Goal: Task Accomplishment & Management: Use online tool/utility

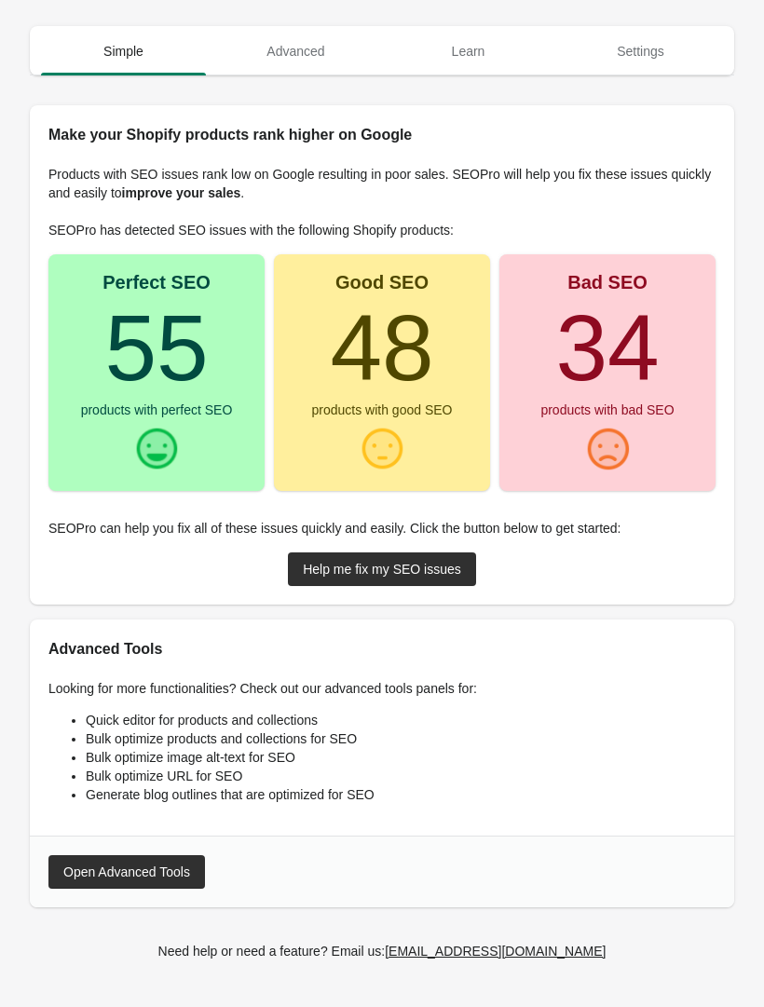
click at [93, 866] on div "Open Advanced Tools" at bounding box center [126, 872] width 127 height 15
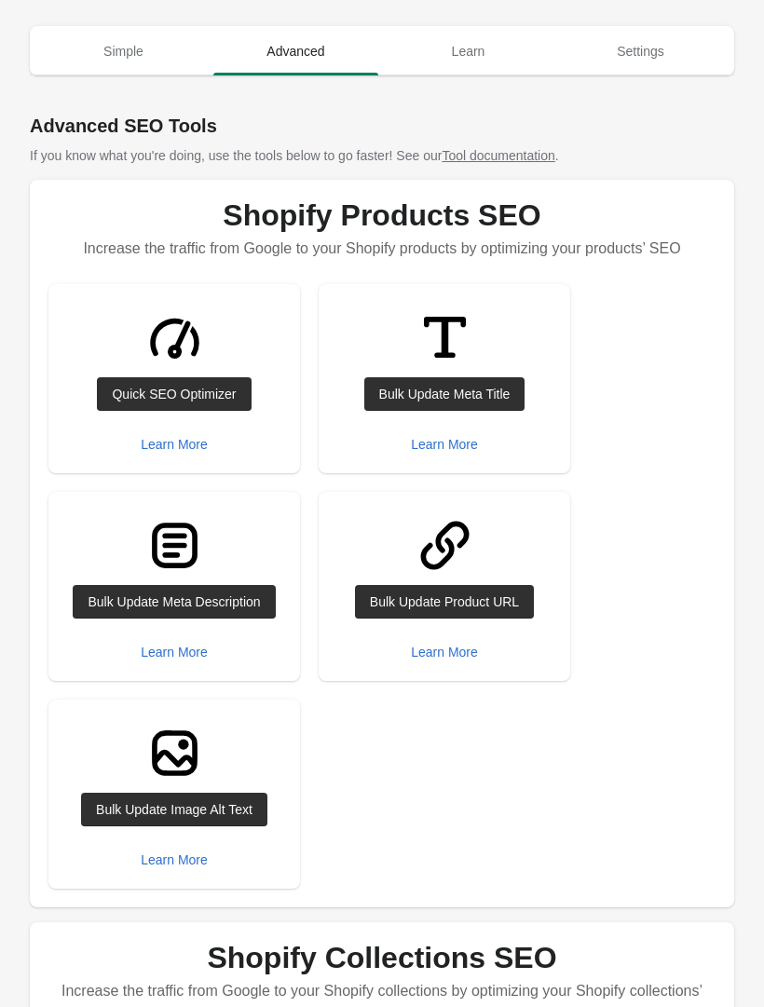
click at [501, 591] on link "Bulk Update Product URL" at bounding box center [444, 602] width 179 height 34
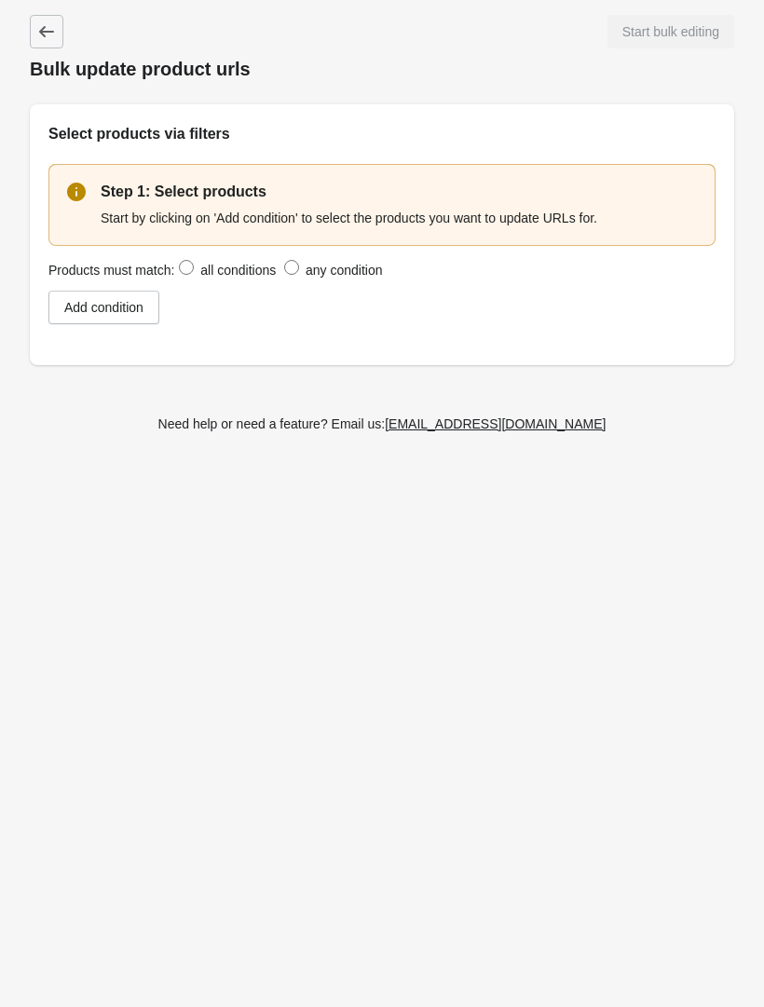
click at [97, 313] on div "Add condition" at bounding box center [103, 307] width 79 height 15
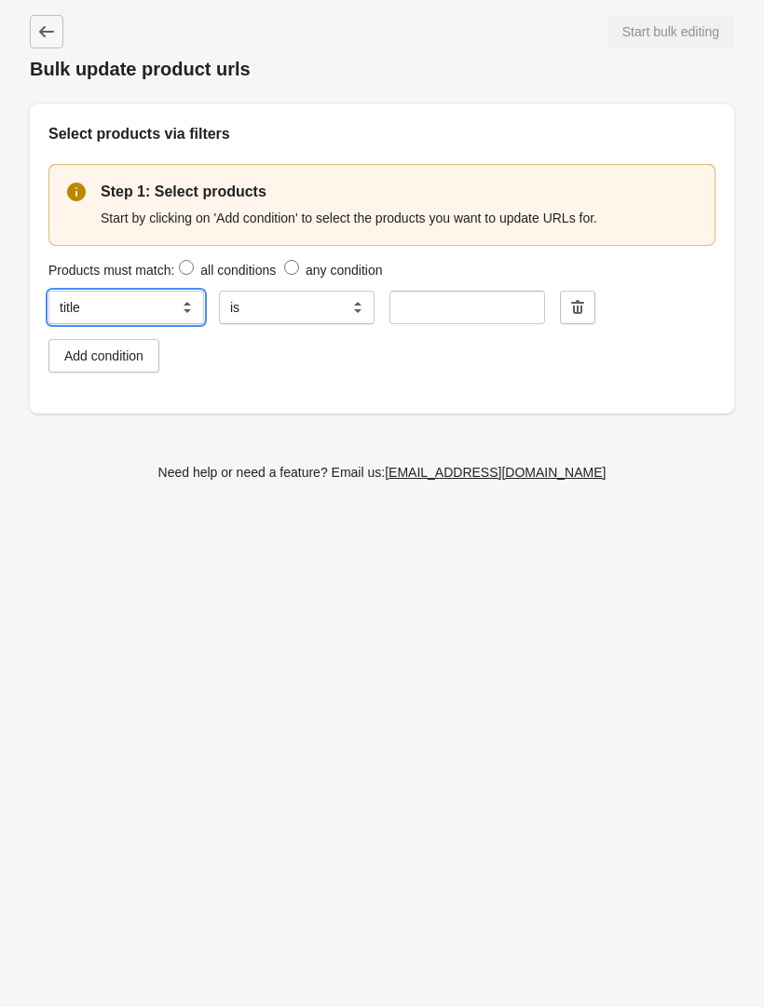
click at [140, 306] on select "**********" at bounding box center [120, 308] width 145 height 34
select select "**********"
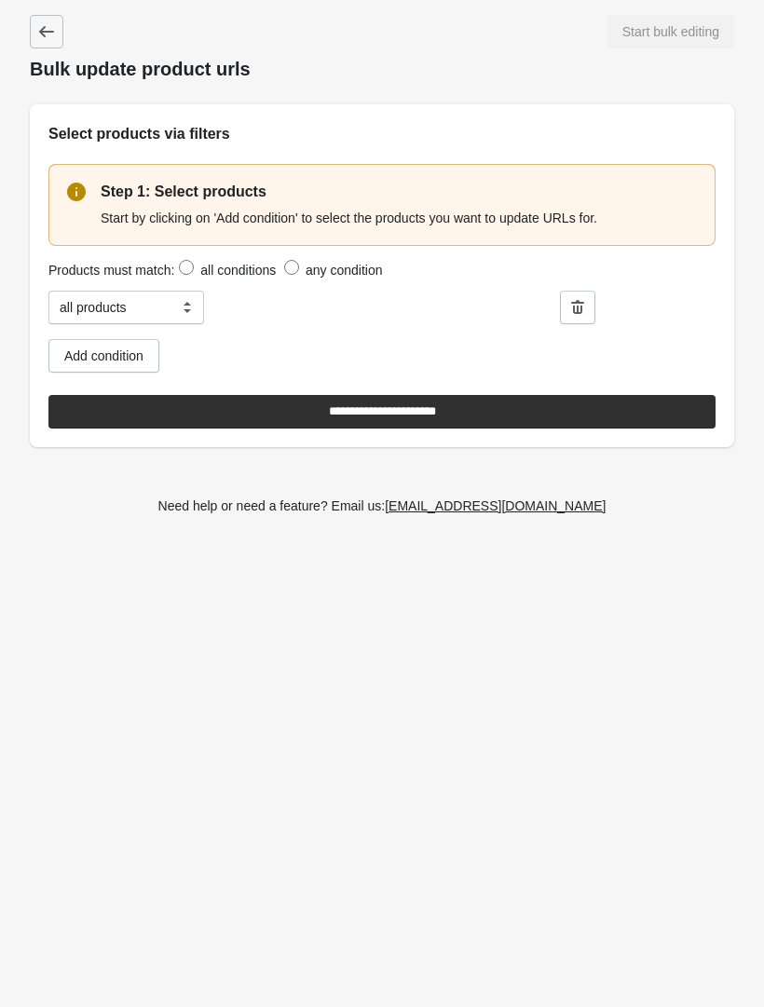
click at [595, 415] on input "**********" at bounding box center [381, 412] width 667 height 34
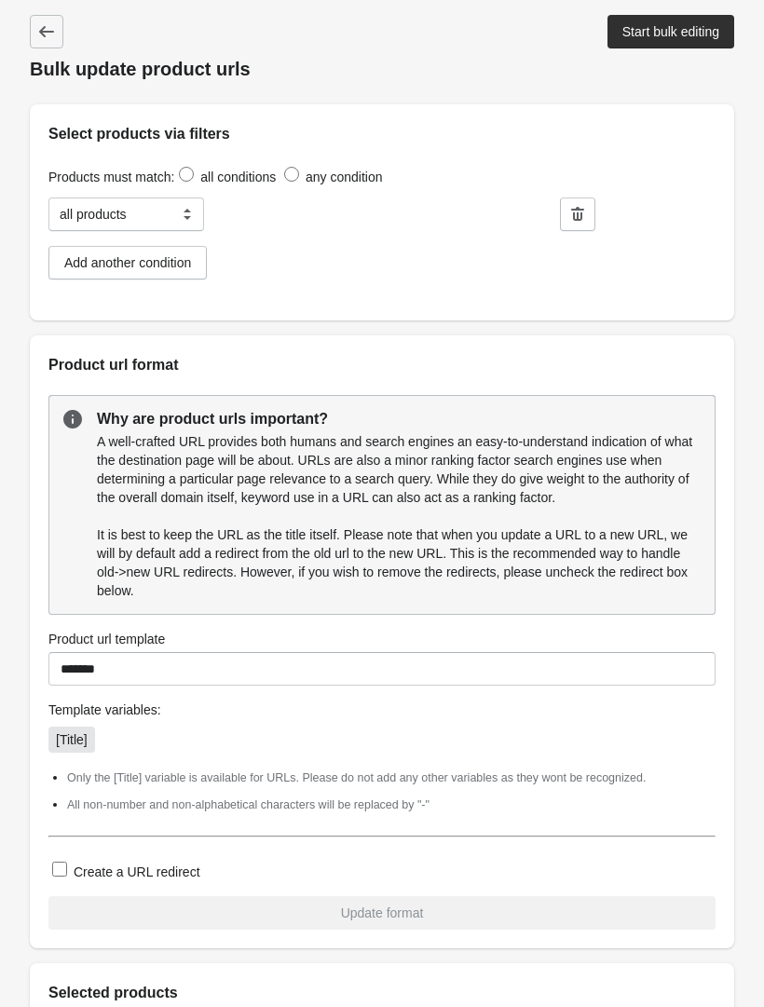
click at [686, 32] on div "Start bulk editing" at bounding box center [671, 31] width 97 height 15
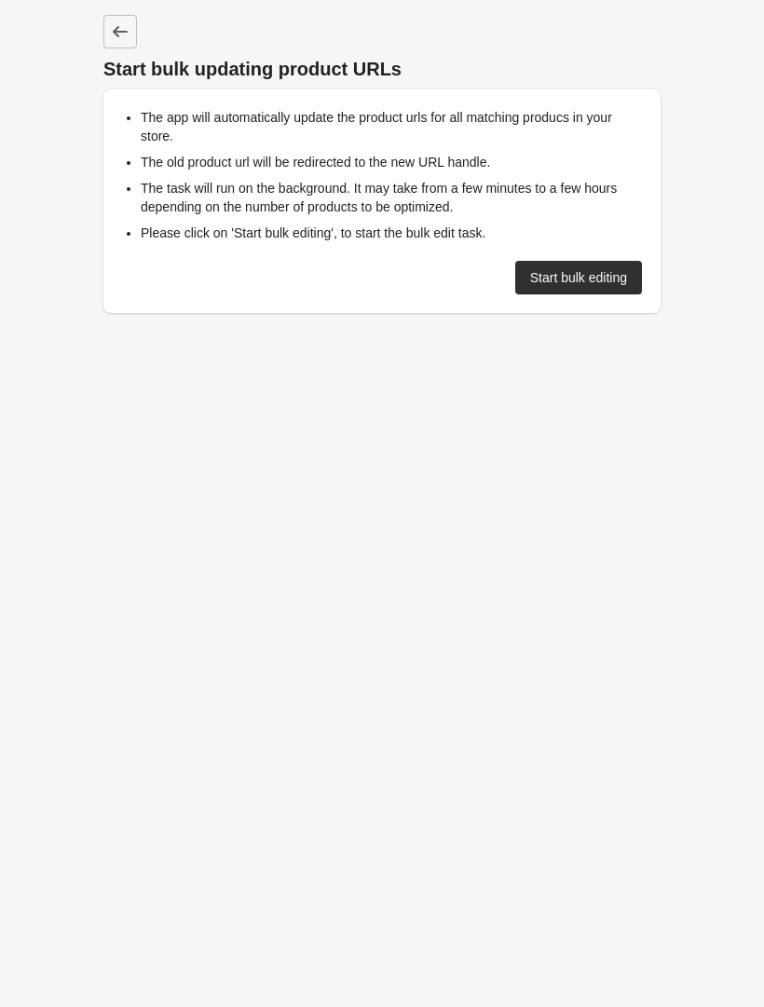
click at [599, 282] on div "Start bulk editing" at bounding box center [578, 277] width 97 height 15
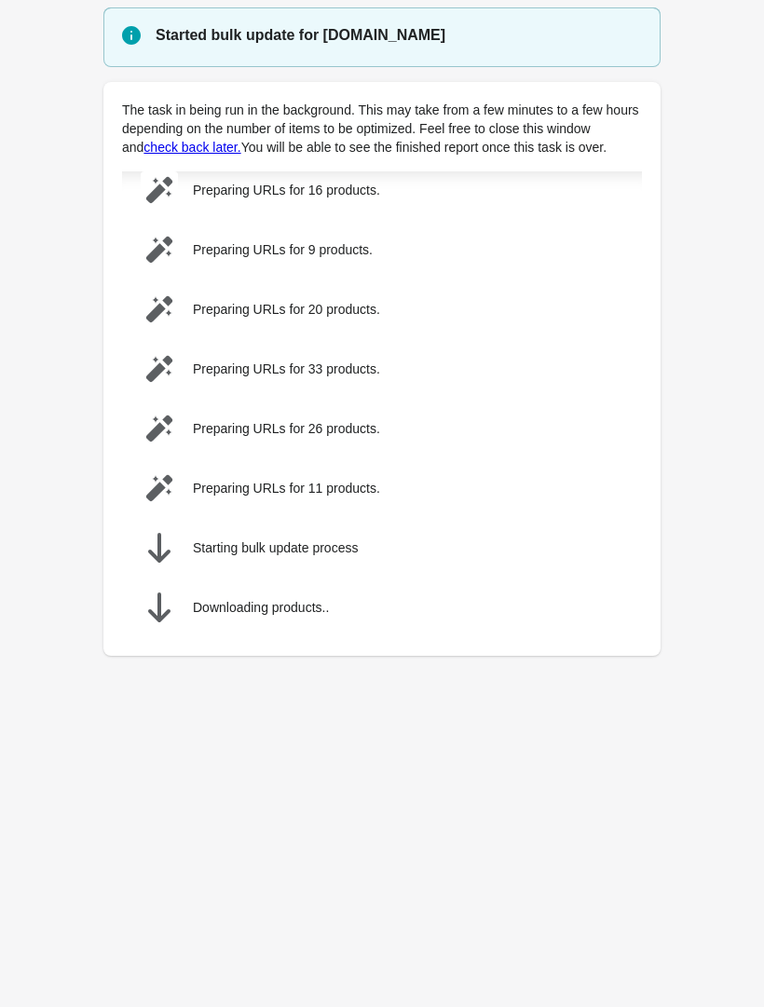
scroll to position [34, 0]
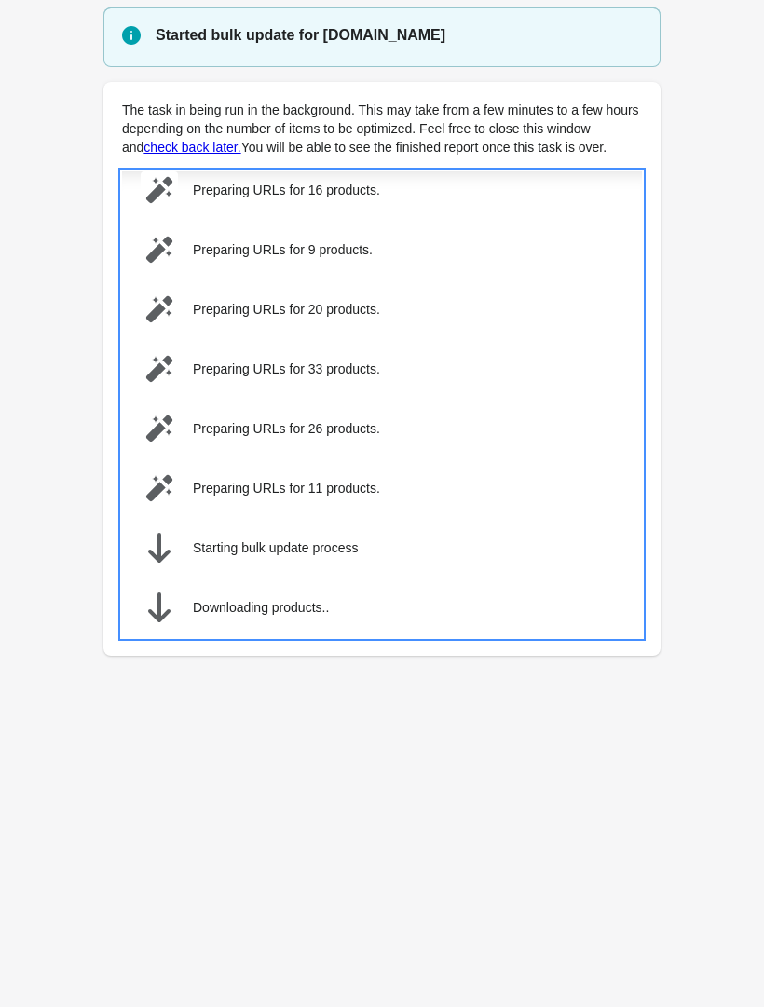
click at [583, 374] on div "Preparing URLs for 33 products." at bounding box center [375, 362] width 498 height 52
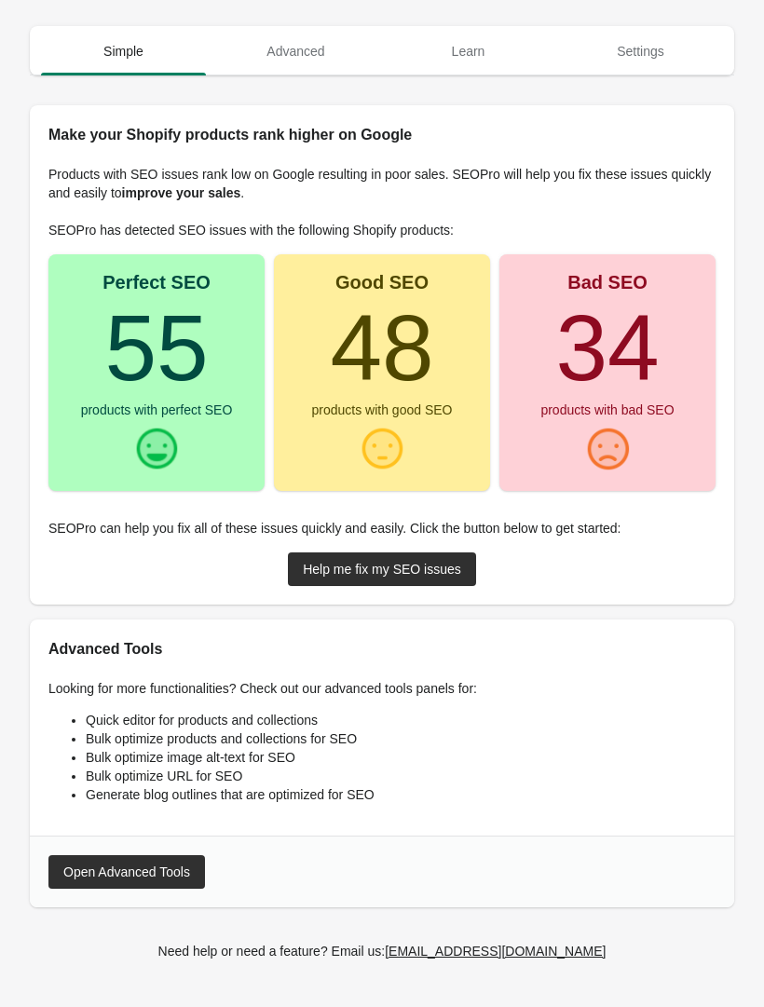
click at [646, 400] on turbo-frame "34" at bounding box center [606, 347] width 103 height 104
click at [439, 564] on div "Help me fix my SEO issues" at bounding box center [382, 569] width 158 height 15
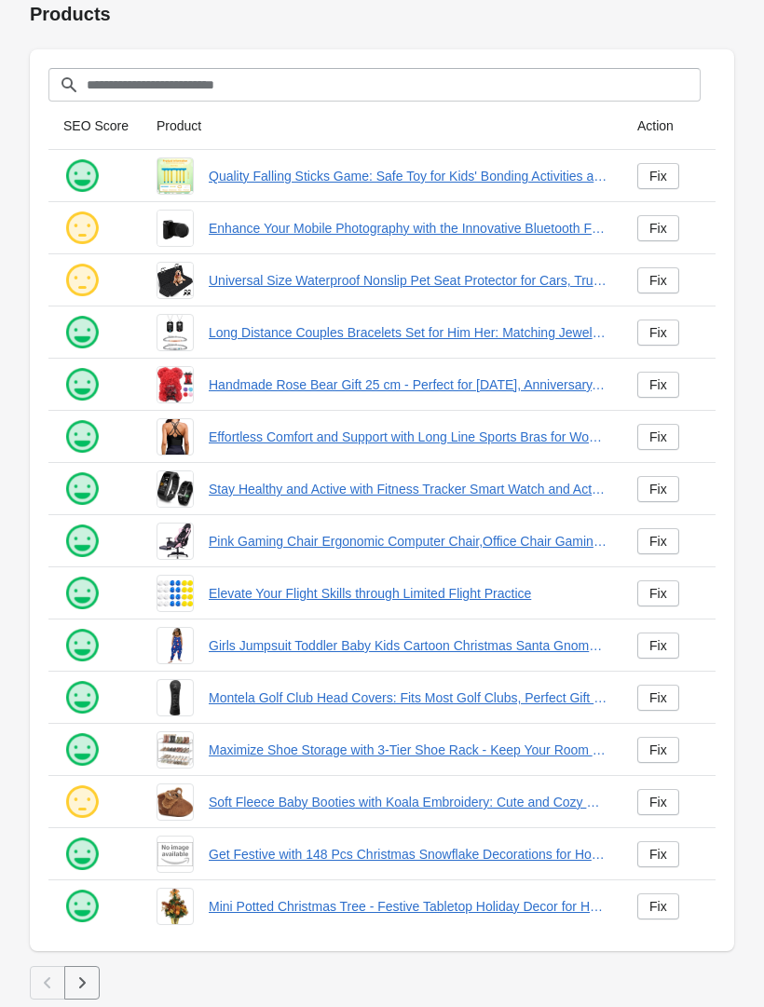
scroll to position [55, 0]
click at [87, 966] on button "button" at bounding box center [81, 983] width 35 height 34
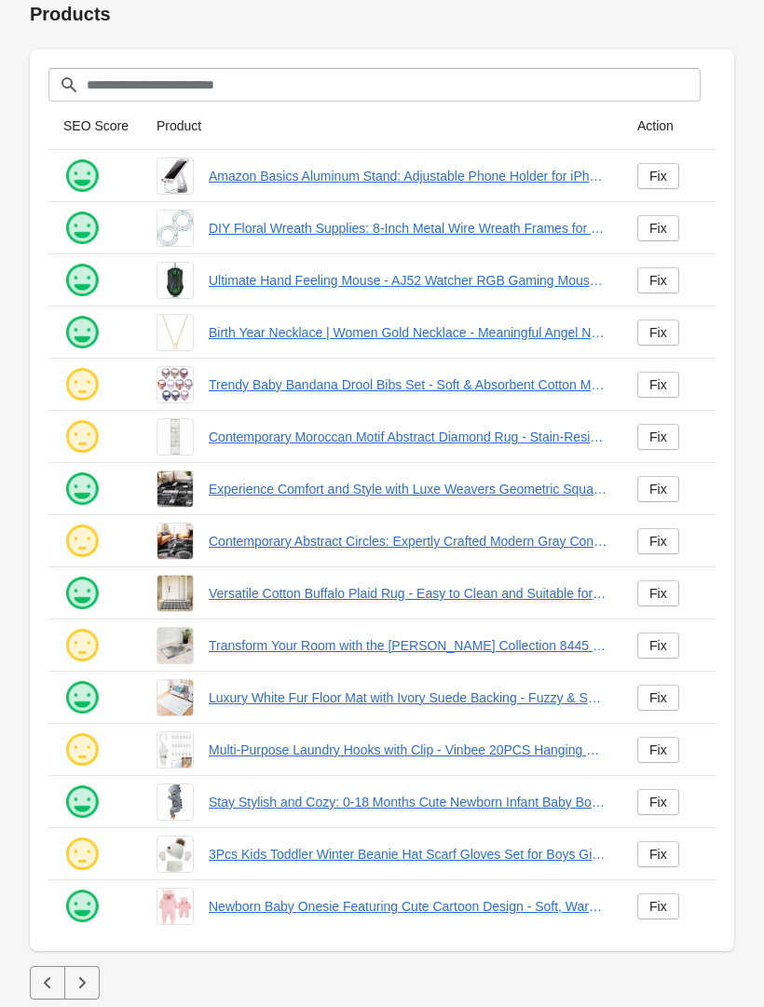
scroll to position [55, 0]
click at [91, 971] on button "button" at bounding box center [81, 983] width 35 height 34
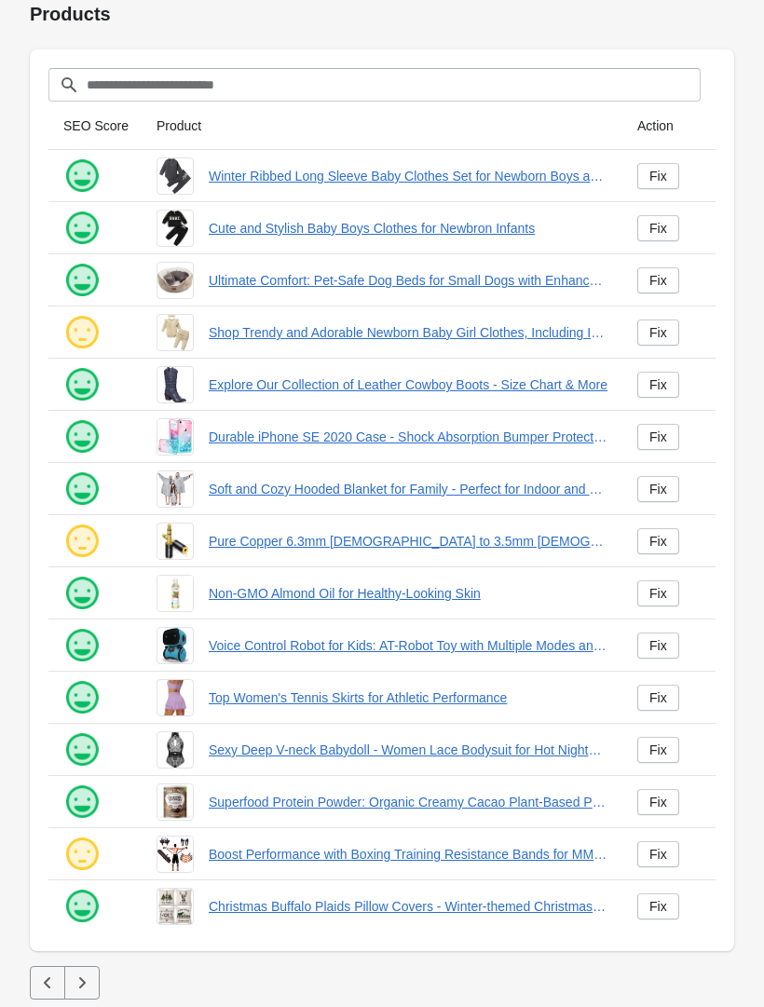
scroll to position [55, 0]
click at [82, 968] on button "button" at bounding box center [81, 983] width 35 height 34
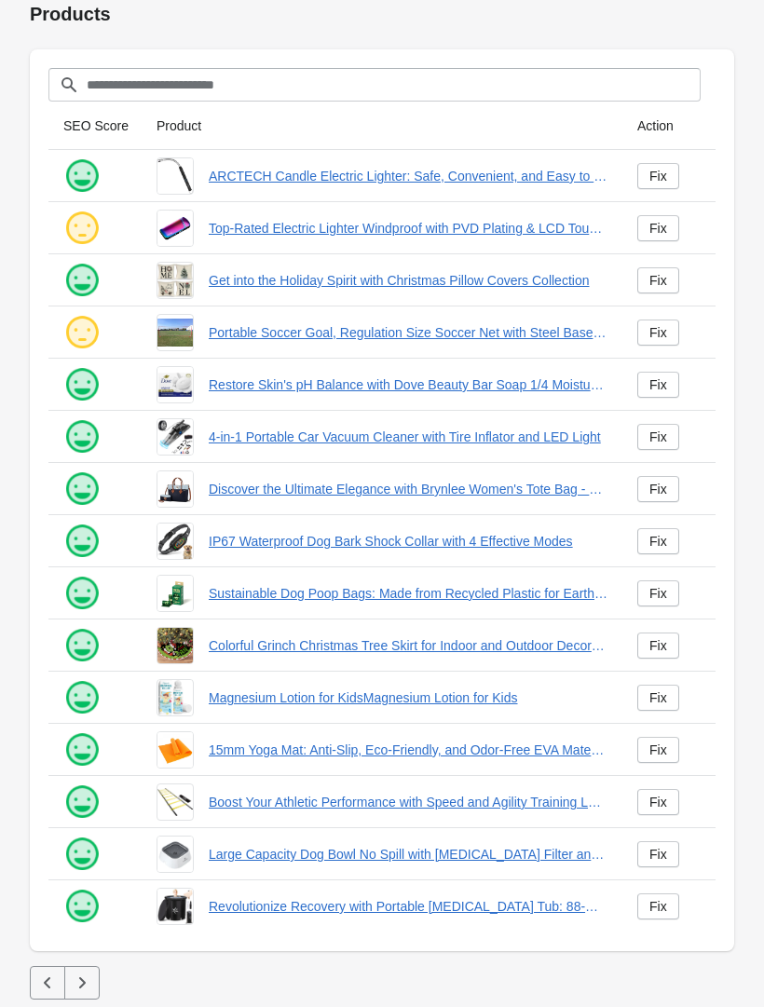
scroll to position [55, 0]
click at [89, 966] on button "button" at bounding box center [81, 983] width 35 height 34
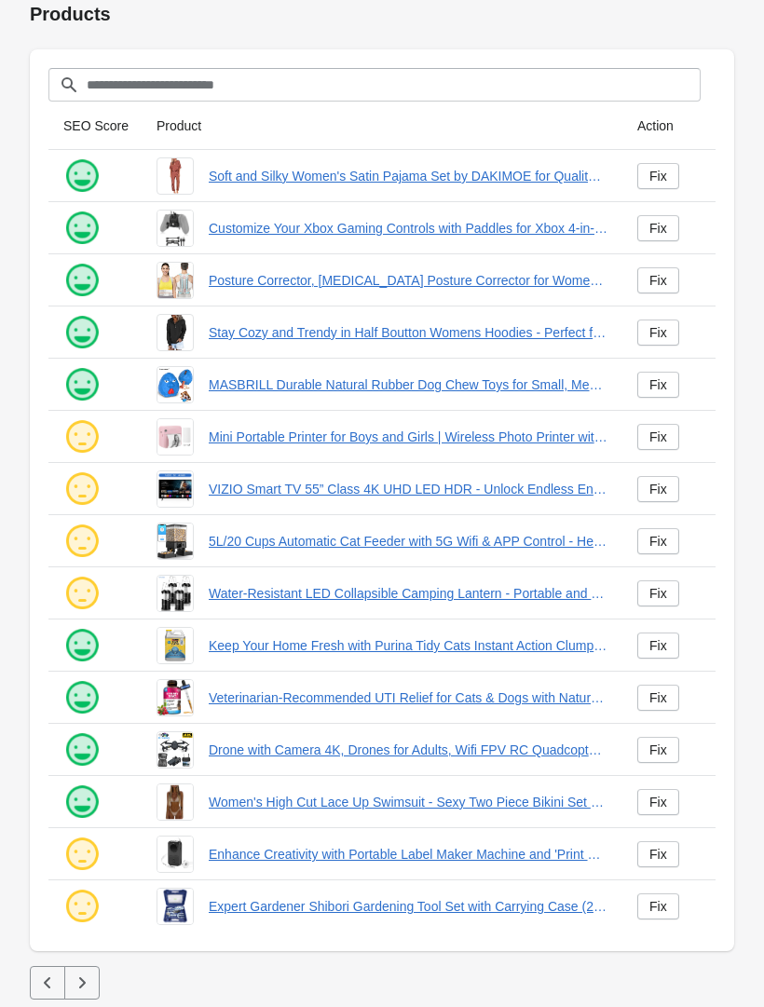
scroll to position [55, 0]
click at [89, 972] on button "button" at bounding box center [81, 983] width 35 height 34
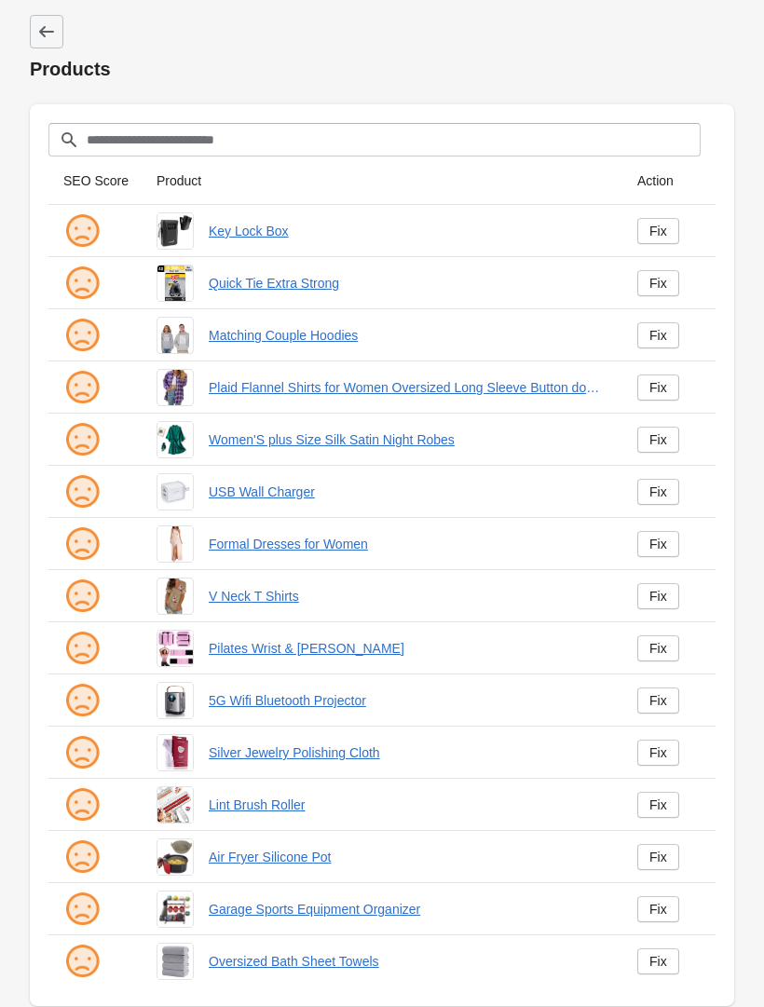
click at [651, 239] on div "Fix" at bounding box center [659, 231] width 18 height 15
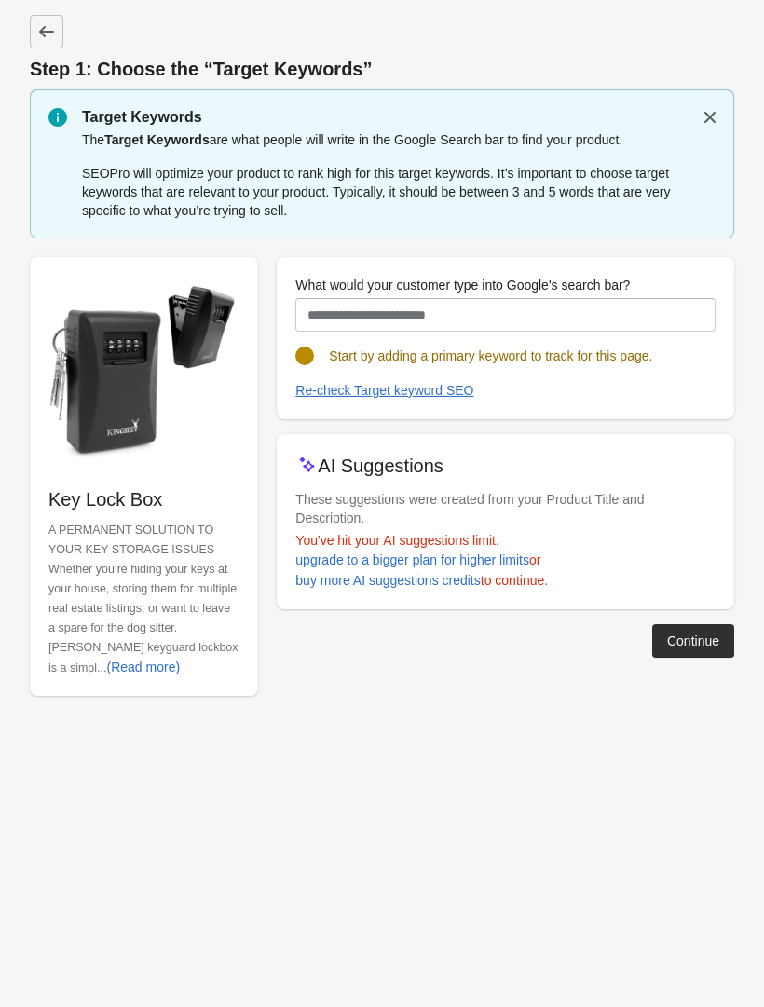
click at [449, 392] on div "Re-check Target keyword SEO" at bounding box center [384, 390] width 178 height 15
click at [699, 637] on div "Continue" at bounding box center [693, 641] width 52 height 15
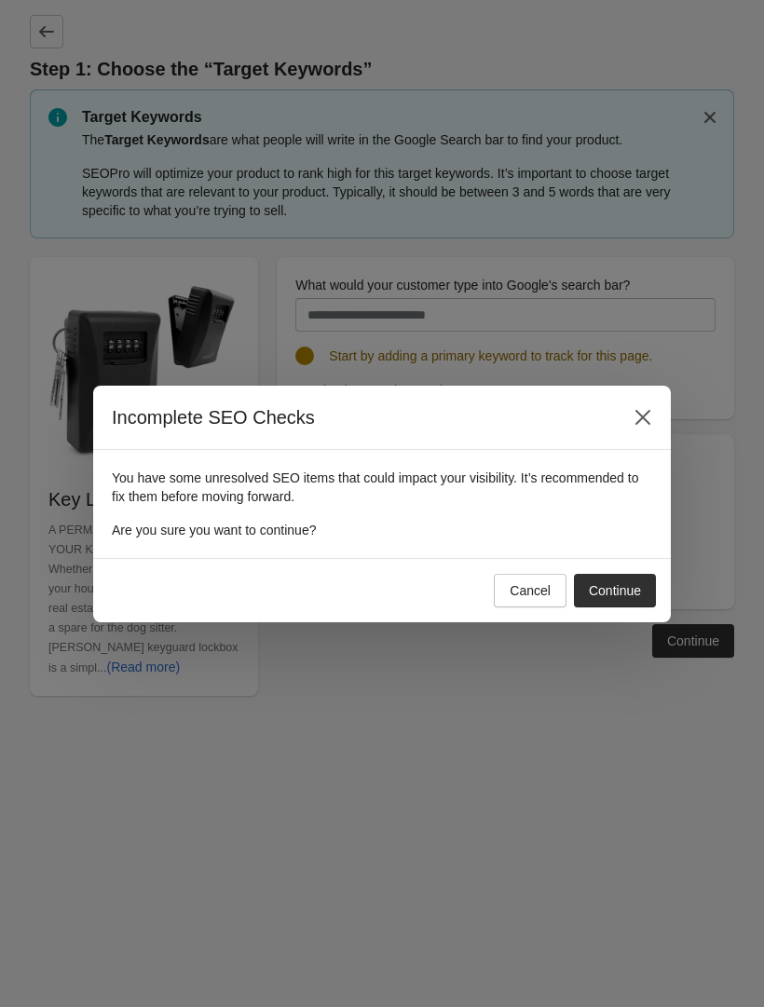
click at [616, 590] on div "Continue" at bounding box center [615, 590] width 52 height 15
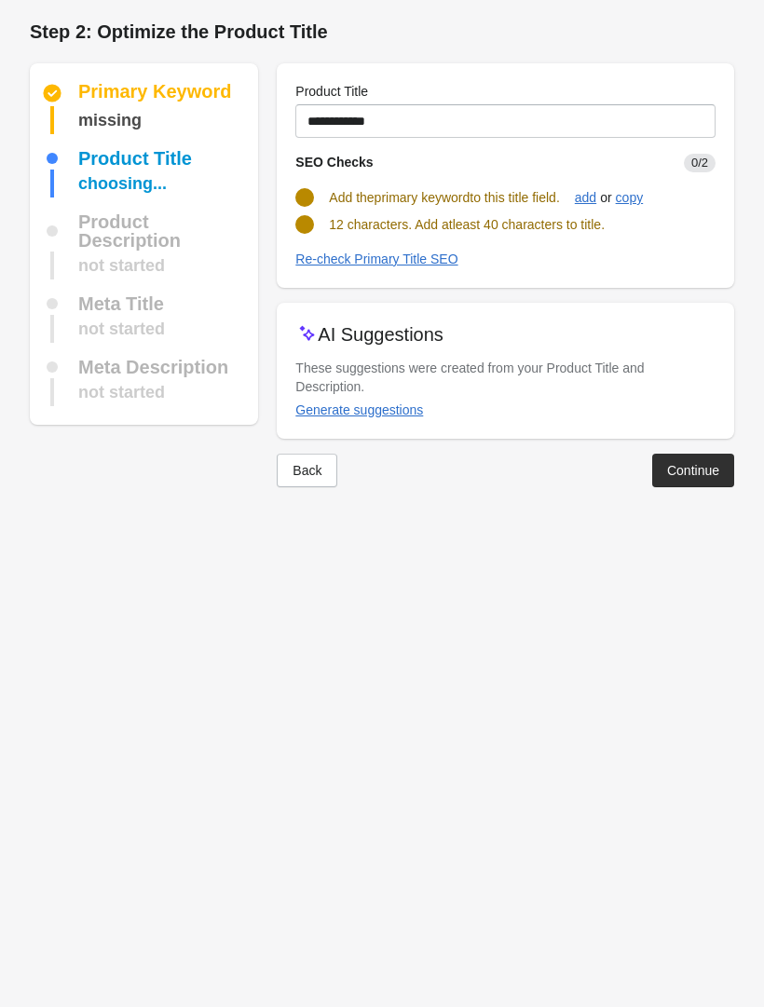
click at [383, 408] on div "Generate suggestions" at bounding box center [359, 410] width 128 height 15
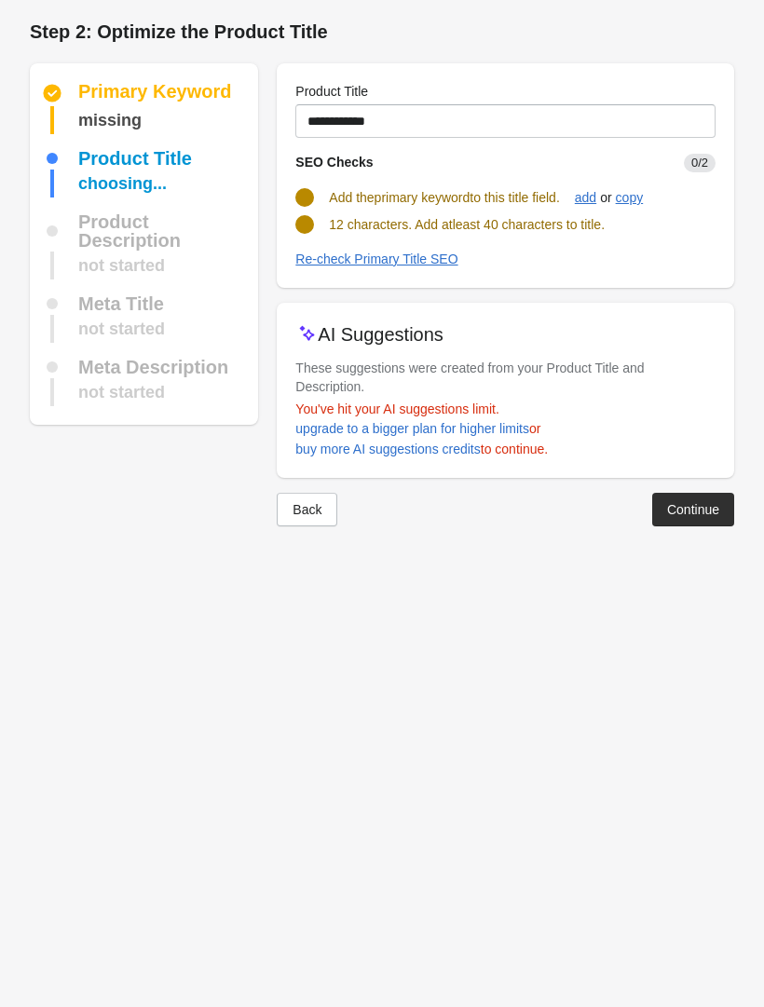
click at [596, 201] on div "add" at bounding box center [585, 197] width 21 height 15
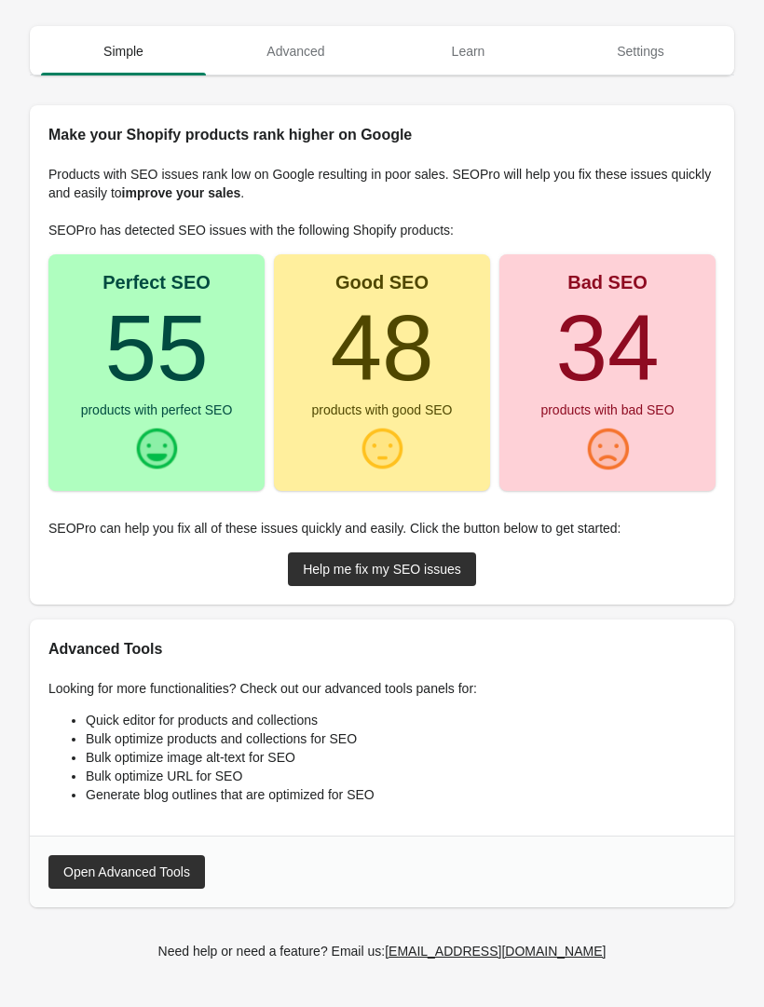
click at [94, 869] on div "Open Advanced Tools" at bounding box center [126, 872] width 127 height 15
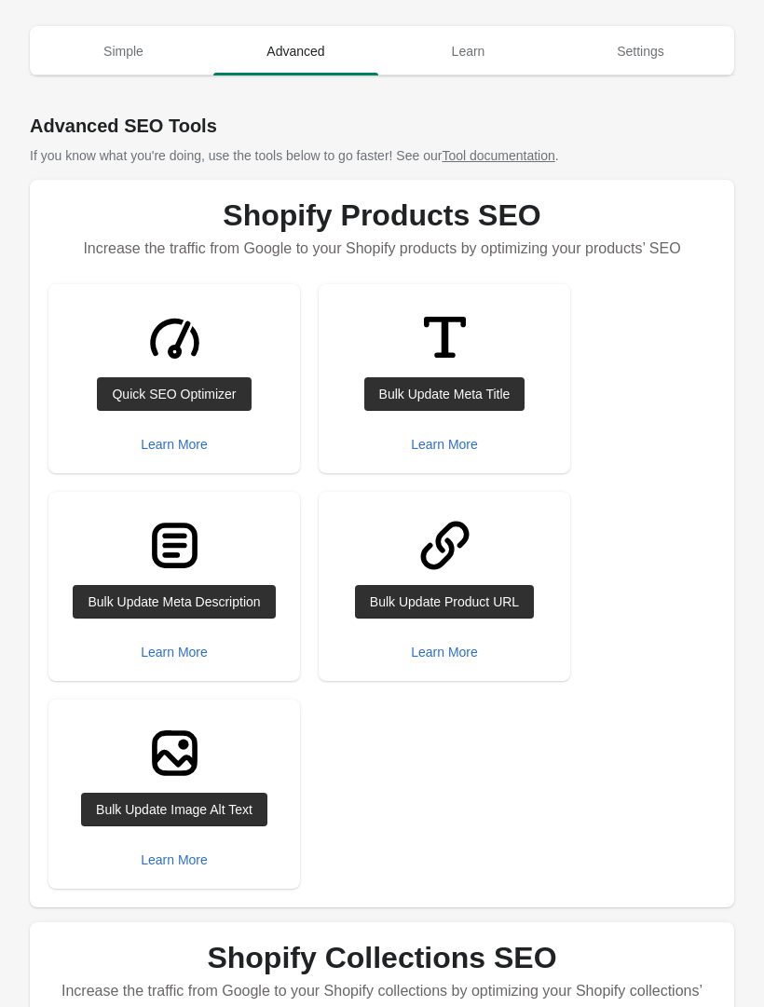
click at [479, 561] on img at bounding box center [445, 546] width 70 height 70
click at [143, 578] on img at bounding box center [175, 546] width 70 height 70
click at [145, 636] on button "Learn More" at bounding box center [174, 653] width 82 height 34
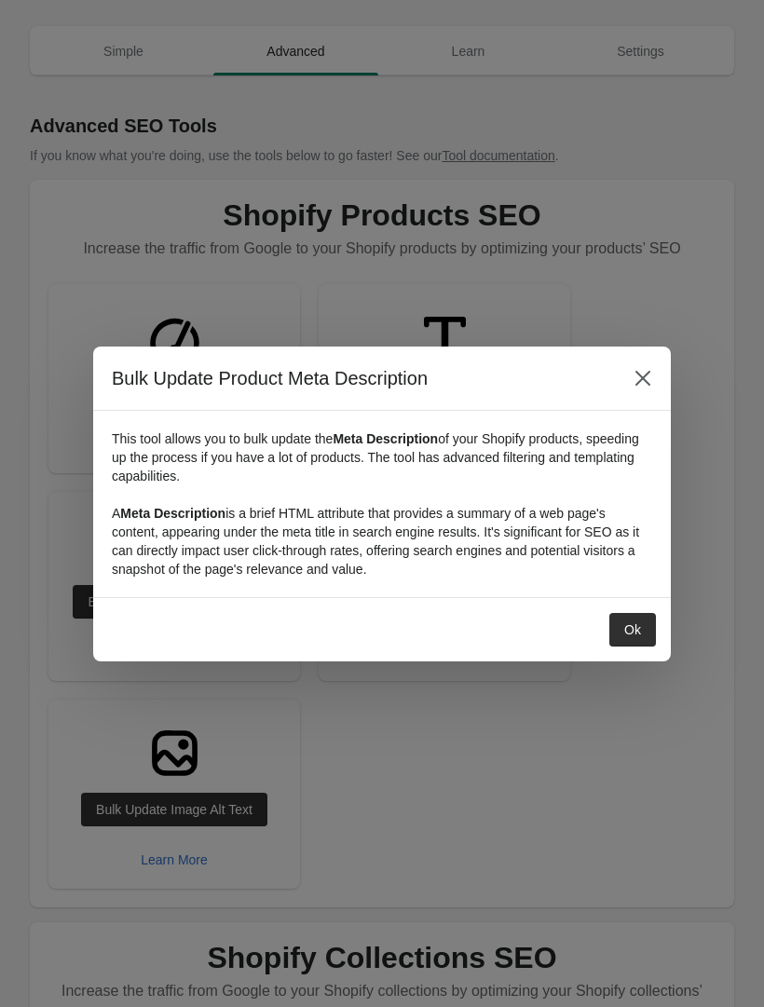
click at [636, 623] on div "Ok" at bounding box center [632, 630] width 17 height 15
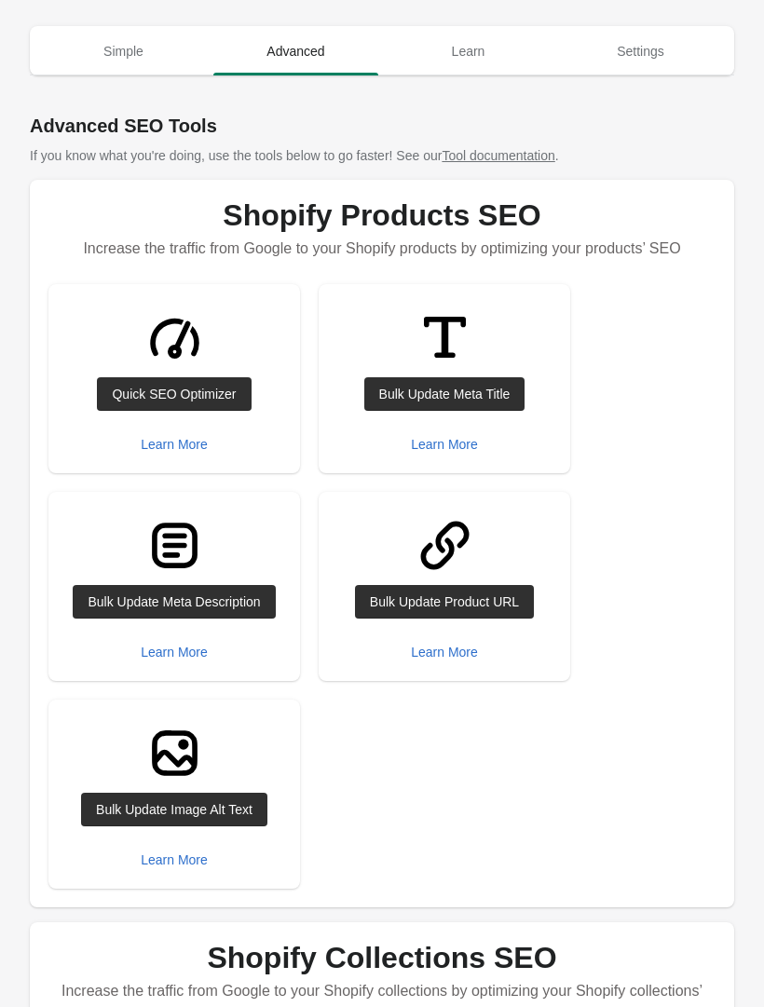
click at [145, 370] on img at bounding box center [175, 338] width 70 height 70
click at [153, 433] on button "Learn More" at bounding box center [174, 445] width 82 height 34
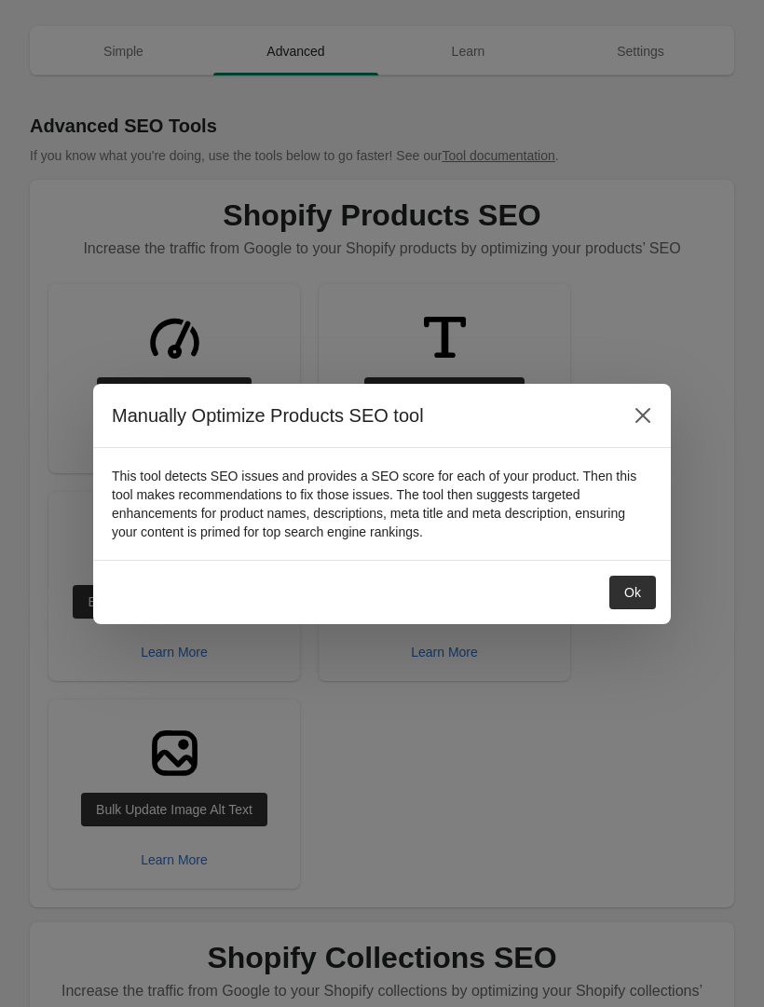
click at [627, 593] on div "Ok" at bounding box center [632, 592] width 17 height 15
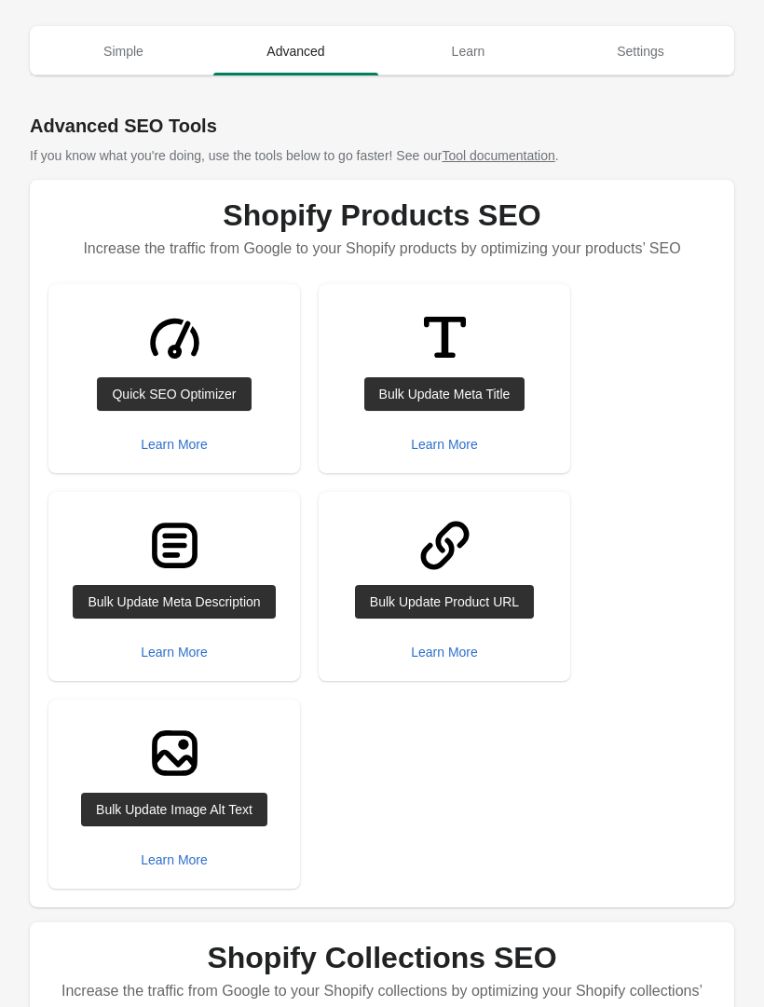
click at [71, 130] on h1 "Advanced SEO Tools" at bounding box center [382, 126] width 705 height 26
click at [124, 55] on span "Simple" at bounding box center [123, 51] width 165 height 34
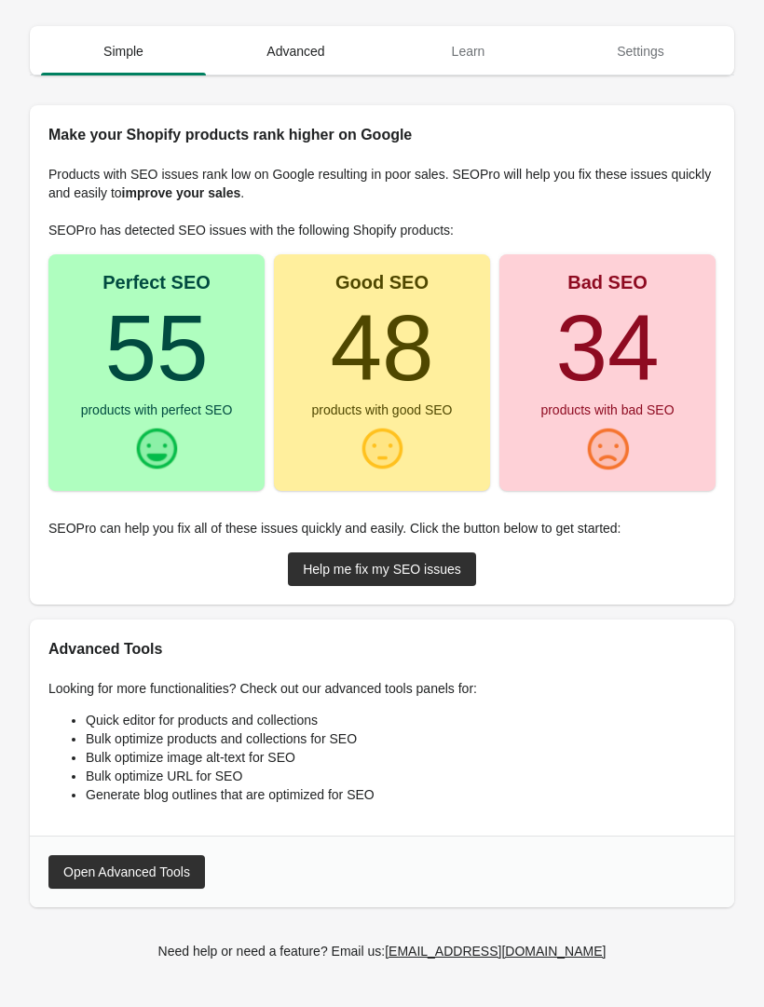
click at [307, 61] on span "Advanced" at bounding box center [295, 51] width 165 height 34
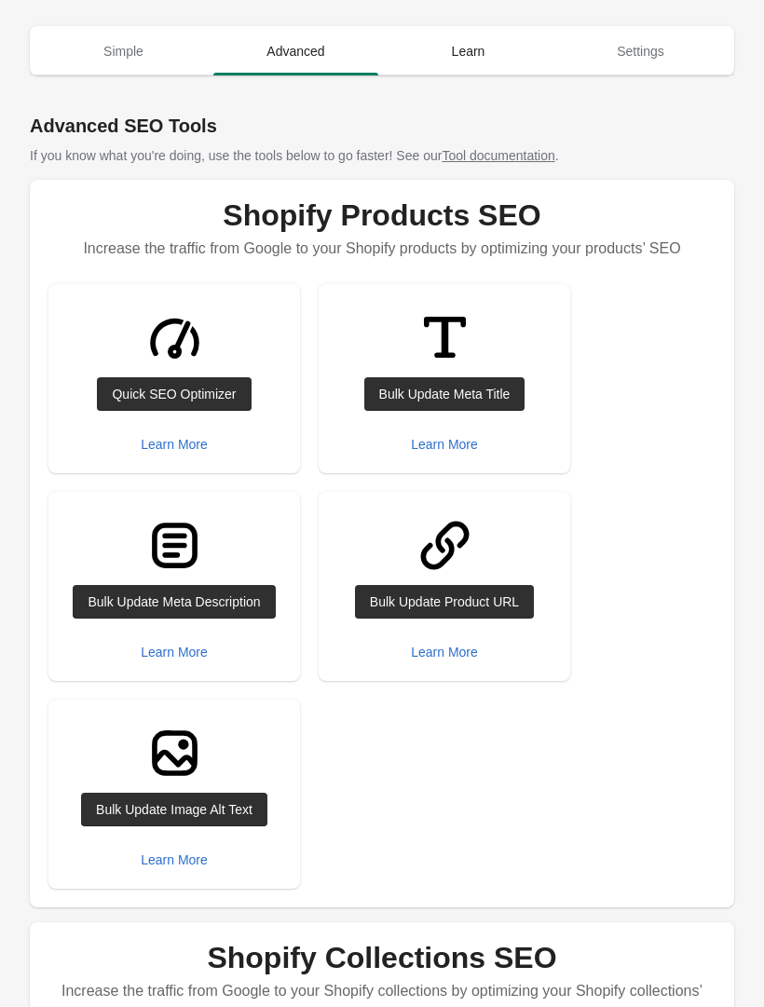
click at [475, 48] on span "Learn" at bounding box center [468, 51] width 165 height 34
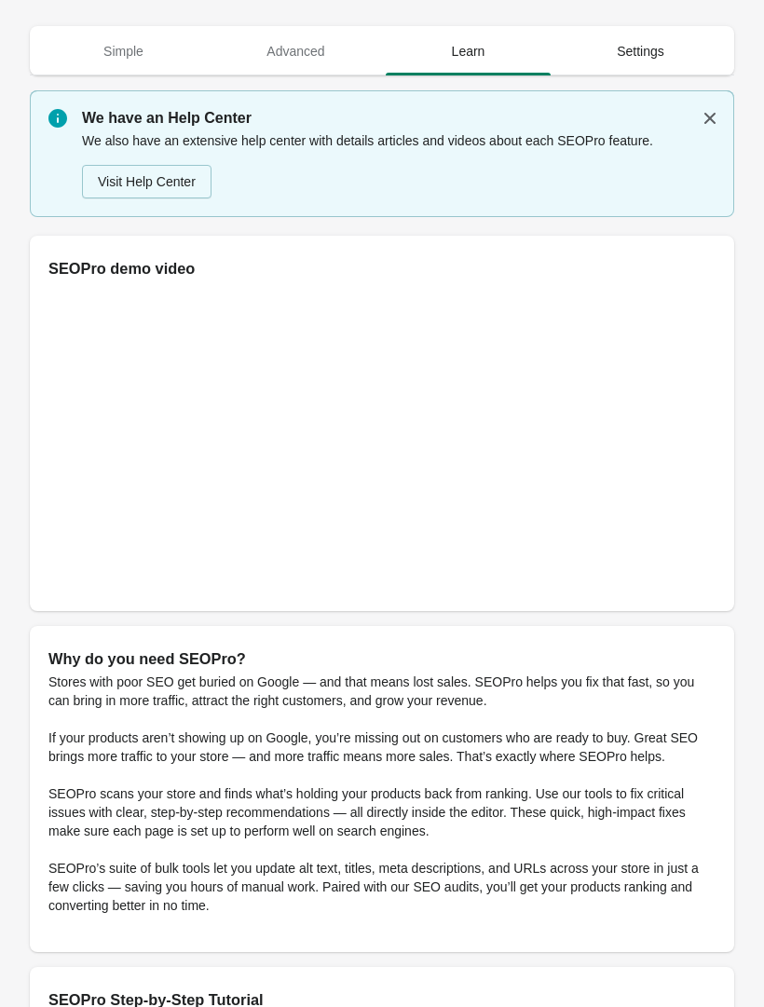
click at [649, 51] on span "Settings" at bounding box center [640, 51] width 165 height 34
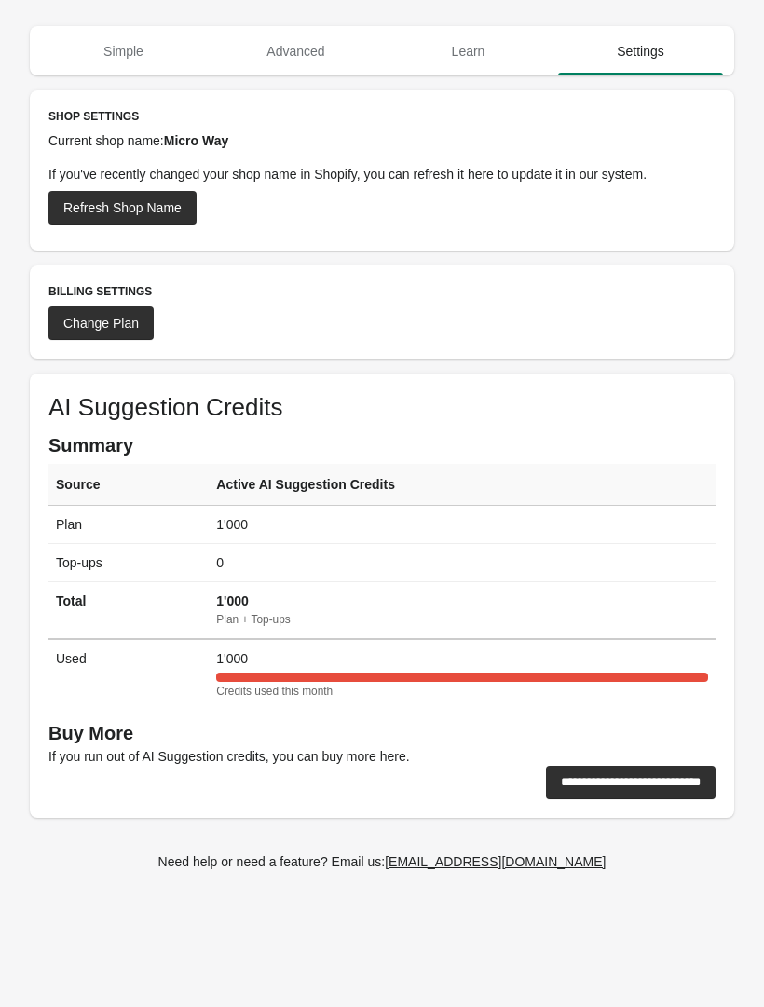
click at [638, 774] on input "**********" at bounding box center [631, 783] width 170 height 34
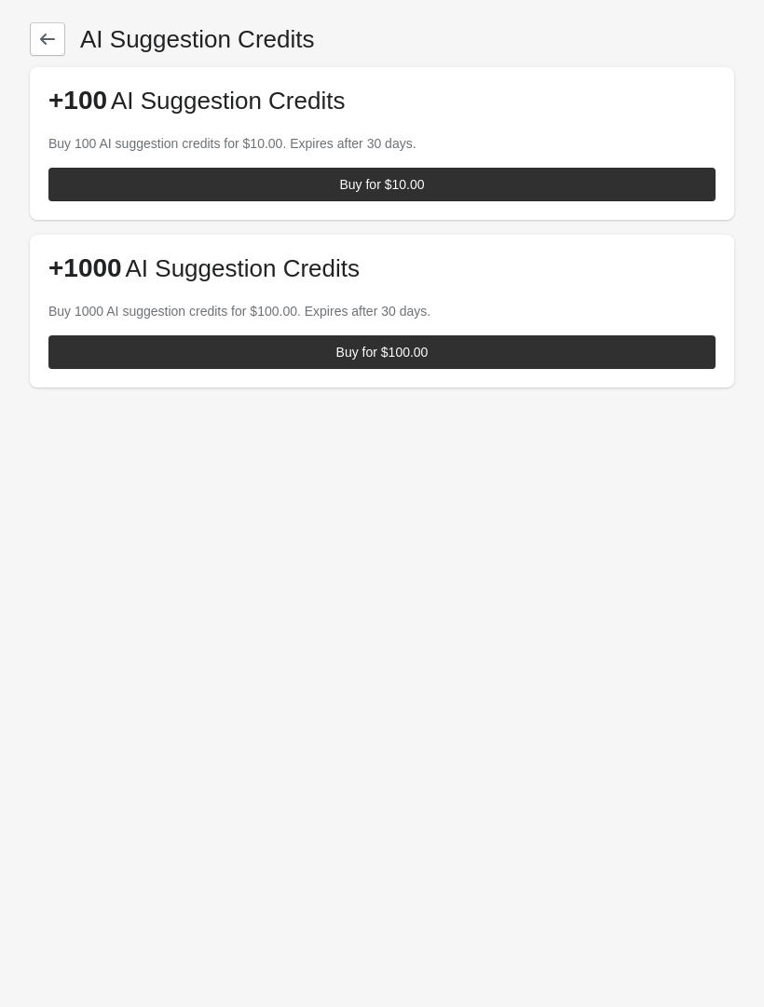
click at [596, 182] on span "Buy for $10.00" at bounding box center [381, 184] width 637 height 15
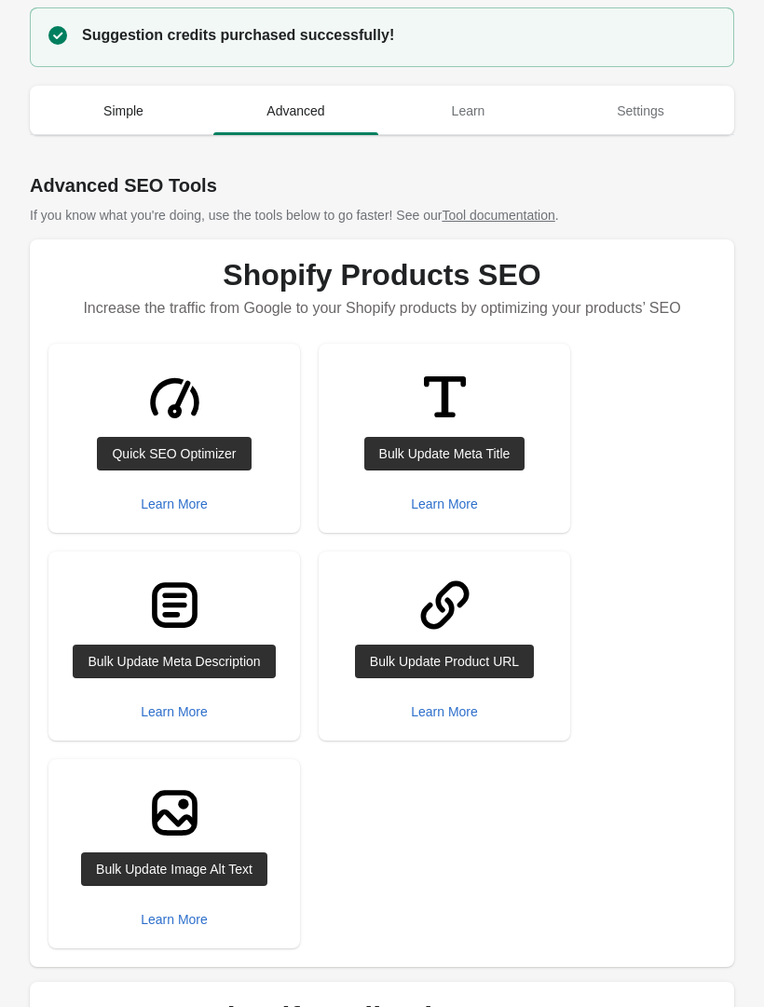
click at [122, 119] on span "Simple" at bounding box center [123, 111] width 165 height 34
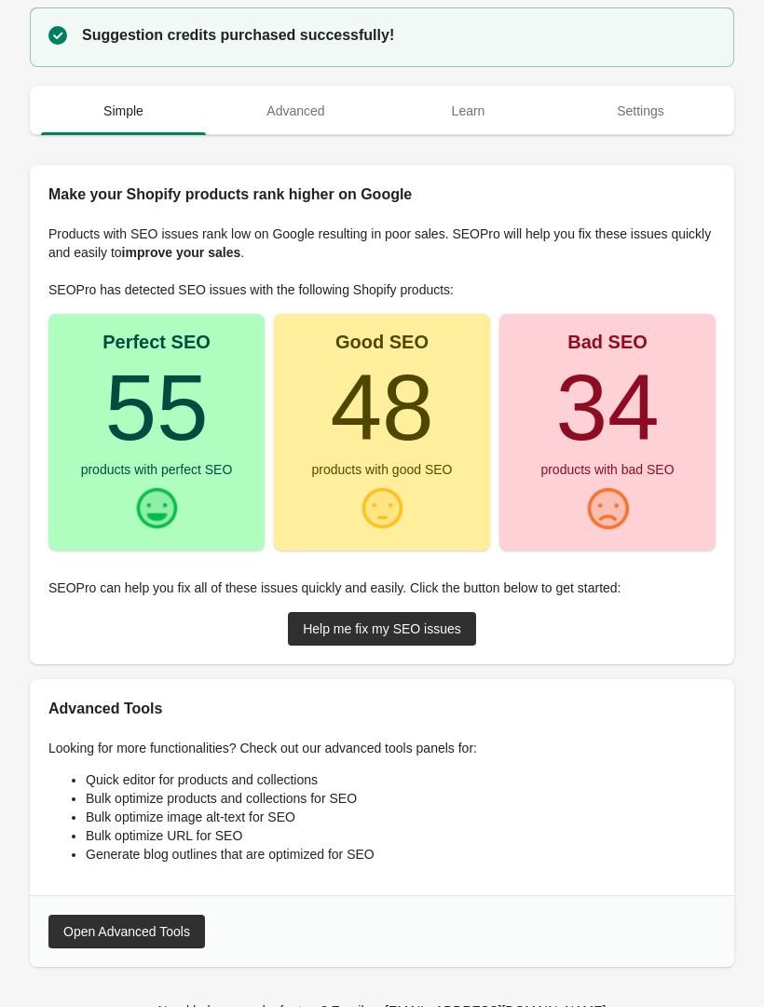
click at [633, 451] on turbo-frame "34" at bounding box center [606, 407] width 103 height 104
click at [443, 628] on div "Help me fix my SEO issues" at bounding box center [382, 629] width 158 height 15
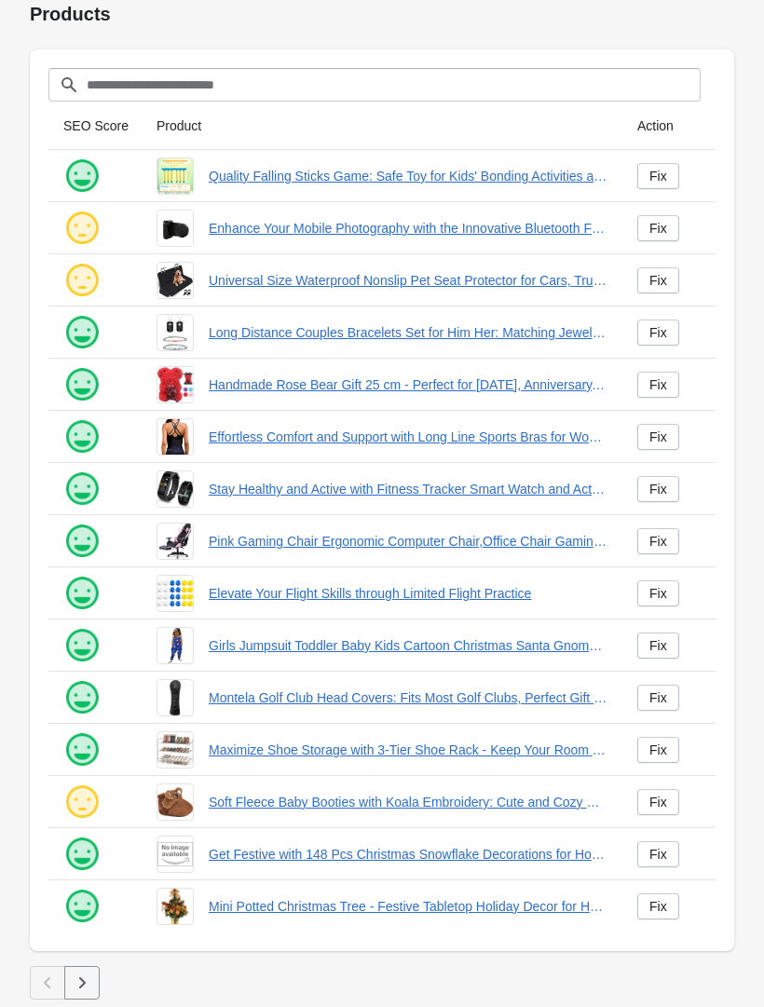
scroll to position [55, 0]
click at [79, 971] on button "button" at bounding box center [81, 983] width 35 height 34
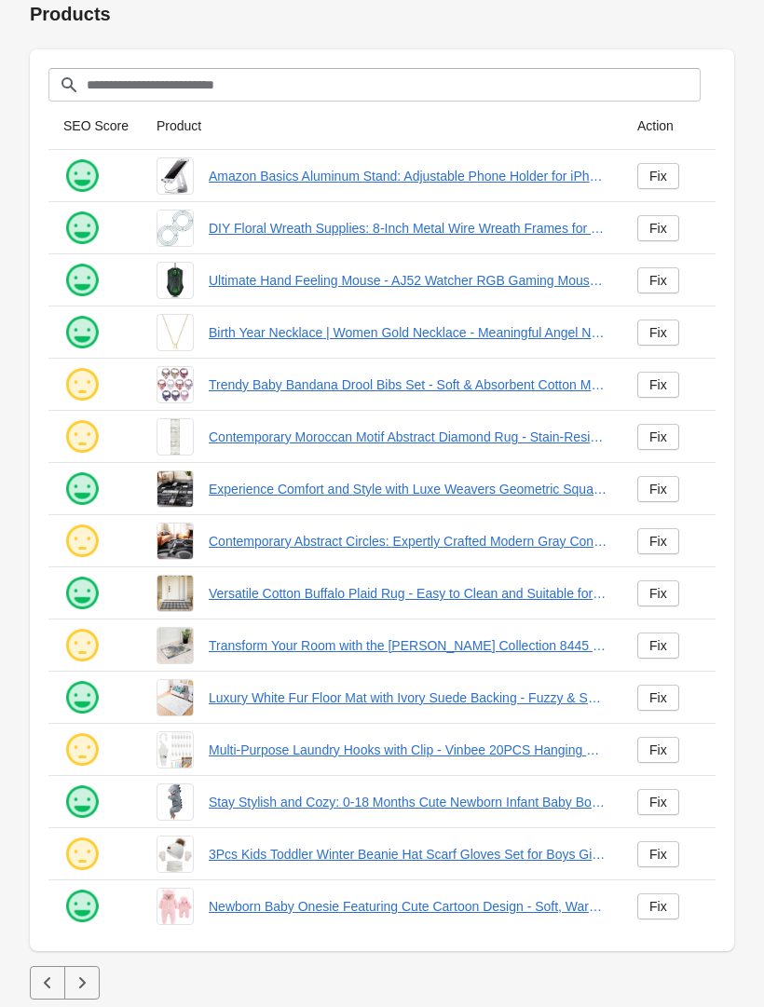
scroll to position [55, 0]
click at [78, 975] on icon "button" at bounding box center [82, 983] width 19 height 19
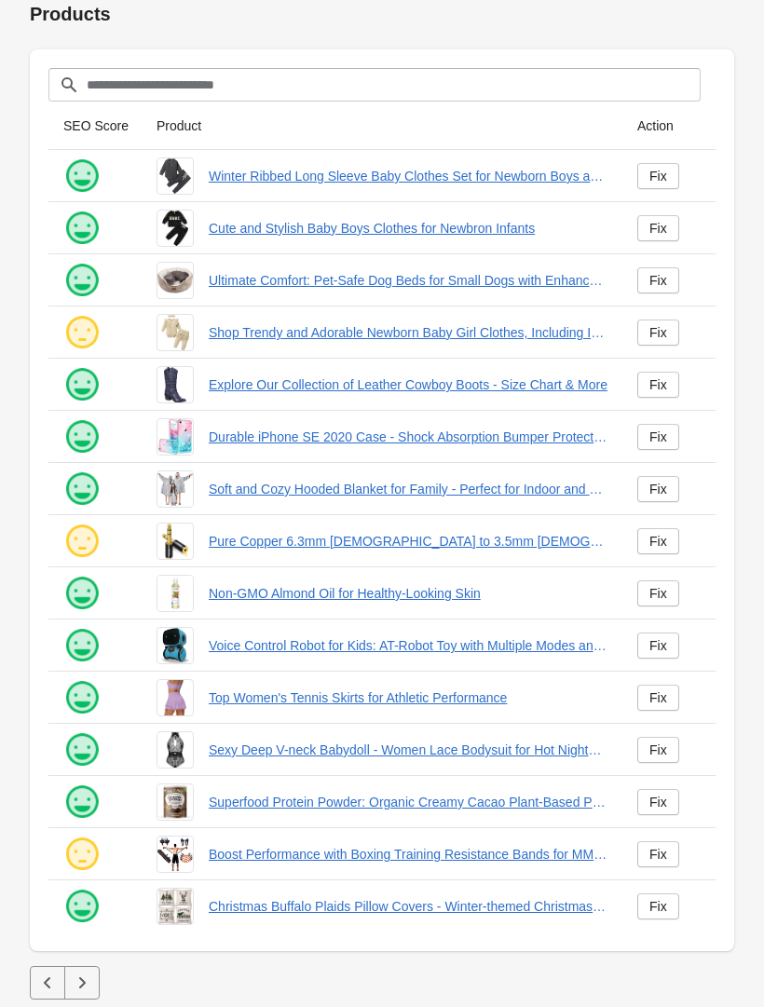
scroll to position [55, 0]
click at [89, 968] on button "button" at bounding box center [81, 983] width 35 height 34
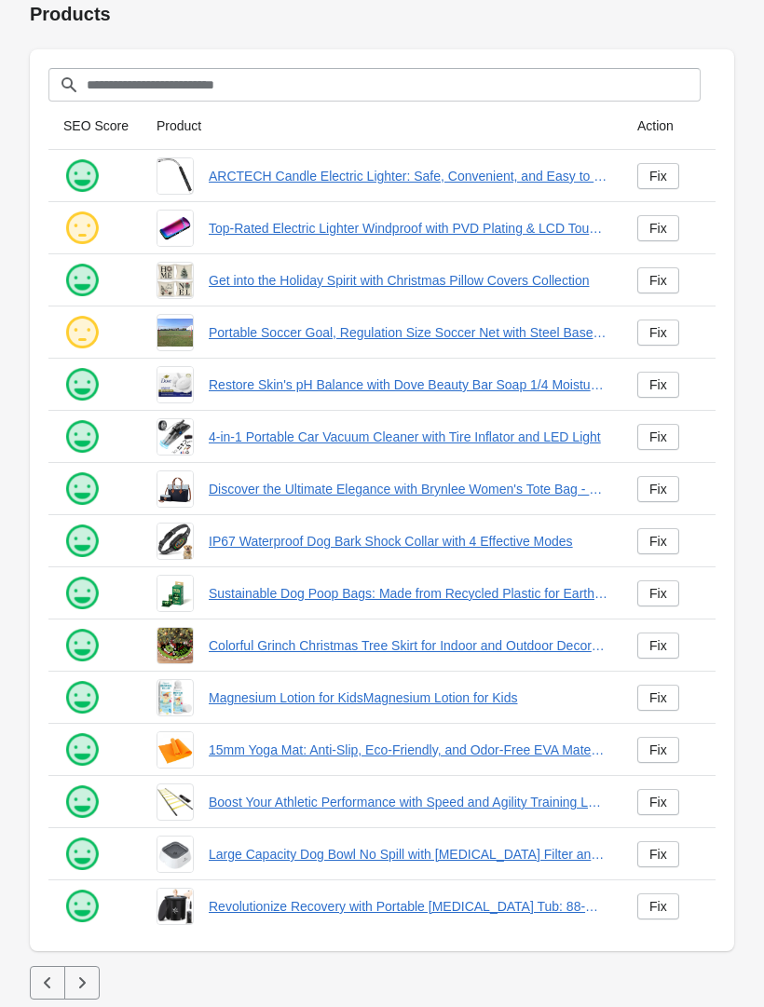
scroll to position [55, 0]
click at [85, 973] on button "button" at bounding box center [81, 983] width 35 height 34
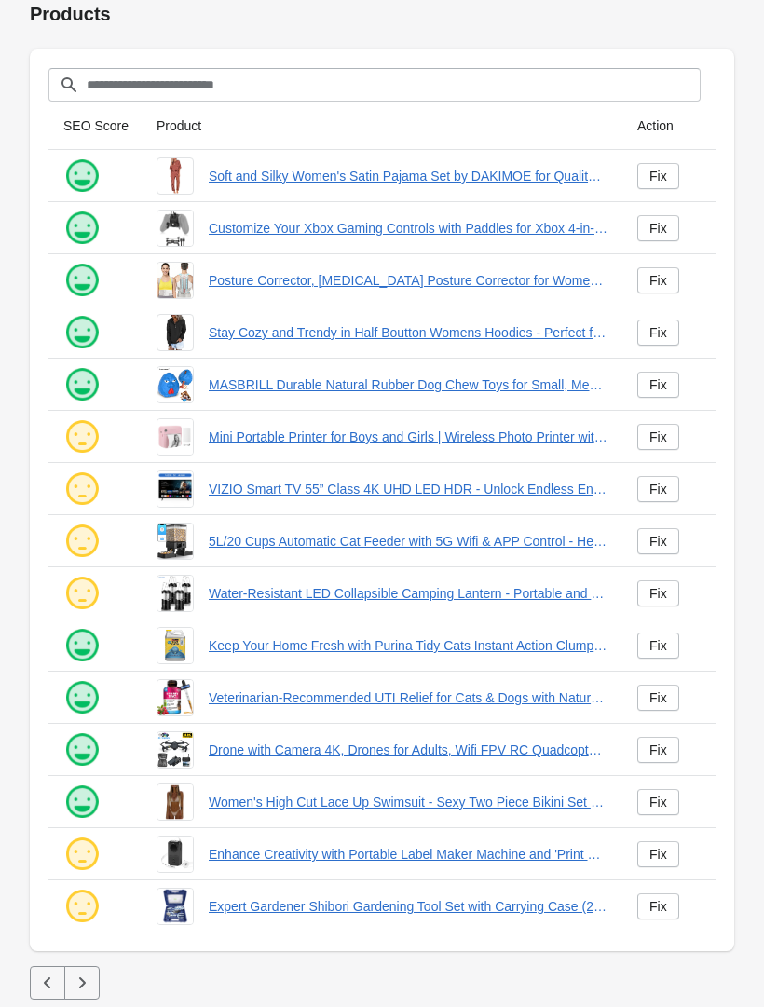
scroll to position [55, 0]
click at [77, 972] on button "button" at bounding box center [81, 983] width 35 height 34
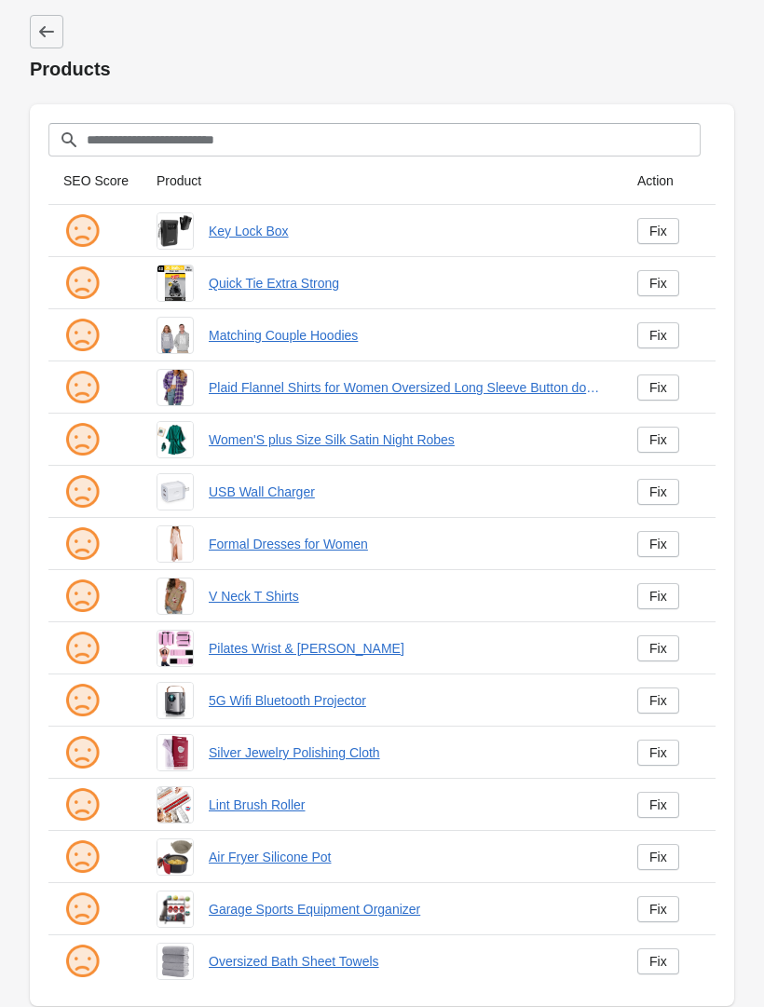
click at [663, 224] on div "Fix" at bounding box center [659, 231] width 18 height 15
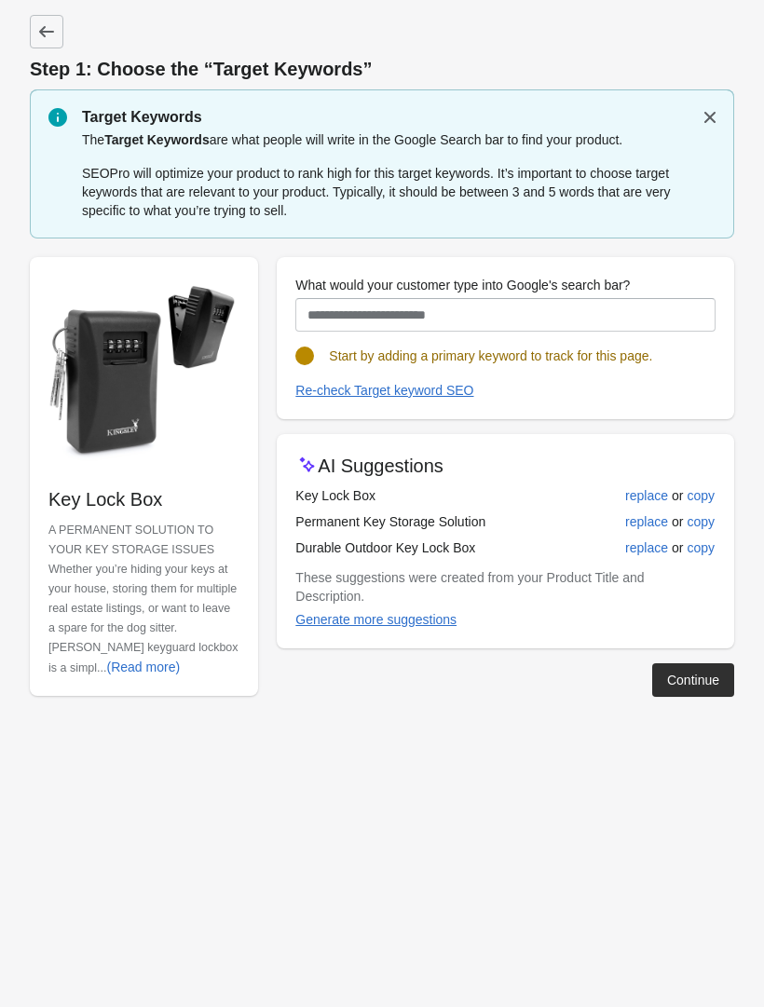
click at [647, 545] on div "replace" at bounding box center [646, 548] width 43 height 15
type input "**********"
click at [690, 680] on div "Continue" at bounding box center [693, 680] width 52 height 15
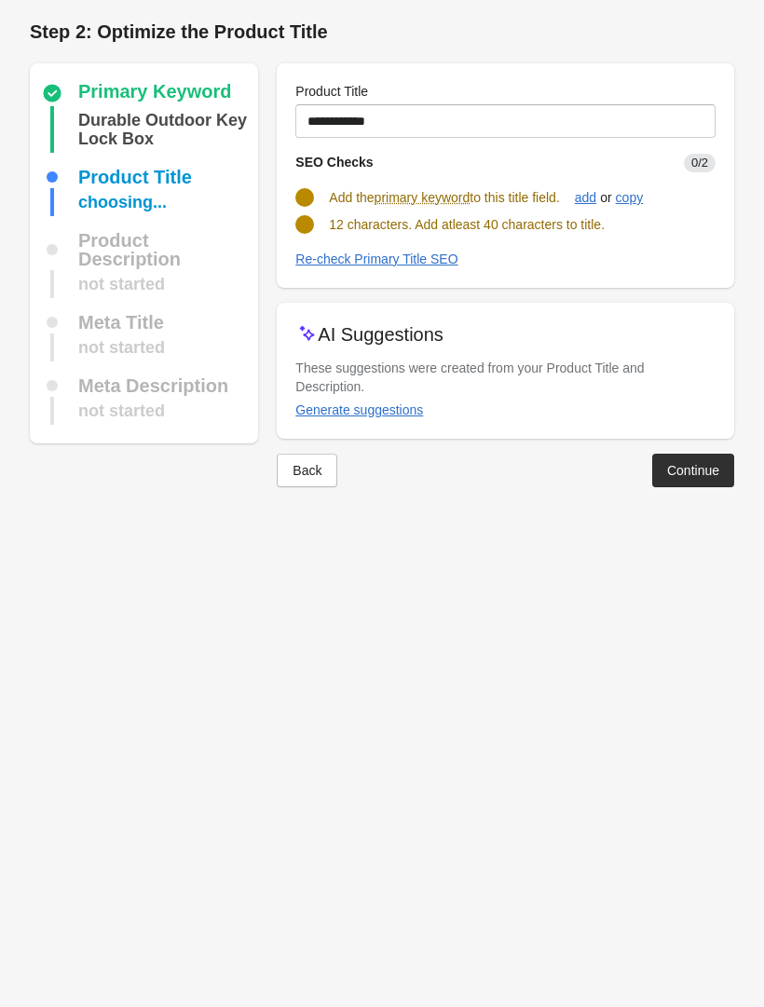
click at [391, 414] on div "Generate suggestions" at bounding box center [359, 410] width 128 height 15
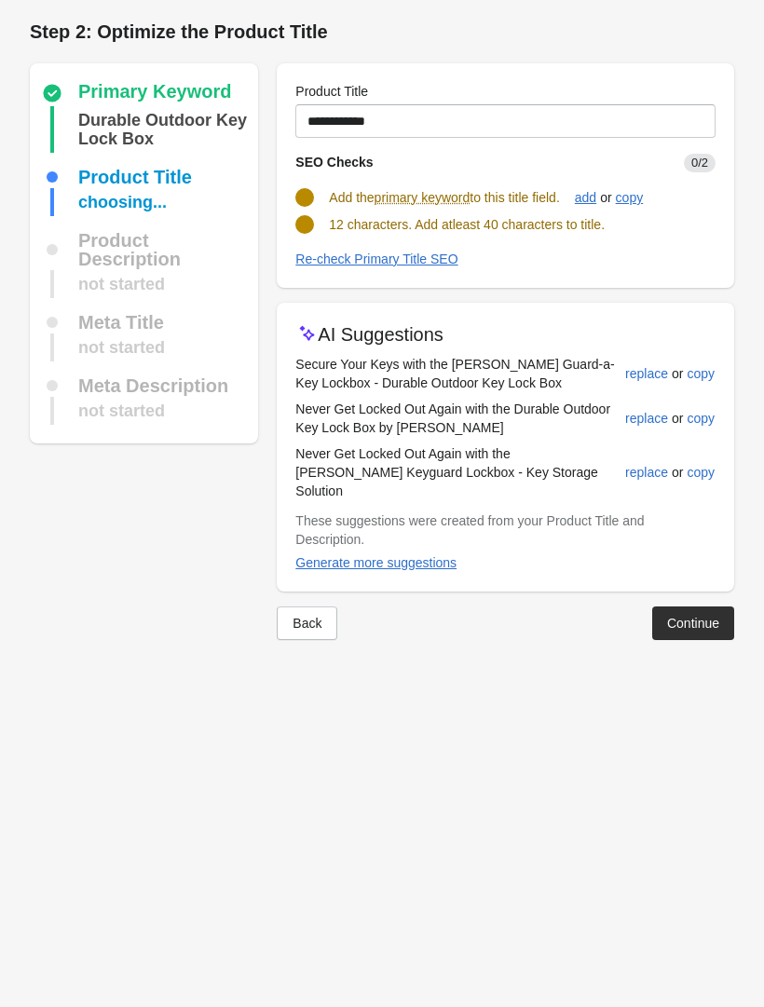
click at [641, 416] on div "replace" at bounding box center [646, 418] width 43 height 15
type input "**********"
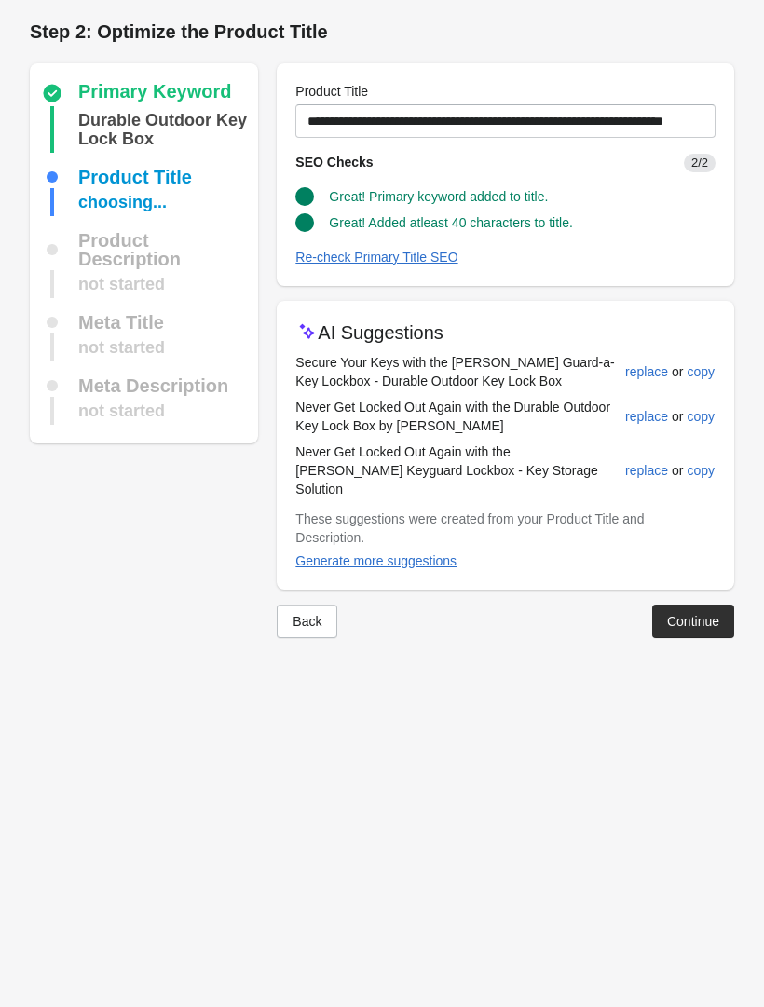
click at [692, 605] on button "Continue" at bounding box center [693, 622] width 82 height 34
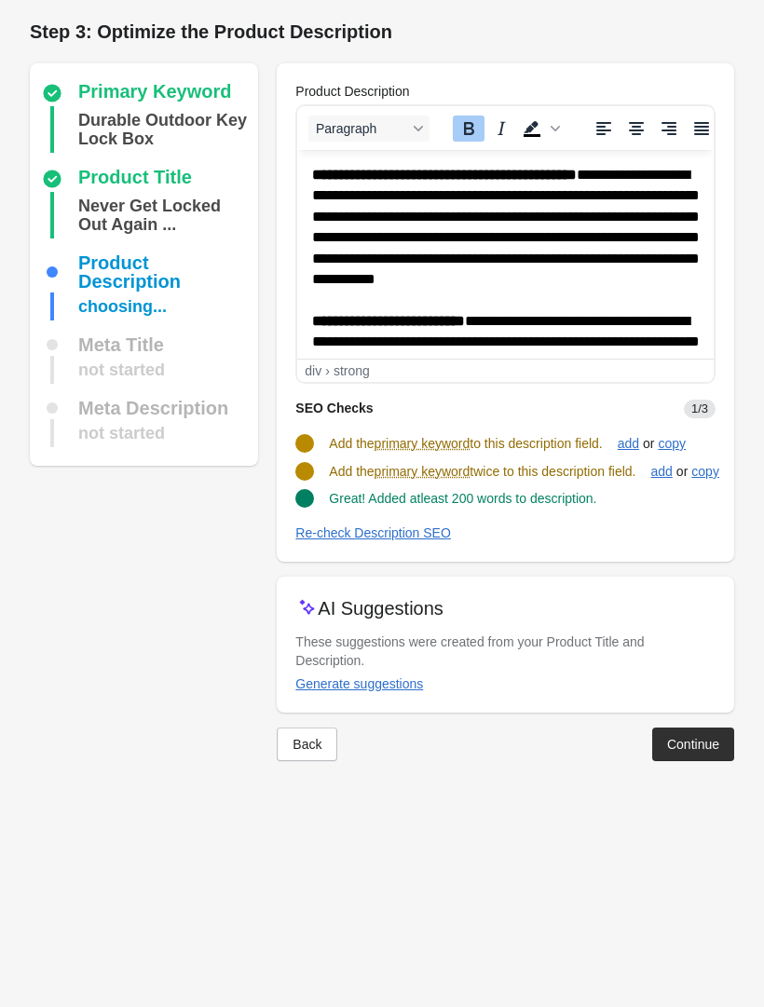
click at [389, 678] on div "Generate suggestions" at bounding box center [359, 684] width 128 height 15
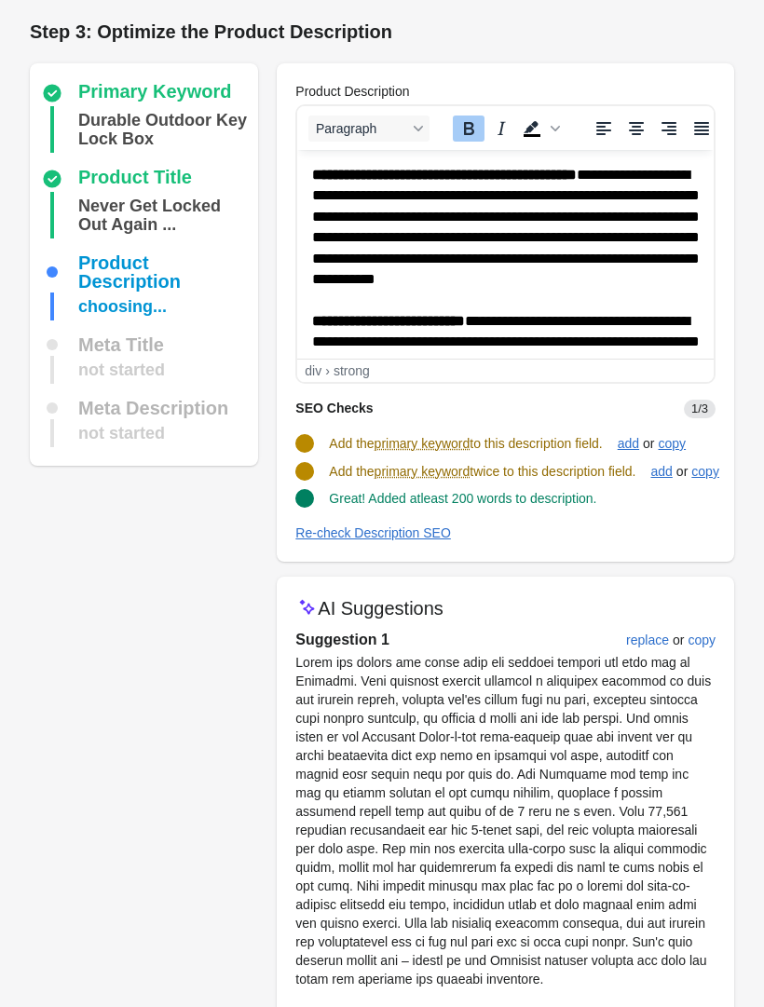
click at [635, 631] on button "replace" at bounding box center [648, 641] width 58 height 34
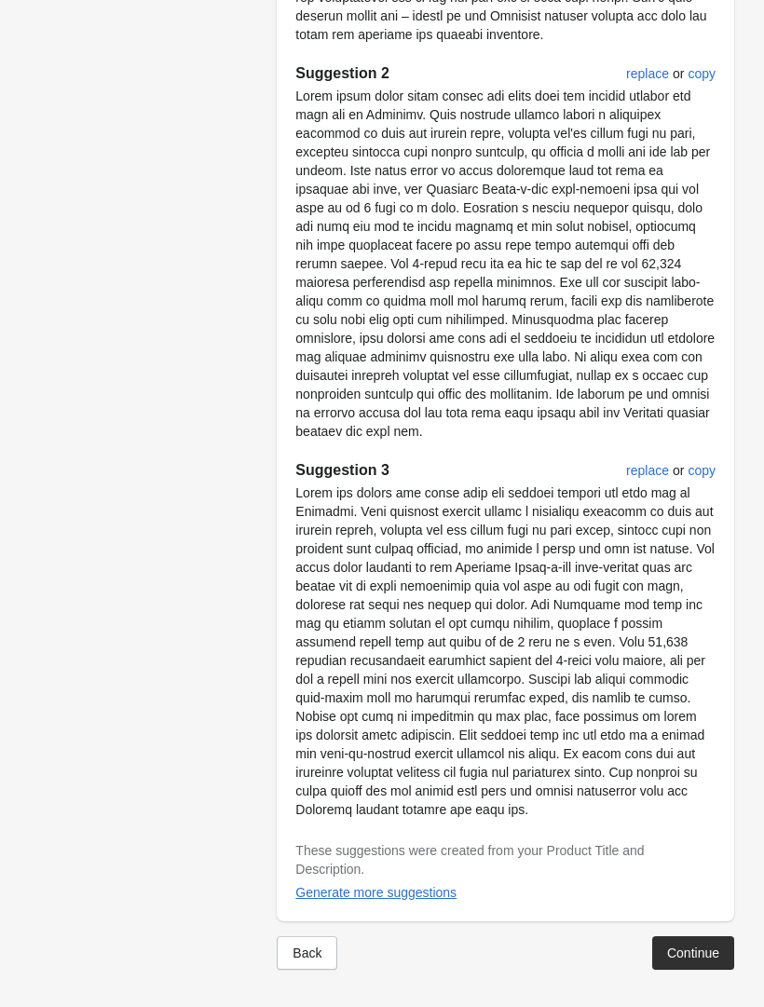
scroll to position [960, 0]
click at [690, 952] on div "Continue" at bounding box center [693, 953] width 52 height 15
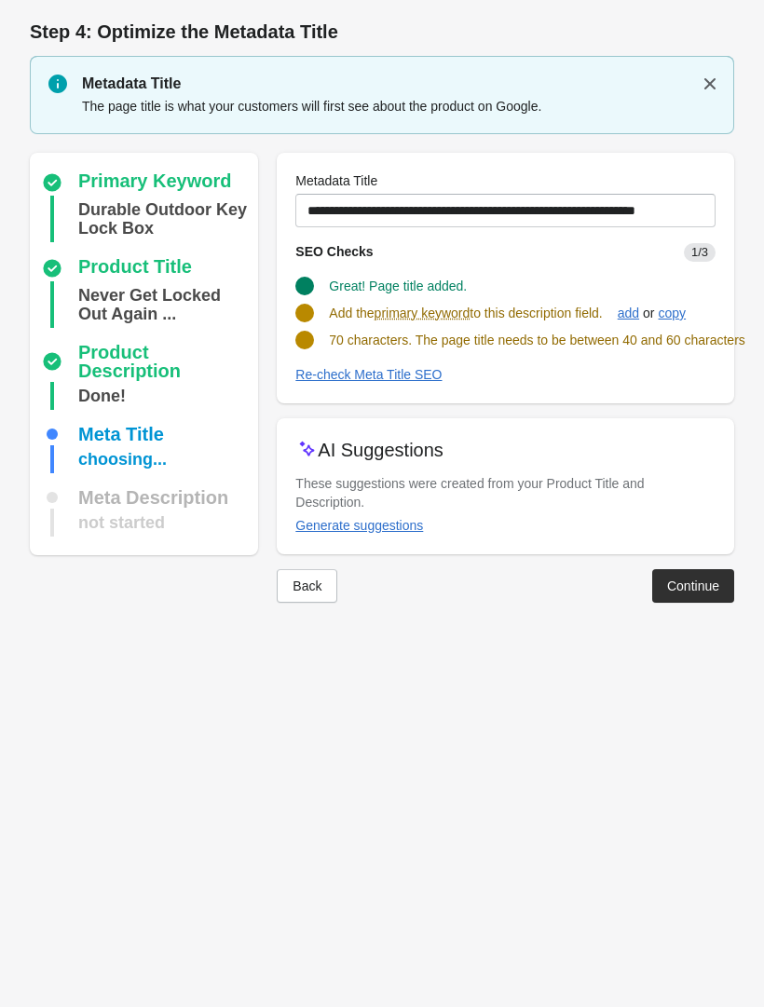
click at [391, 529] on button "Generate suggestions" at bounding box center [359, 526] width 143 height 34
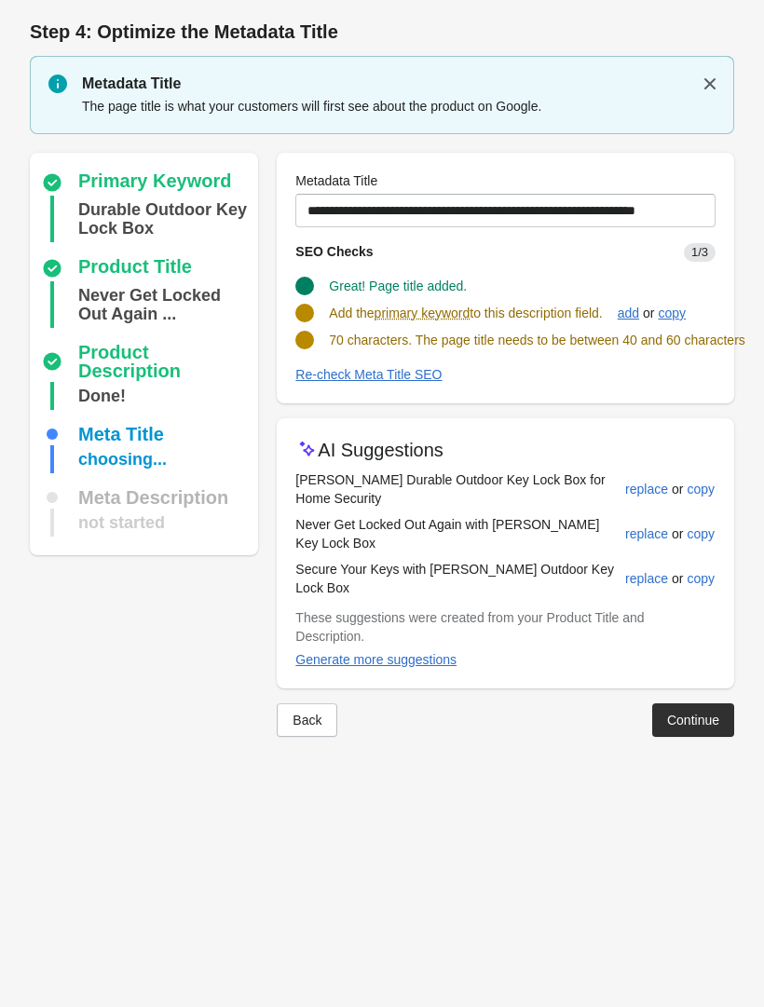
click at [625, 596] on button "replace" at bounding box center [647, 579] width 58 height 34
click at [642, 531] on div "replace" at bounding box center [646, 534] width 43 height 15
click at [645, 488] on div "replace" at bounding box center [646, 489] width 43 height 15
type input "**********"
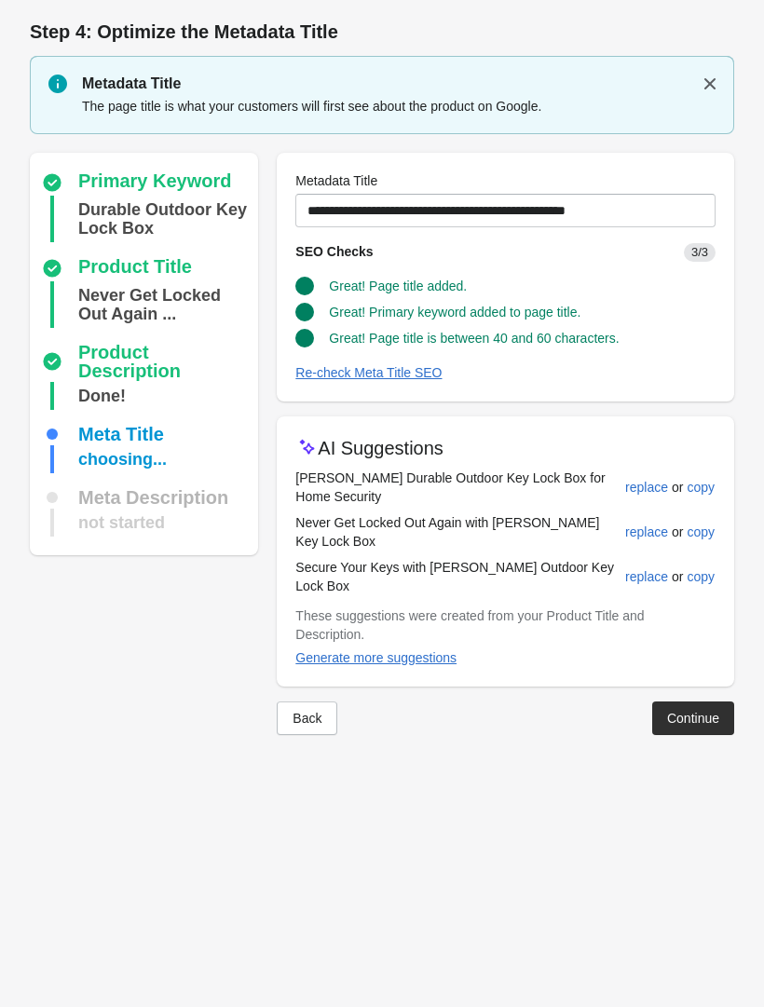
click at [695, 712] on div "Continue" at bounding box center [693, 718] width 52 height 15
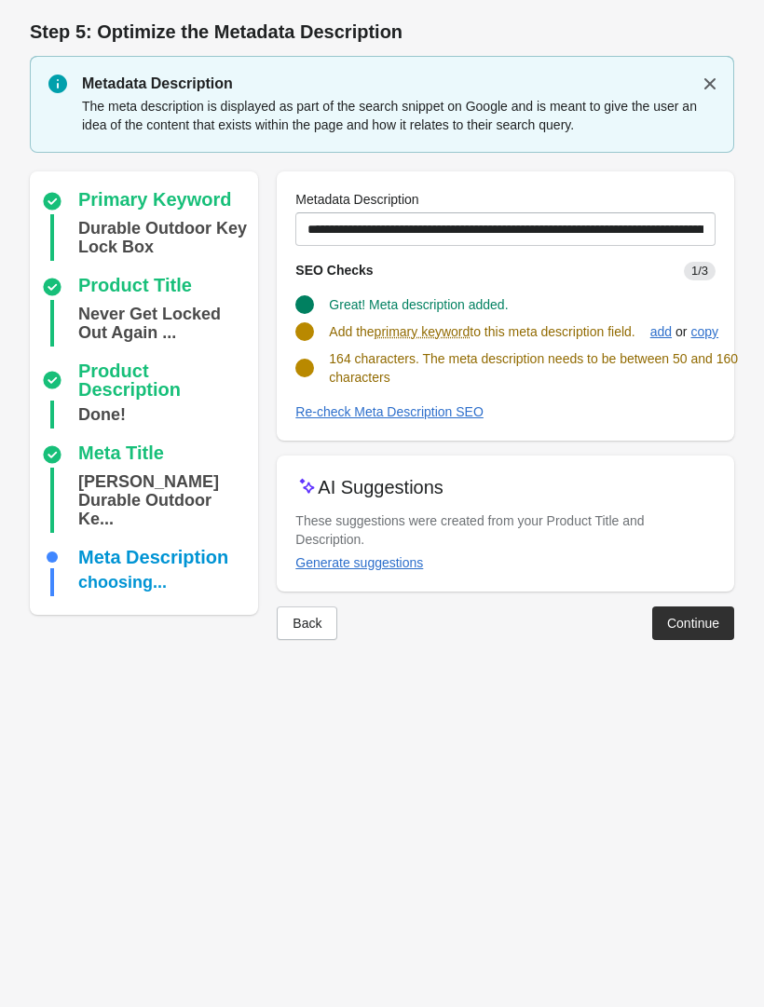
click at [388, 558] on div "Generate suggestions" at bounding box center [359, 562] width 128 height 15
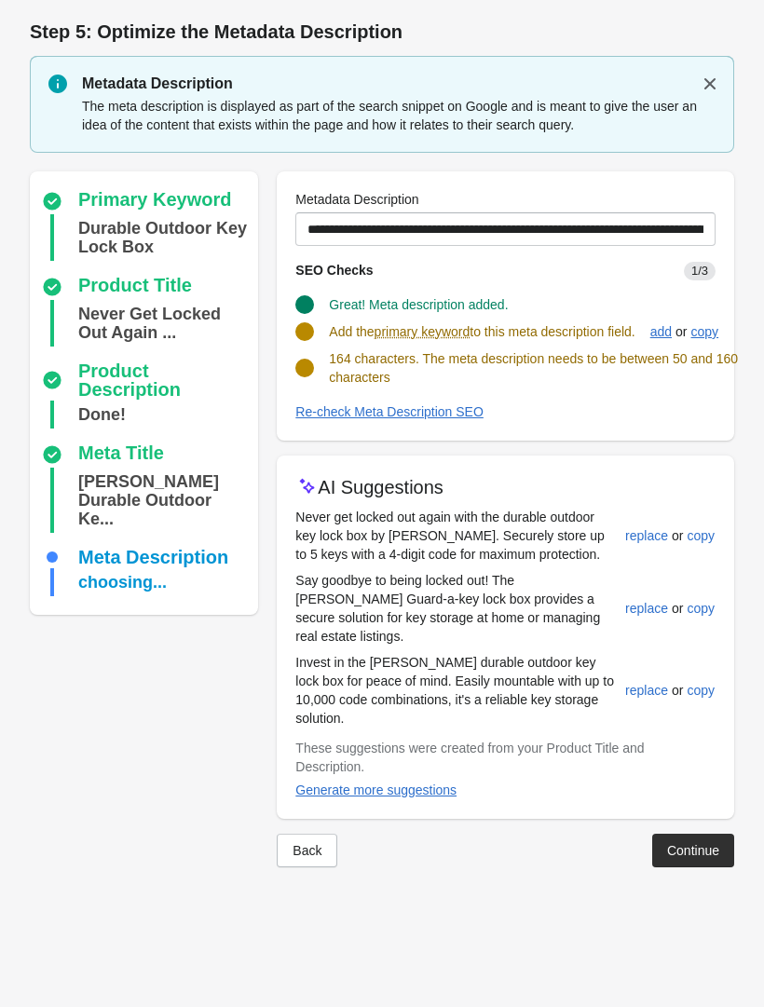
click at [646, 678] on button "replace" at bounding box center [647, 691] width 58 height 34
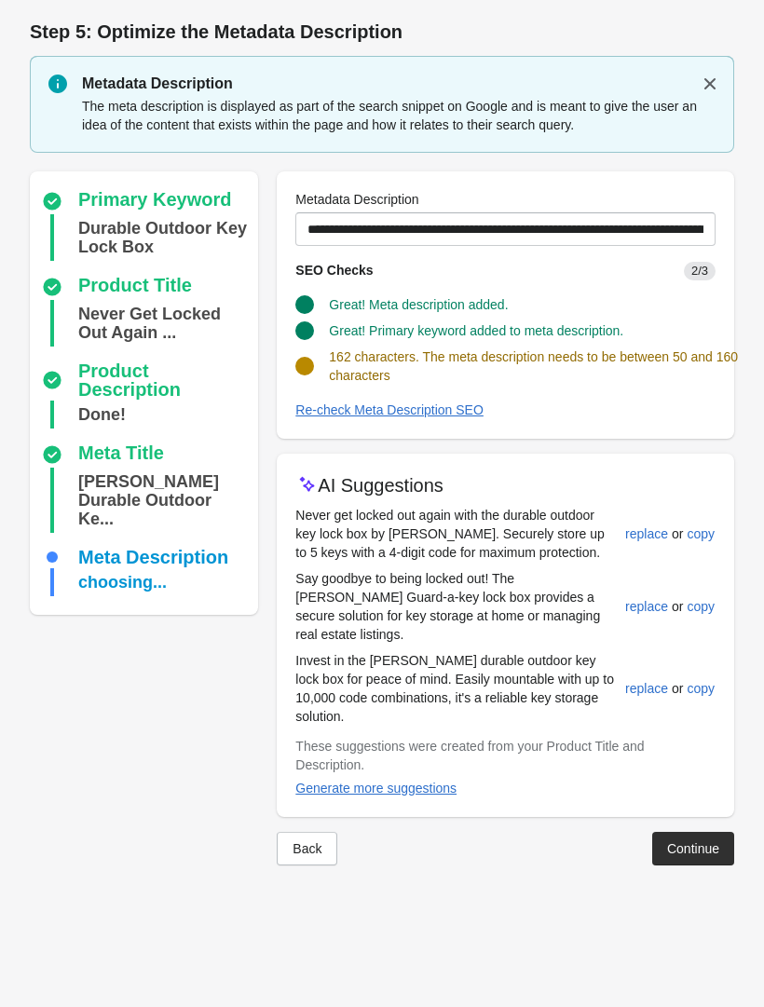
click at [644, 534] on div "replace" at bounding box center [646, 534] width 43 height 15
type input "**********"
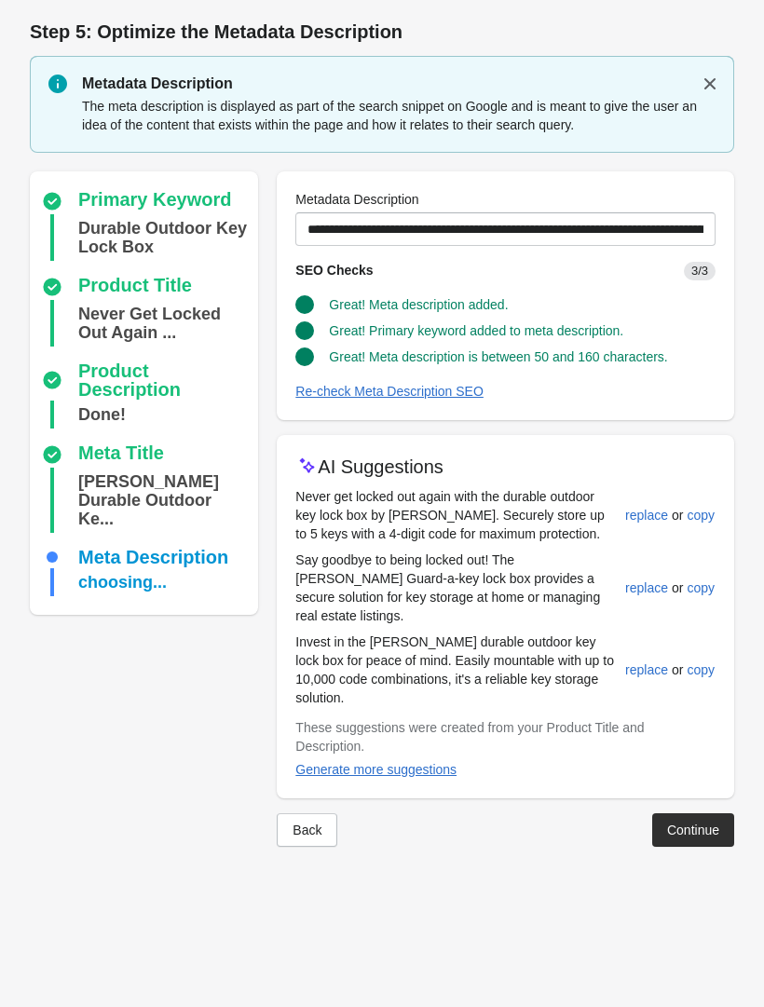
click at [693, 828] on div "Continue" at bounding box center [693, 830] width 52 height 15
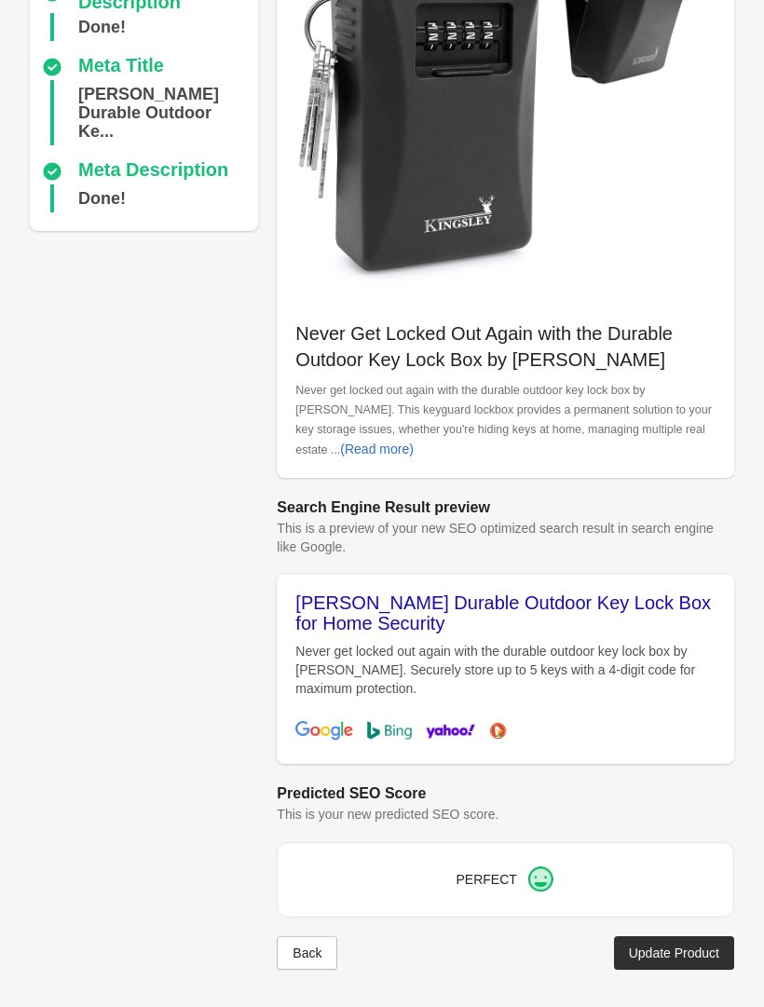
scroll to position [280, 0]
click at [675, 948] on div "Update Product" at bounding box center [674, 953] width 90 height 15
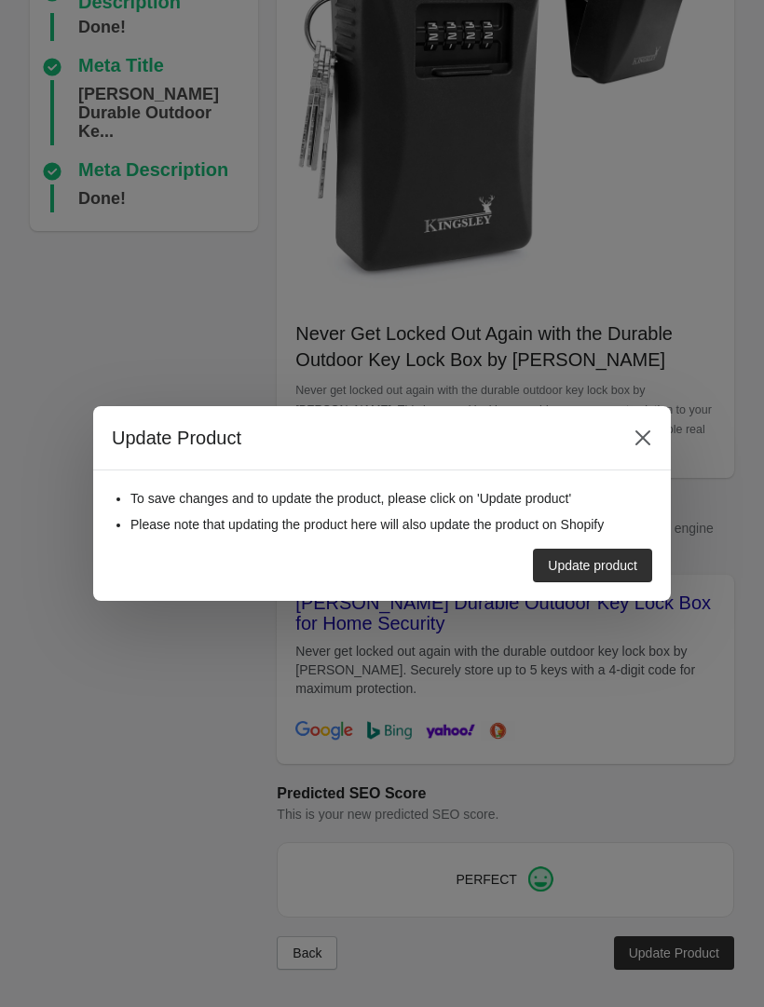
click at [610, 561] on div "Update product" at bounding box center [592, 565] width 89 height 15
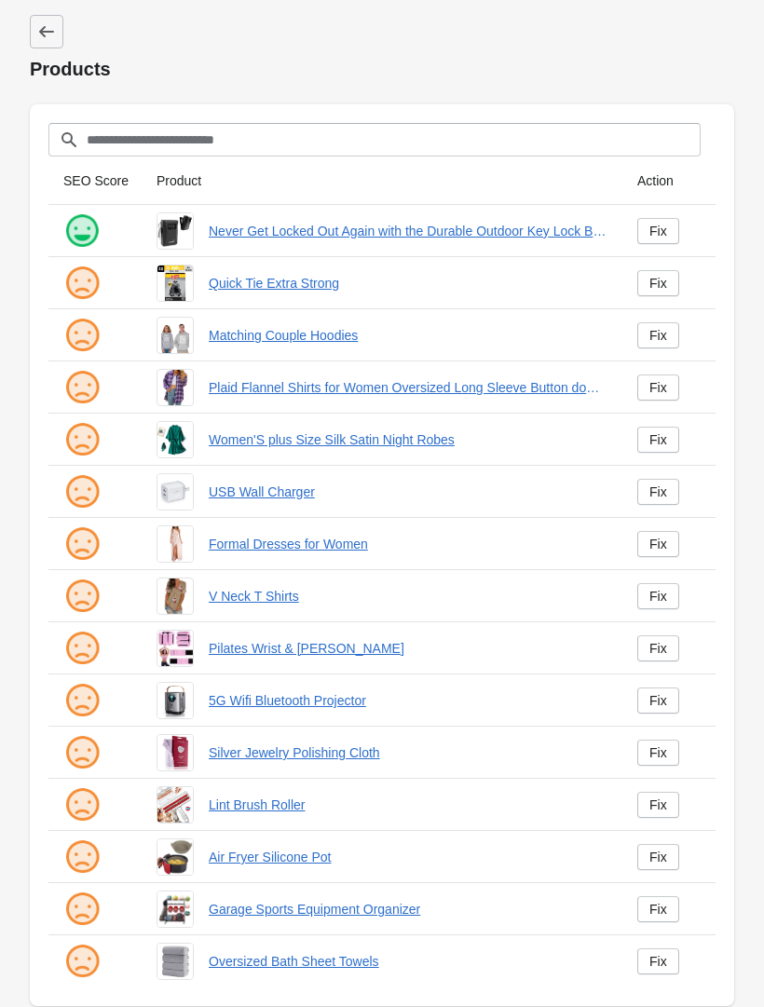
click at [655, 283] on div "Fix" at bounding box center [659, 283] width 18 height 15
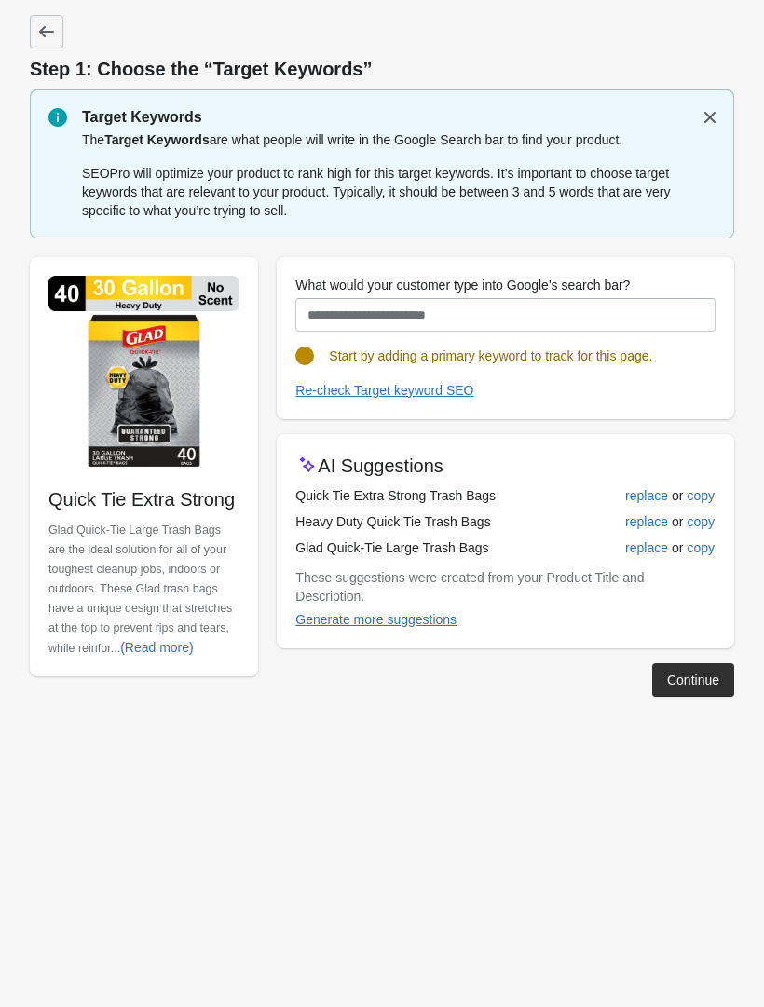
click at [638, 546] on div "replace" at bounding box center [646, 548] width 43 height 15
type input "**********"
click at [682, 676] on div "Continue" at bounding box center [693, 680] width 52 height 15
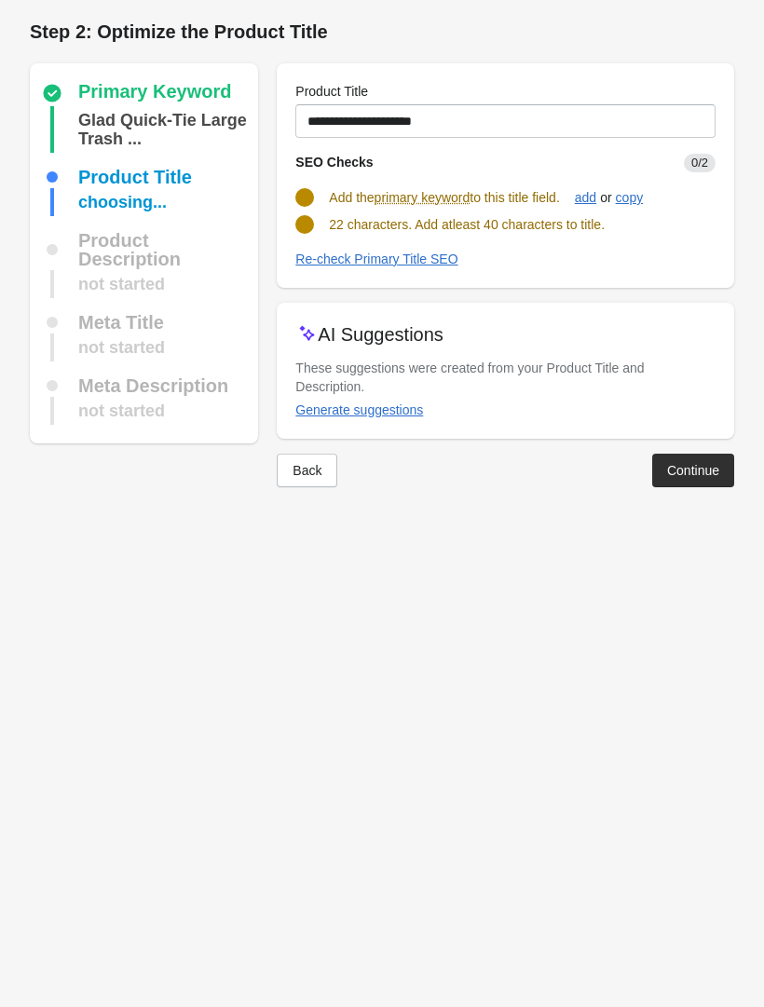
click at [392, 410] on div "Generate suggestions" at bounding box center [359, 410] width 128 height 15
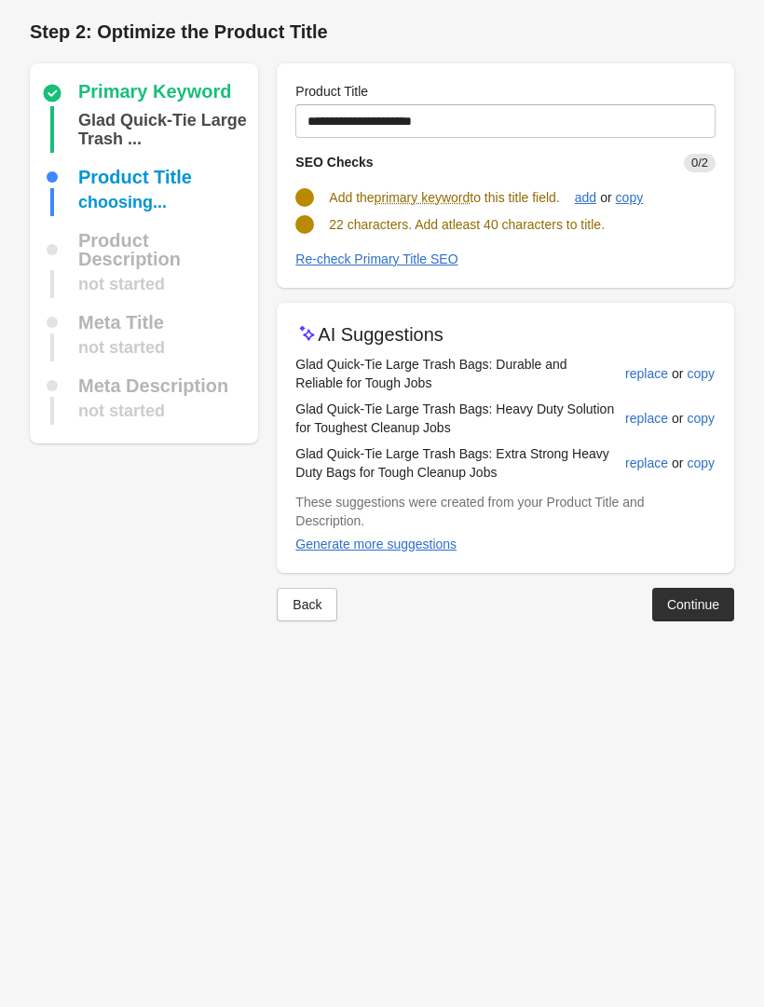
click at [642, 459] on div "replace" at bounding box center [646, 463] width 43 height 15
type input "**********"
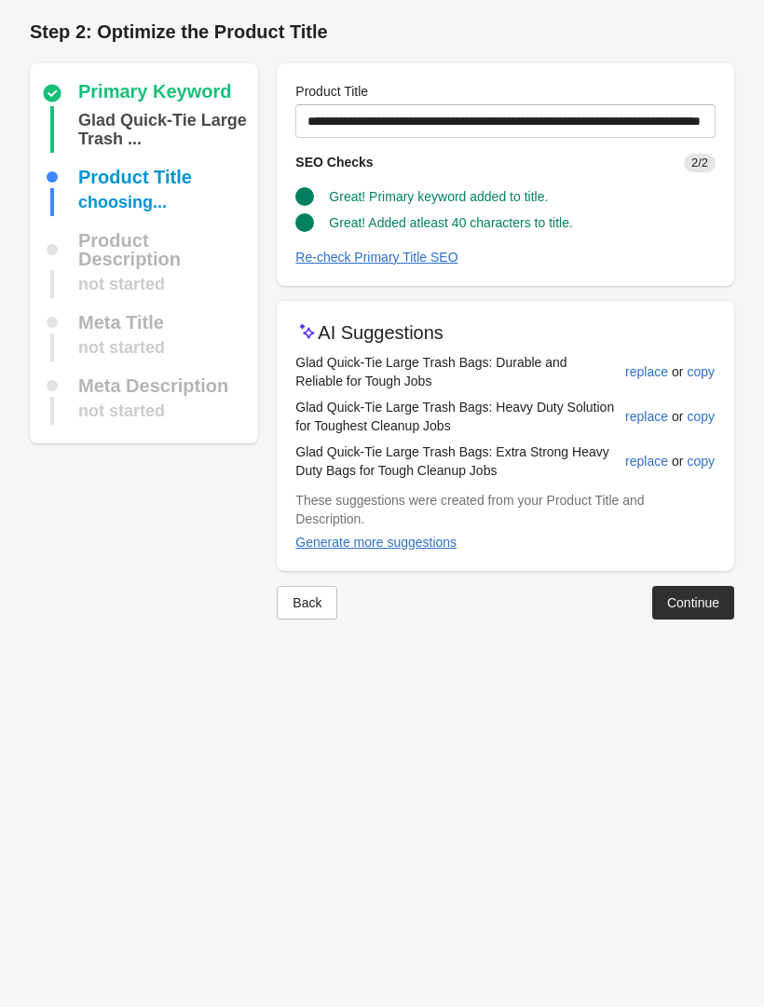
click at [694, 608] on div "Continue" at bounding box center [693, 603] width 52 height 15
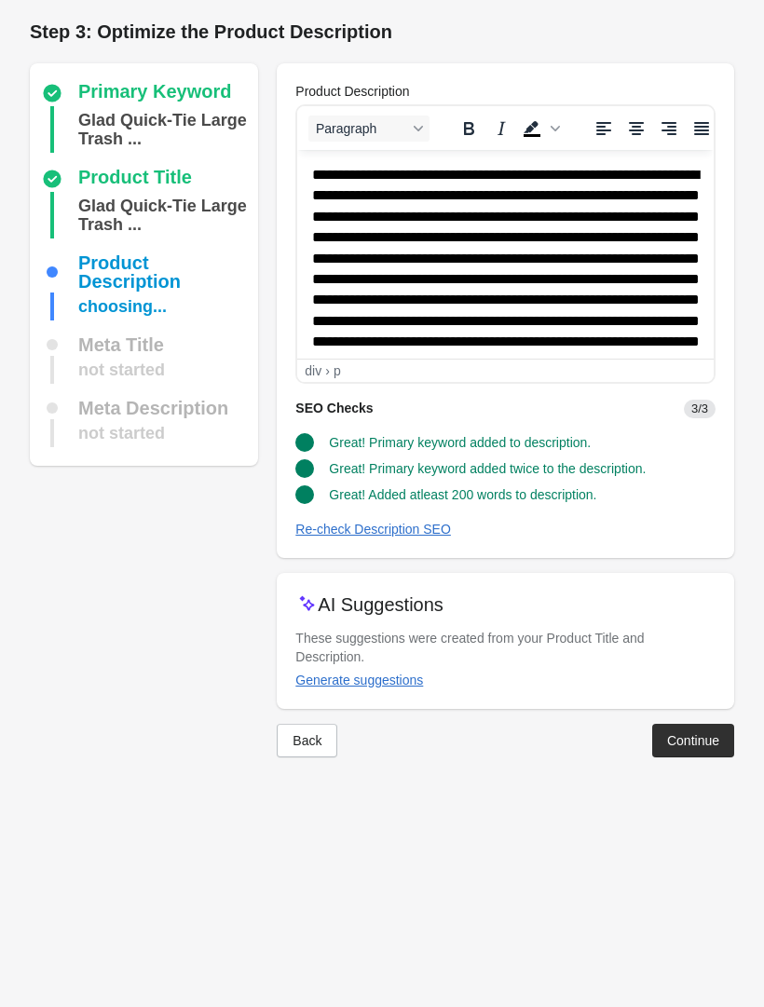
click at [686, 733] on div "Continue" at bounding box center [693, 740] width 52 height 15
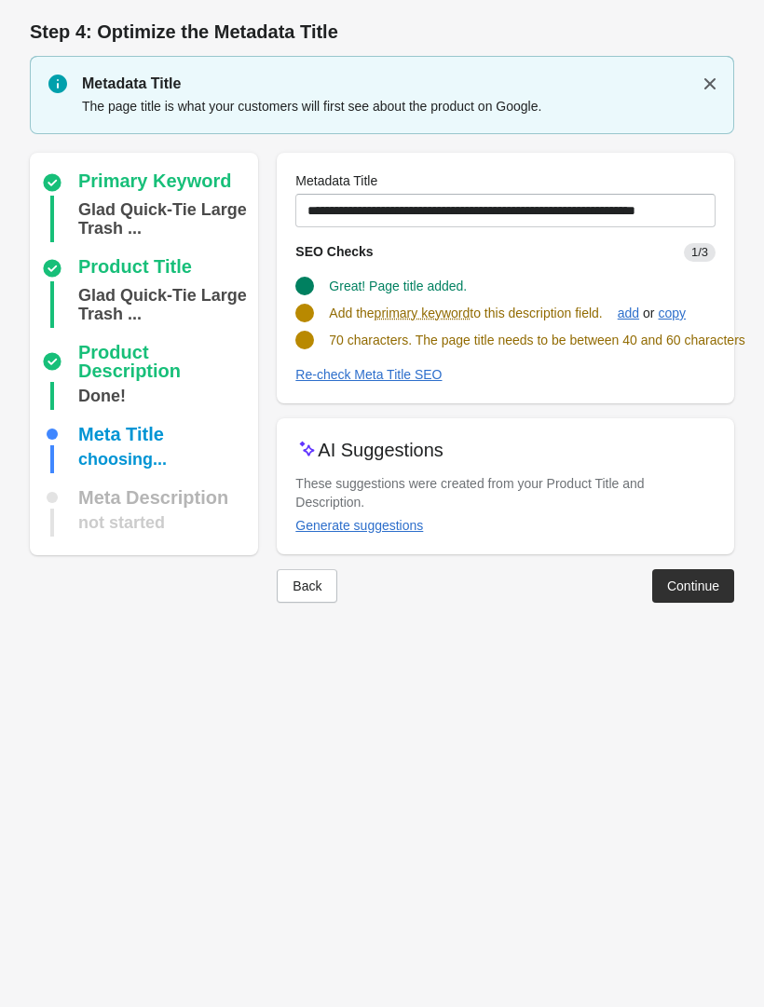
click at [396, 533] on div "Generate suggestions" at bounding box center [359, 525] width 128 height 15
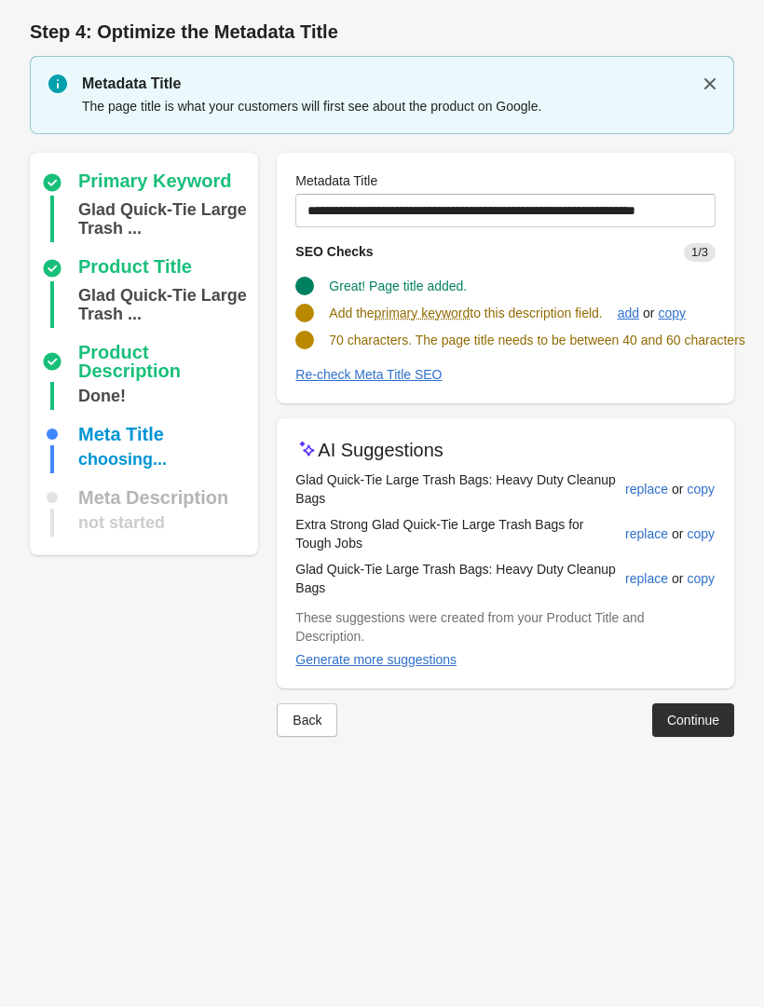
click at [637, 541] on div "replace" at bounding box center [646, 534] width 43 height 15
type input "**********"
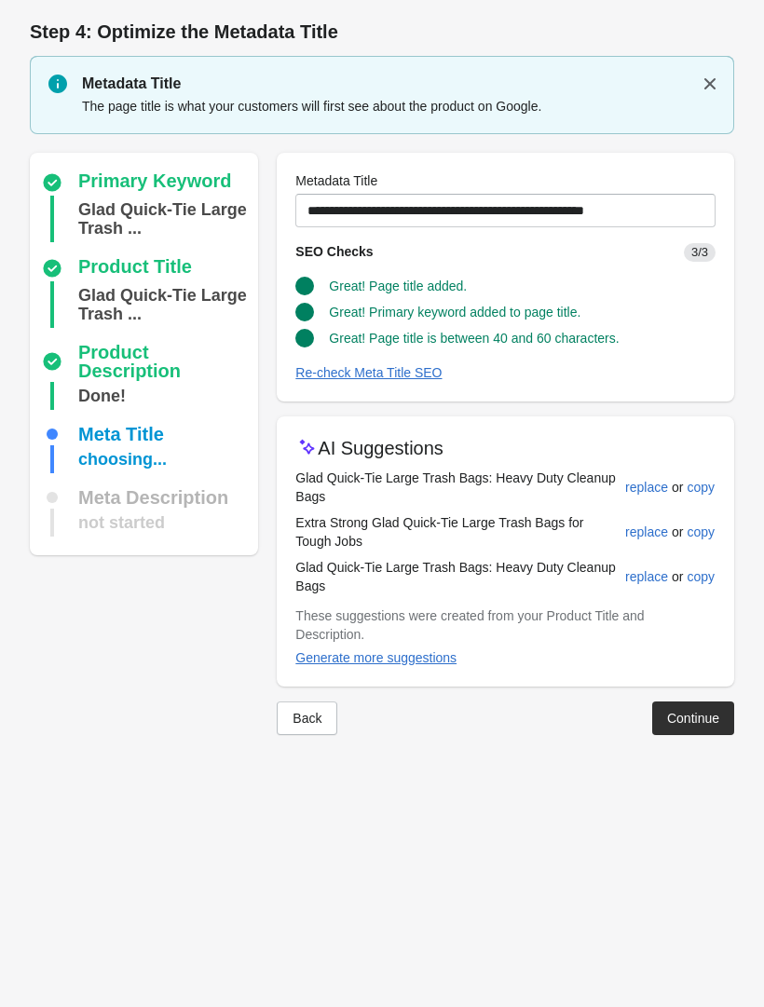
click at [709, 707] on button "Continue" at bounding box center [693, 719] width 82 height 34
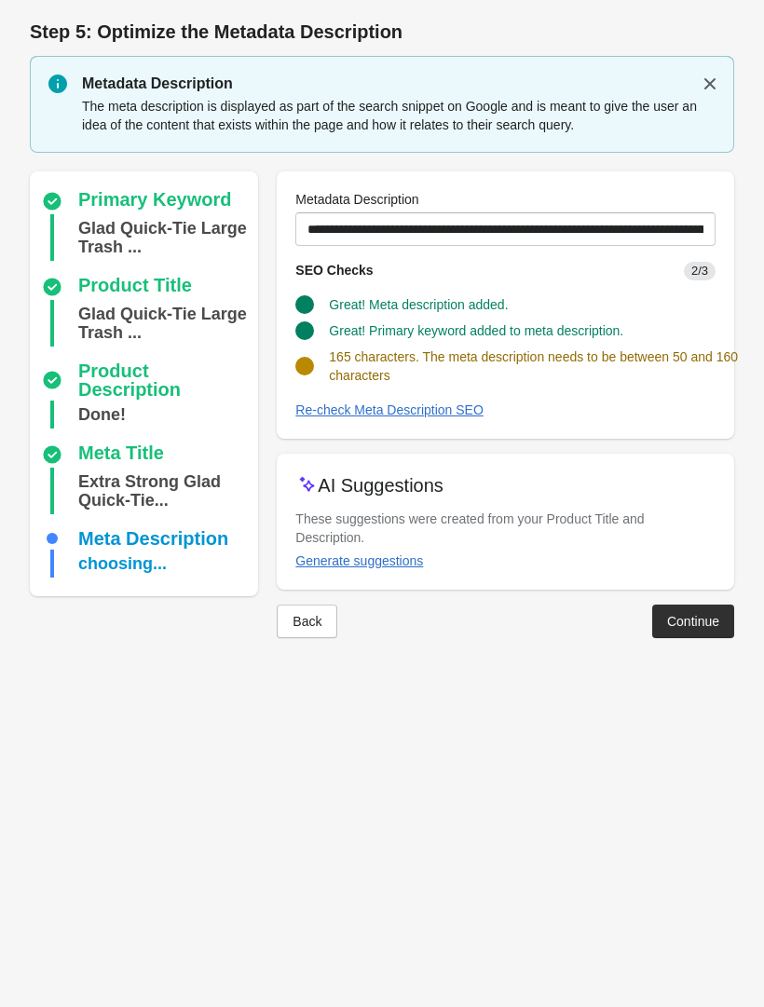
click at [404, 554] on div "Generate suggestions" at bounding box center [359, 561] width 128 height 15
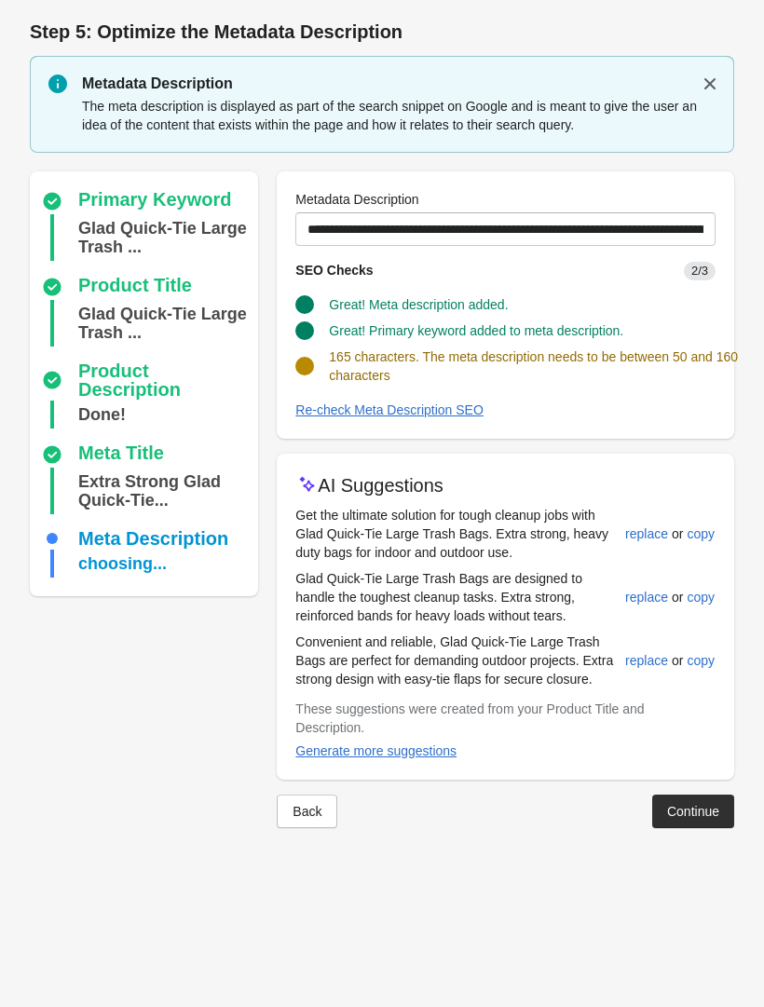
click at [638, 665] on div "replace" at bounding box center [646, 660] width 43 height 15
type input "**********"
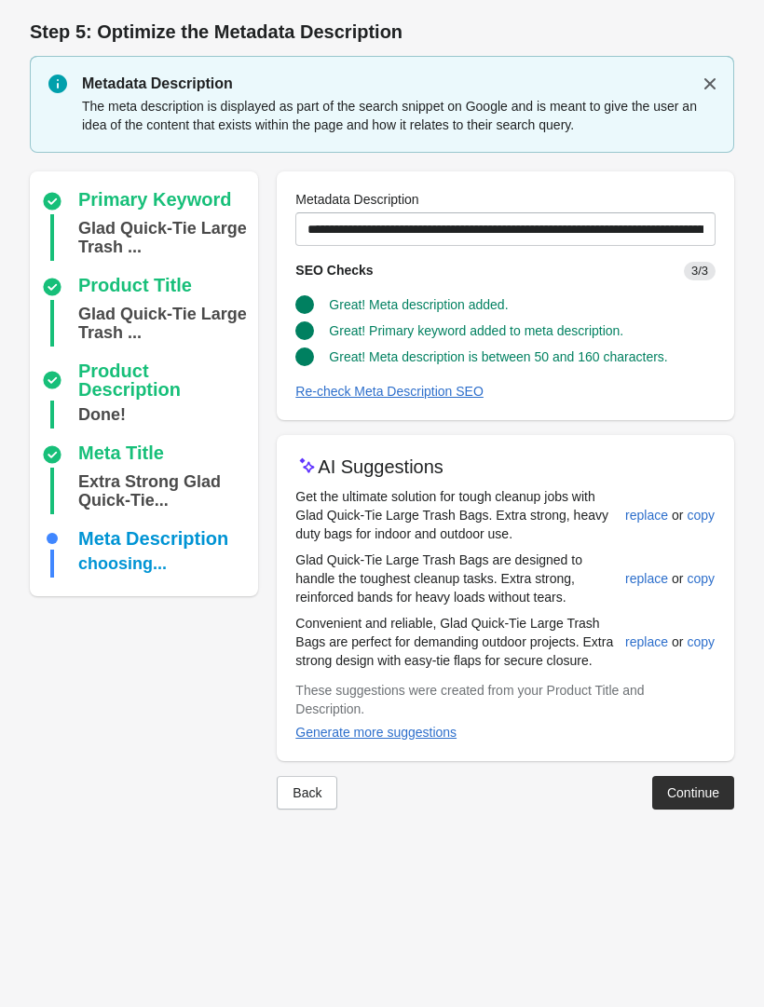
click at [689, 801] on div "Continue" at bounding box center [693, 793] width 52 height 15
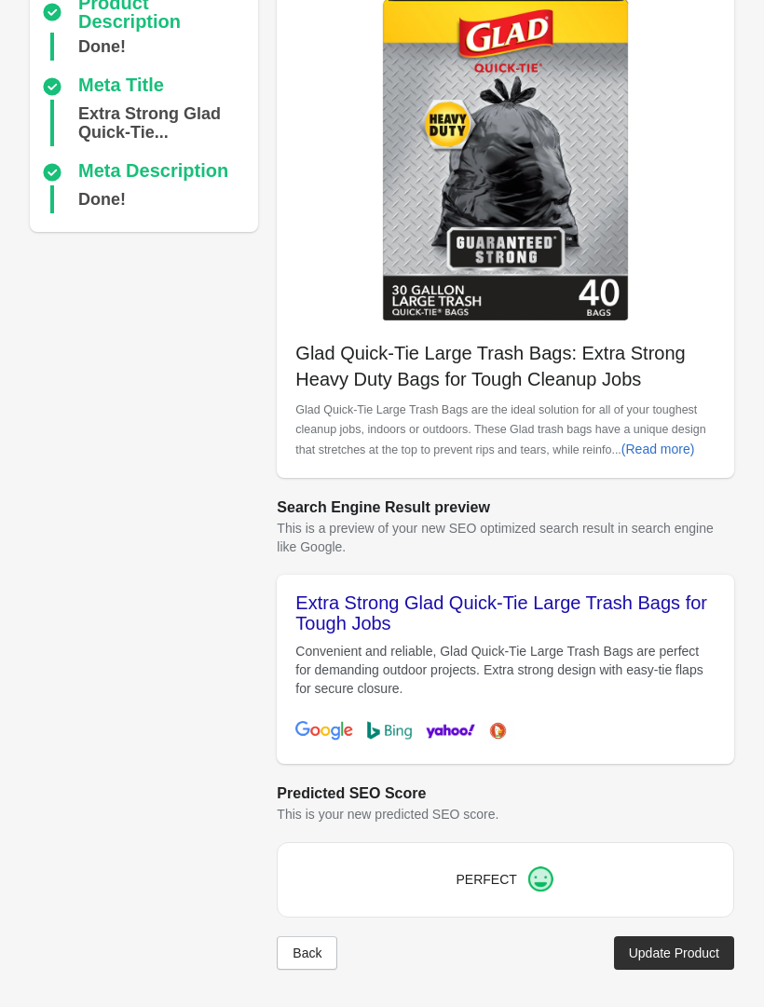
scroll to position [280, 0]
click at [682, 956] on div "Update Product" at bounding box center [674, 953] width 90 height 15
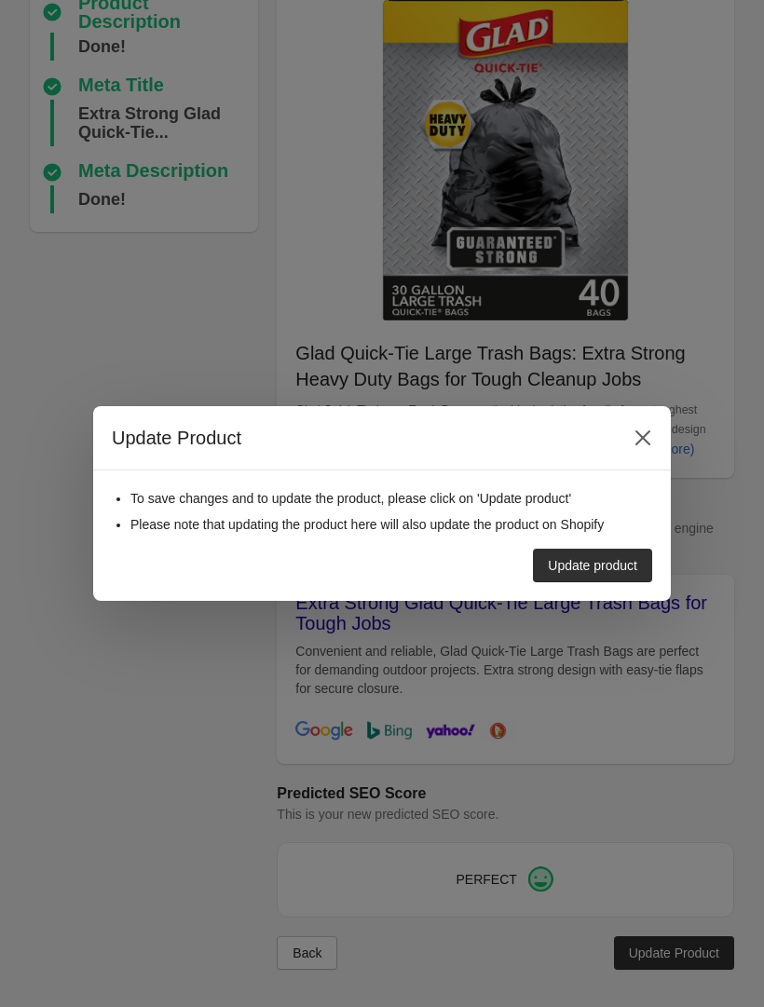
click at [608, 551] on button "Update product" at bounding box center [592, 566] width 119 height 34
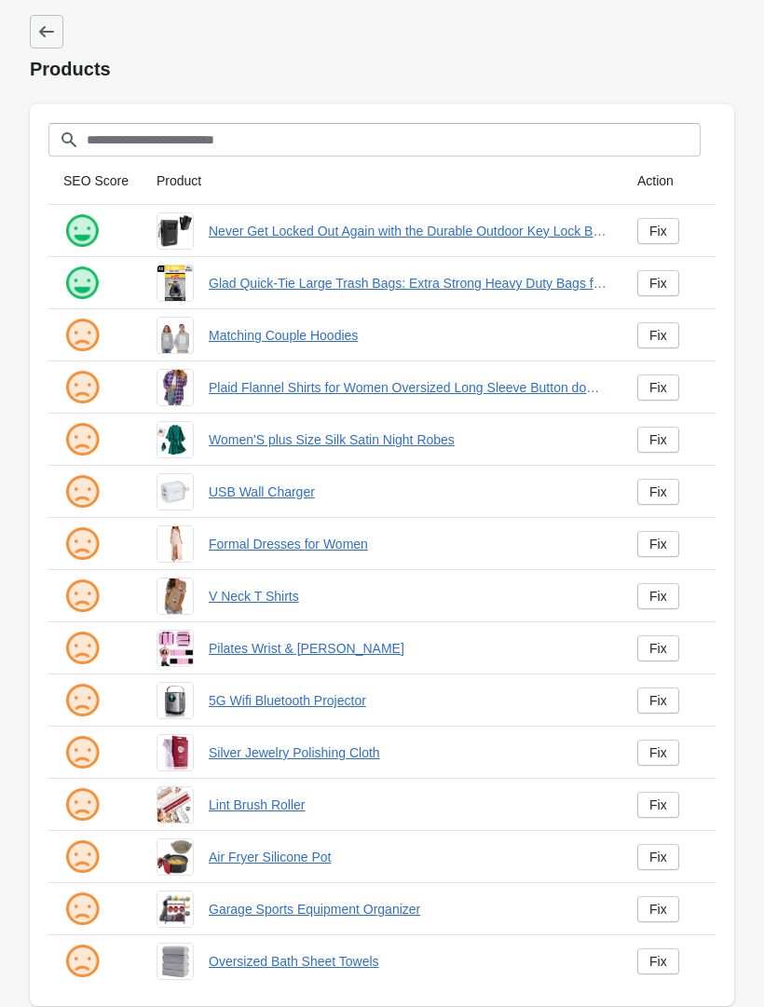
click at [661, 340] on div "Fix" at bounding box center [659, 335] width 18 height 15
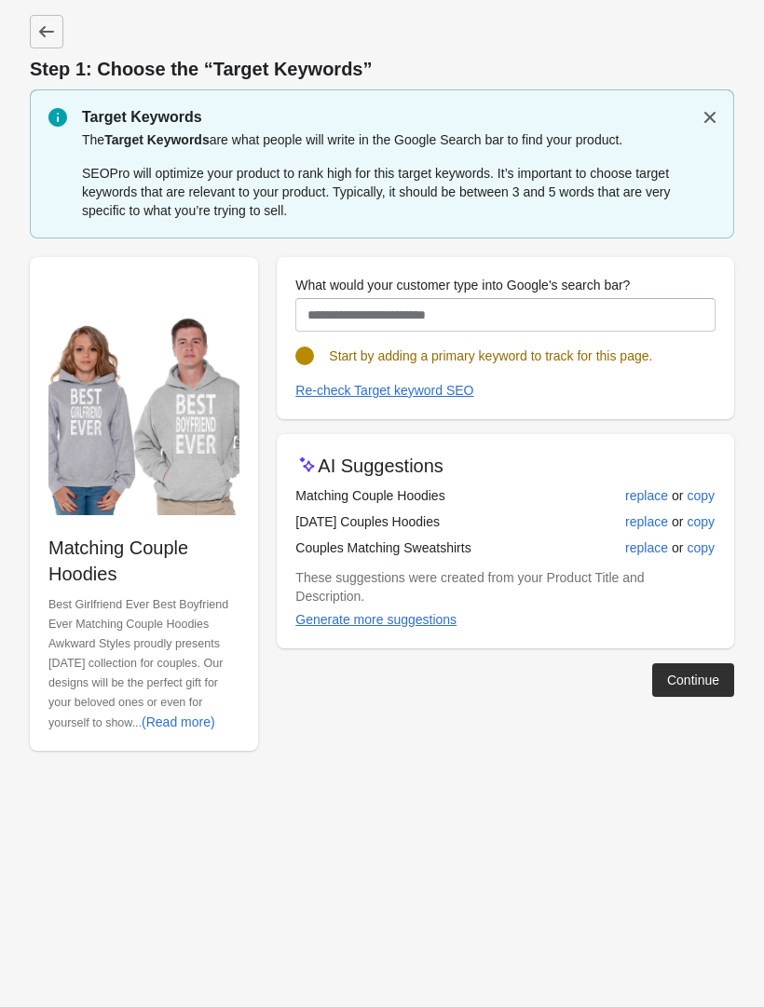
click at [648, 518] on div "replace" at bounding box center [646, 521] width 43 height 15
type input "**********"
click at [685, 684] on div "Continue" at bounding box center [693, 680] width 52 height 15
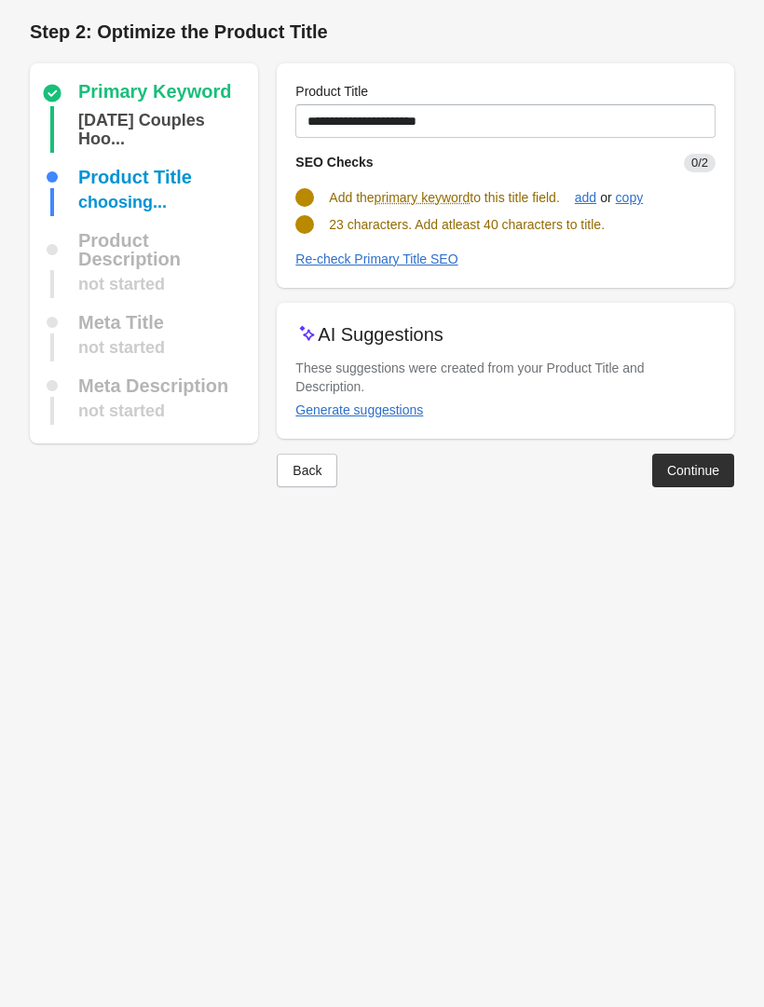
click at [394, 407] on div "Generate suggestions" at bounding box center [359, 410] width 128 height 15
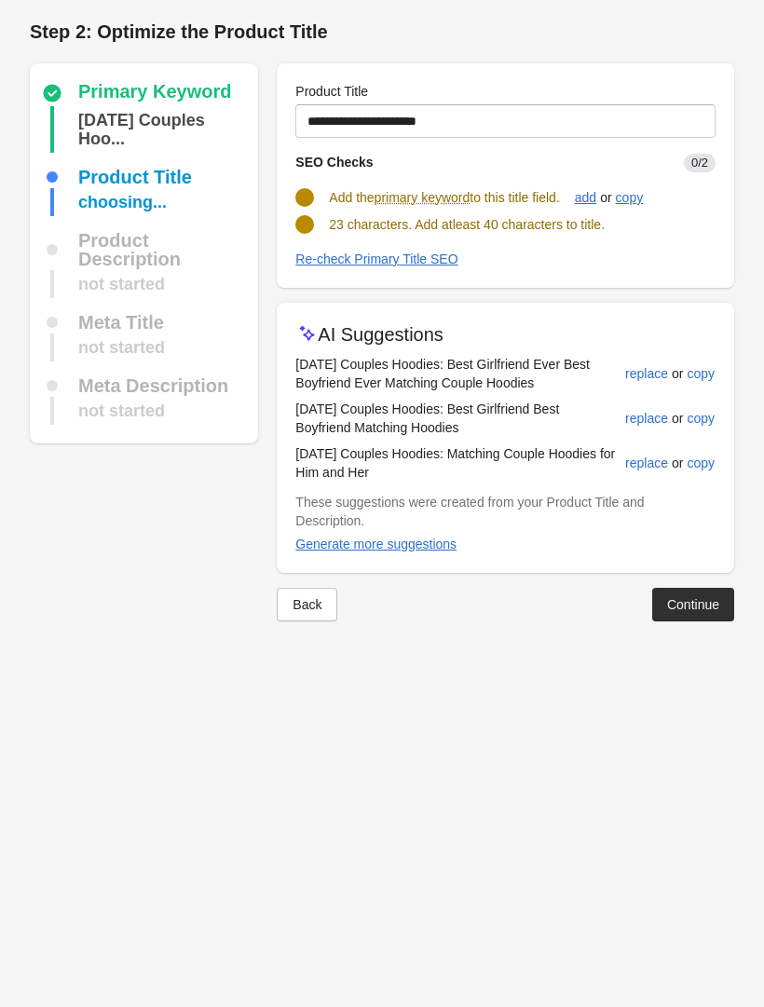
click at [639, 463] on div "replace" at bounding box center [646, 463] width 43 height 15
type input "**********"
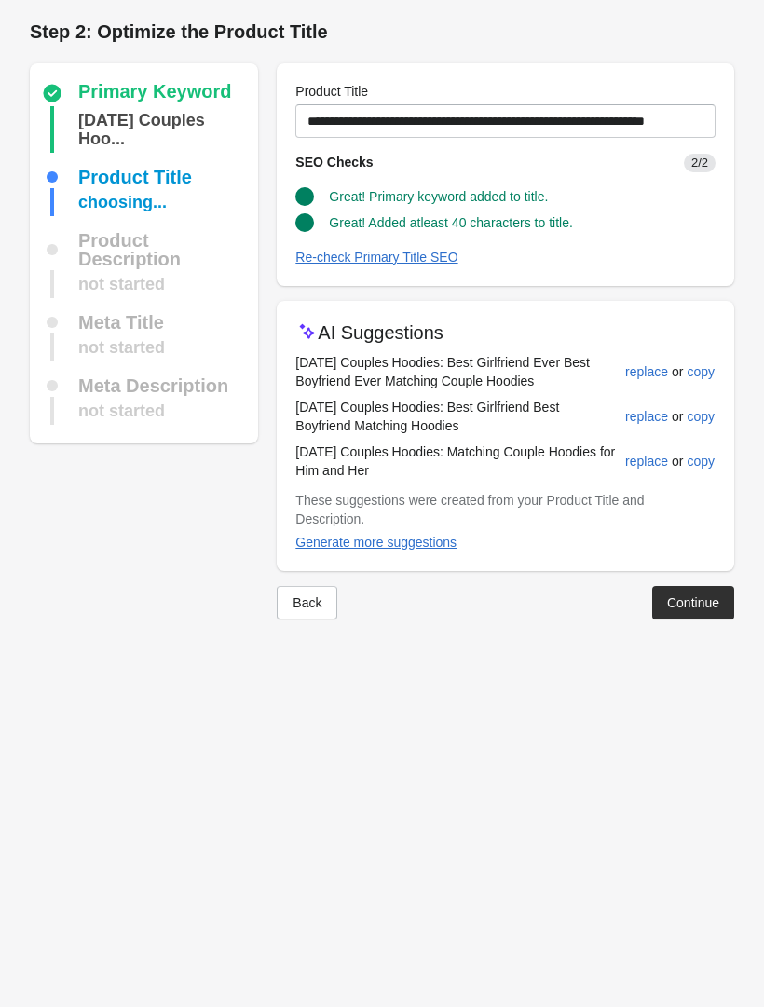
click at [697, 591] on button "Continue" at bounding box center [693, 603] width 82 height 34
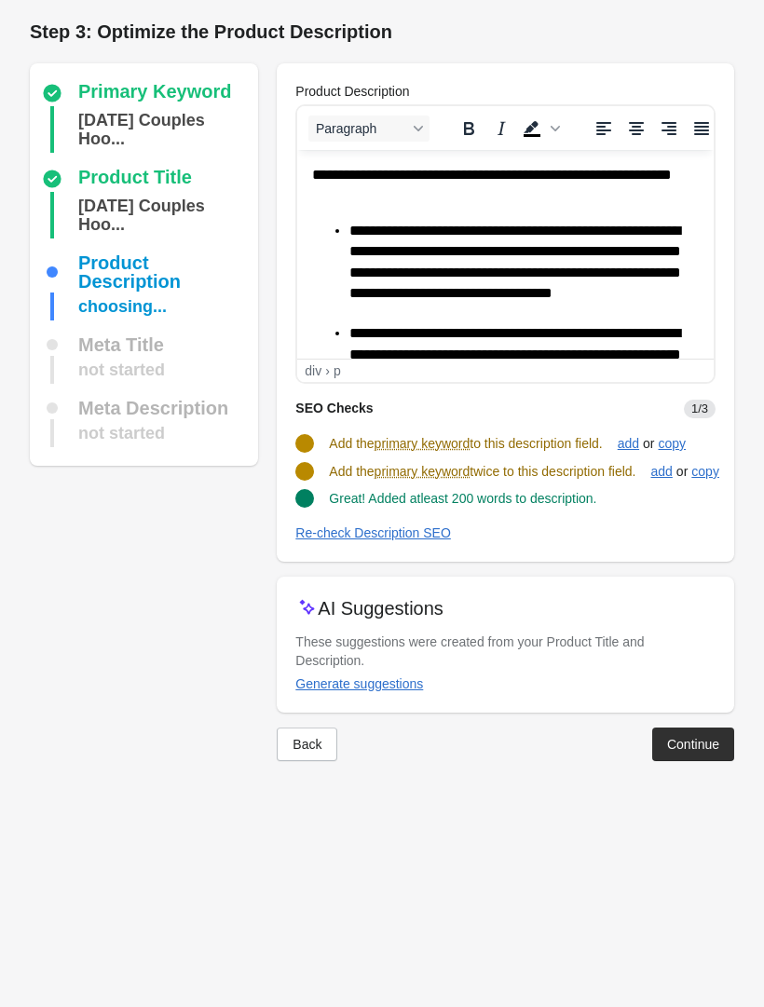
click at [395, 671] on button "Generate suggestions" at bounding box center [359, 684] width 143 height 34
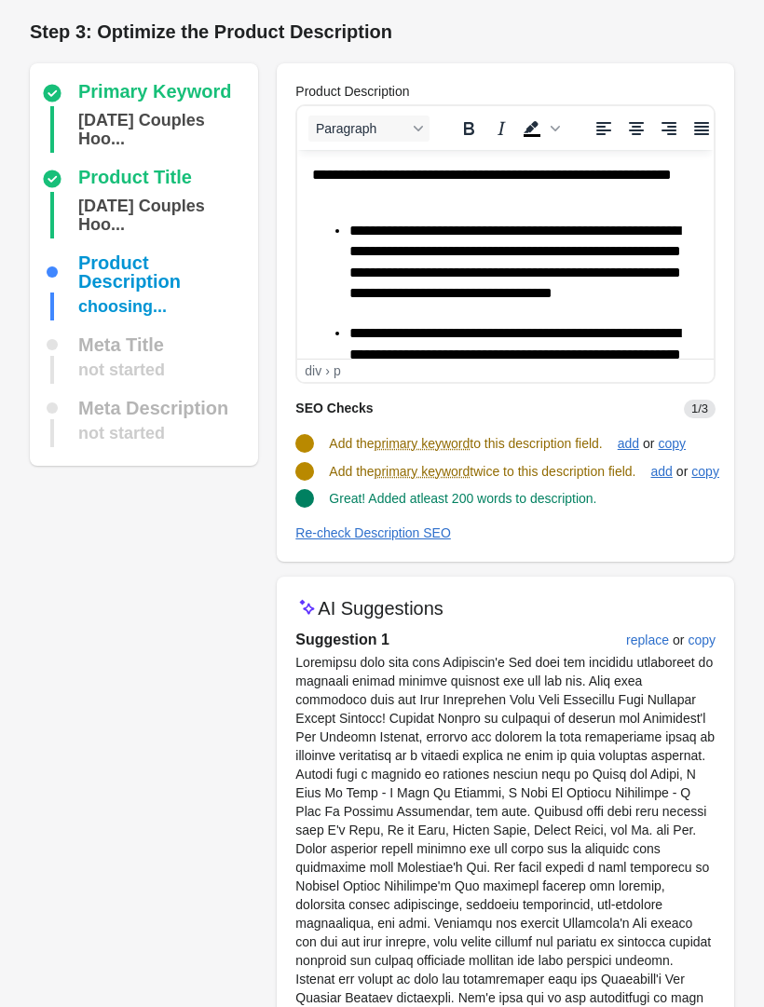
click at [646, 628] on button "replace" at bounding box center [648, 641] width 58 height 34
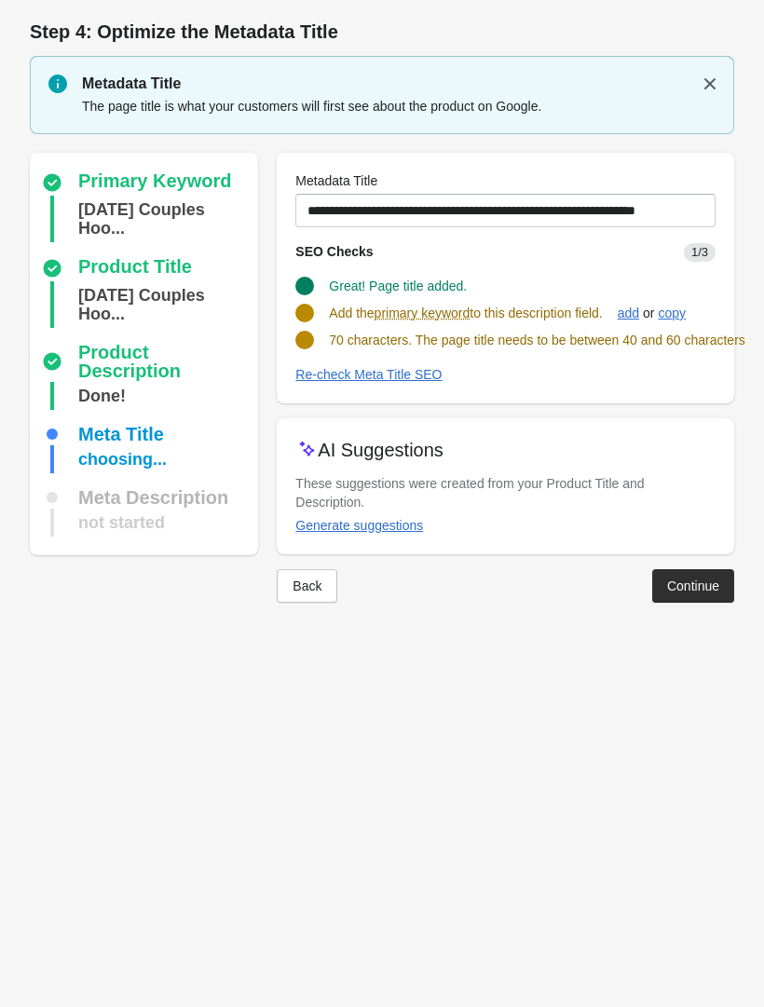
click at [403, 534] on button "Generate suggestions" at bounding box center [359, 526] width 143 height 34
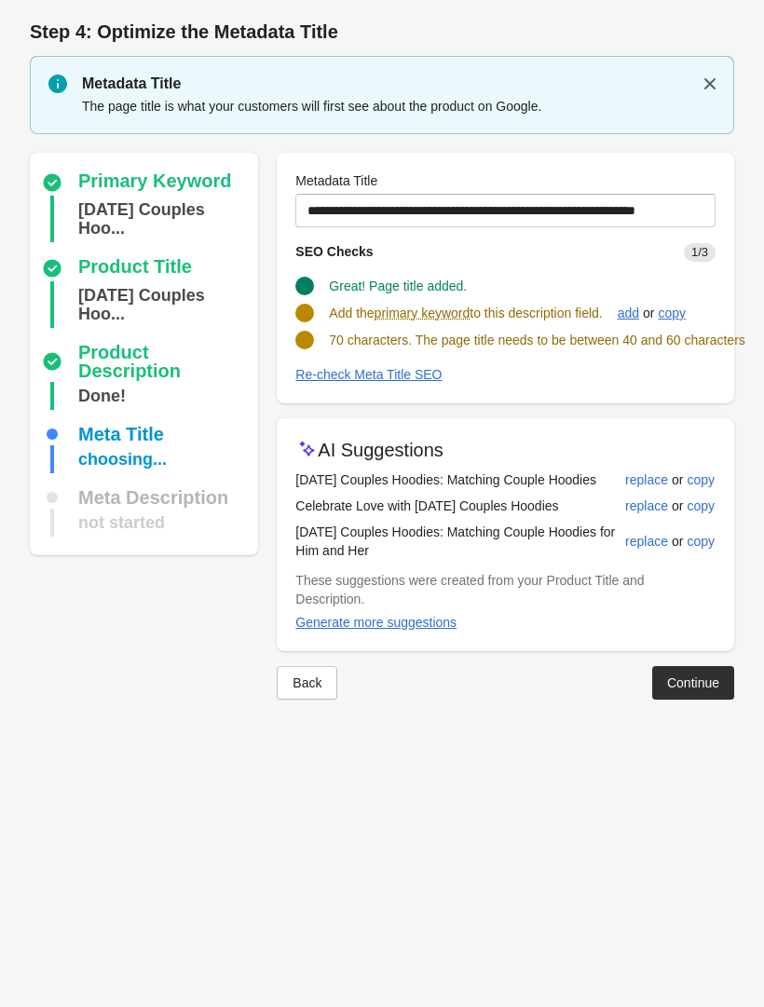
click at [631, 549] on div "replace" at bounding box center [646, 541] width 43 height 15
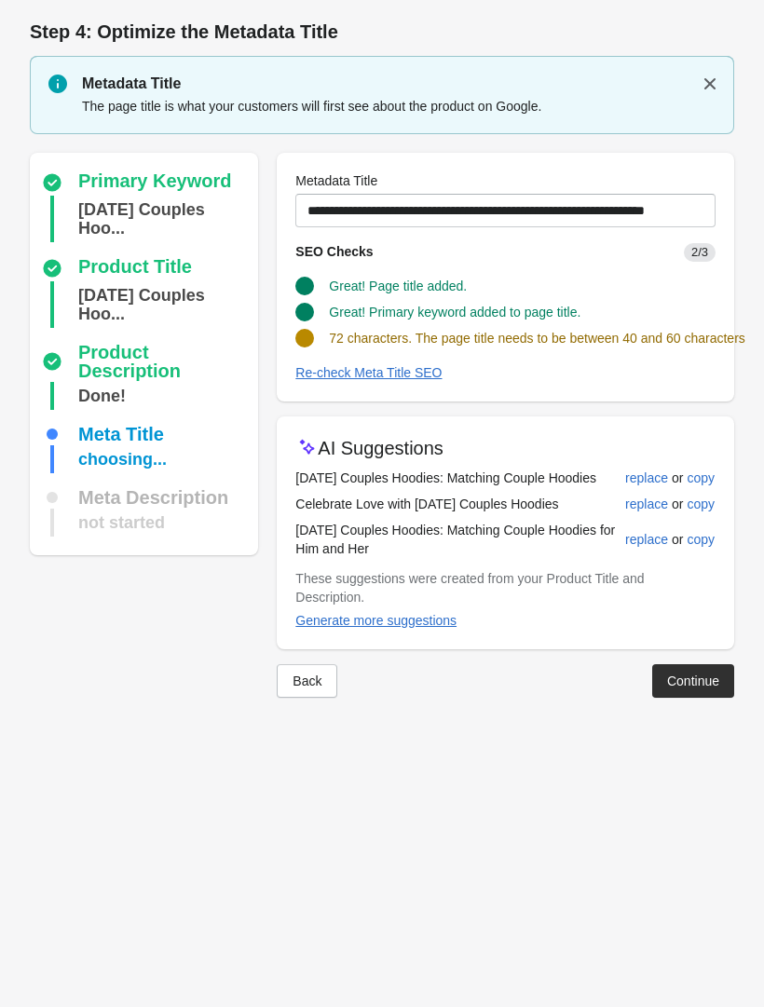
click at [635, 486] on div "replace" at bounding box center [646, 478] width 43 height 15
type input "**********"
click at [675, 689] on div "Continue" at bounding box center [693, 681] width 52 height 15
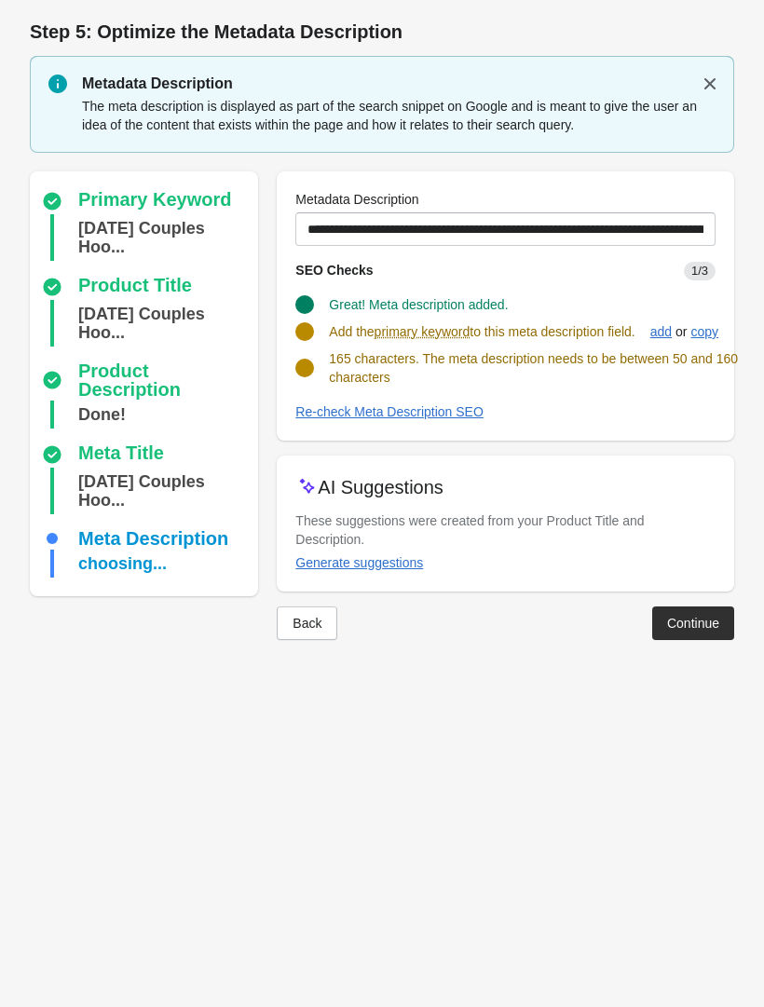
click at [406, 566] on div "Generate suggestions" at bounding box center [359, 562] width 128 height 15
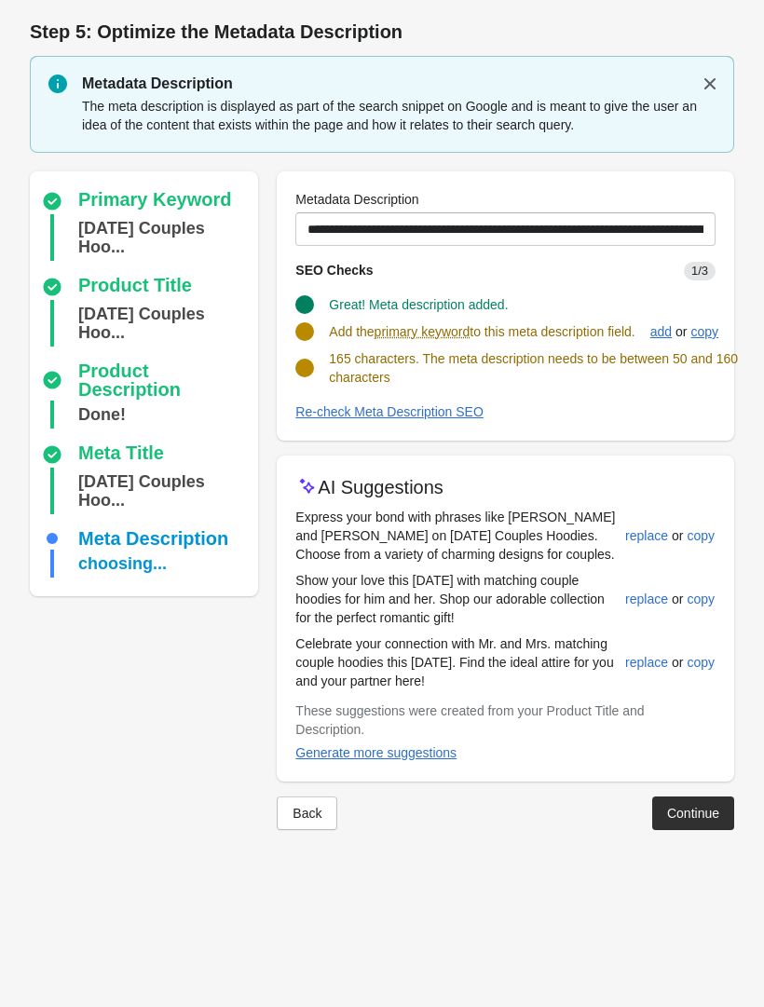
click at [637, 590] on button "replace" at bounding box center [647, 600] width 58 height 34
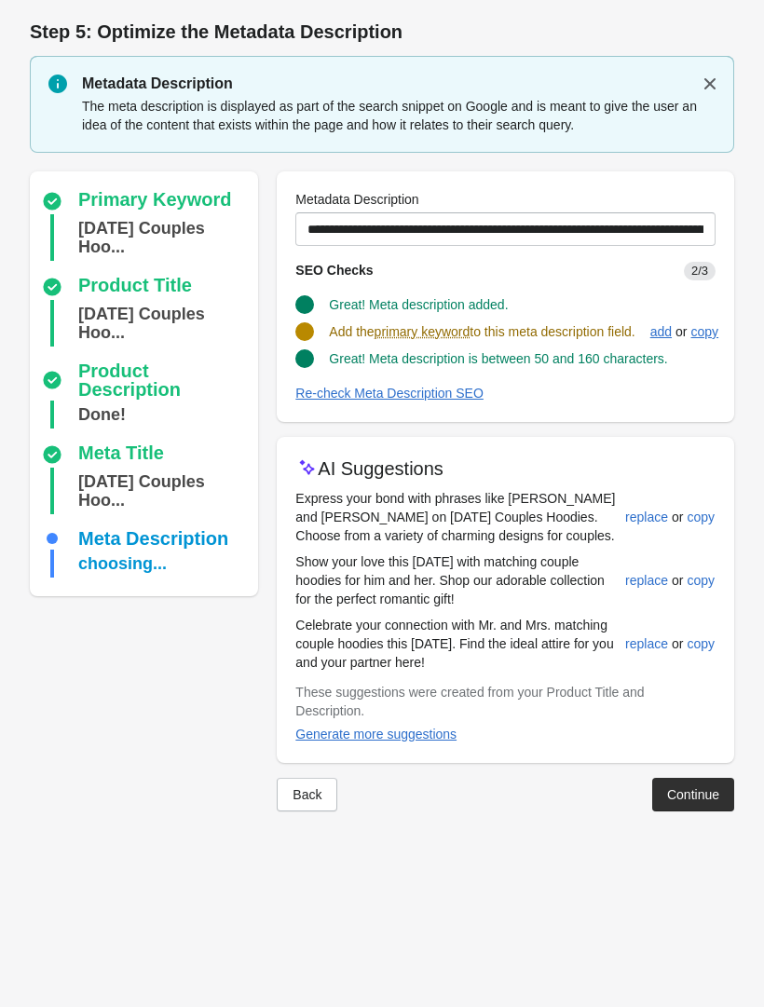
click at [646, 646] on div "replace" at bounding box center [646, 644] width 43 height 15
click at [644, 512] on div "replace" at bounding box center [646, 517] width 43 height 15
type input "**********"
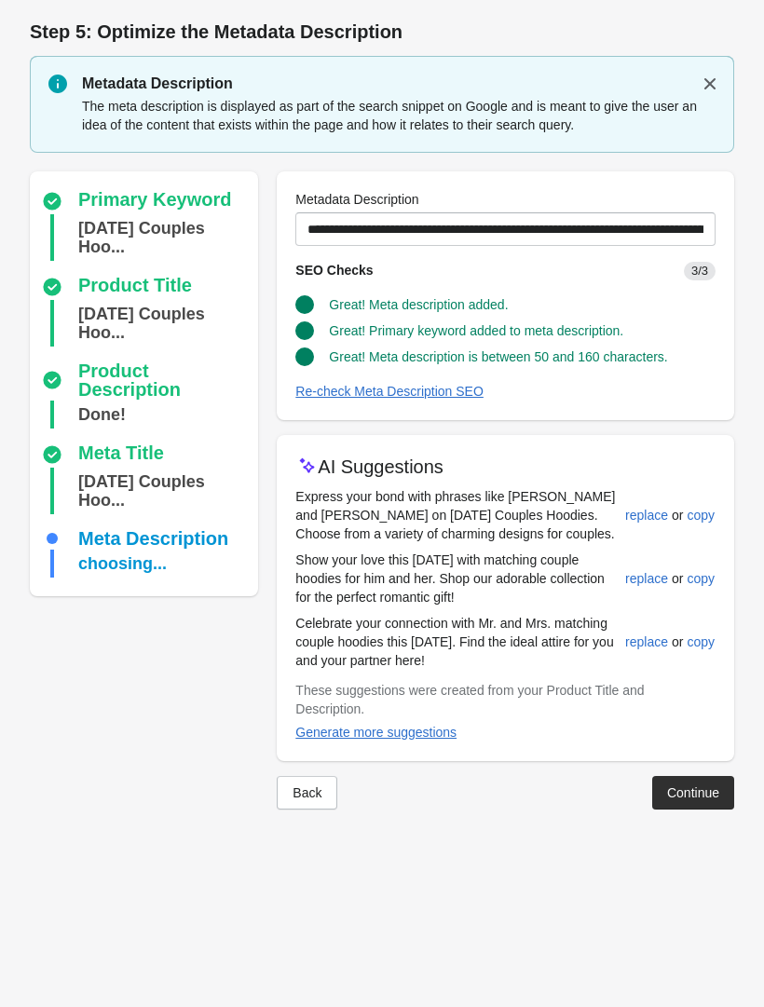
click at [691, 788] on div "Continue" at bounding box center [693, 793] width 52 height 15
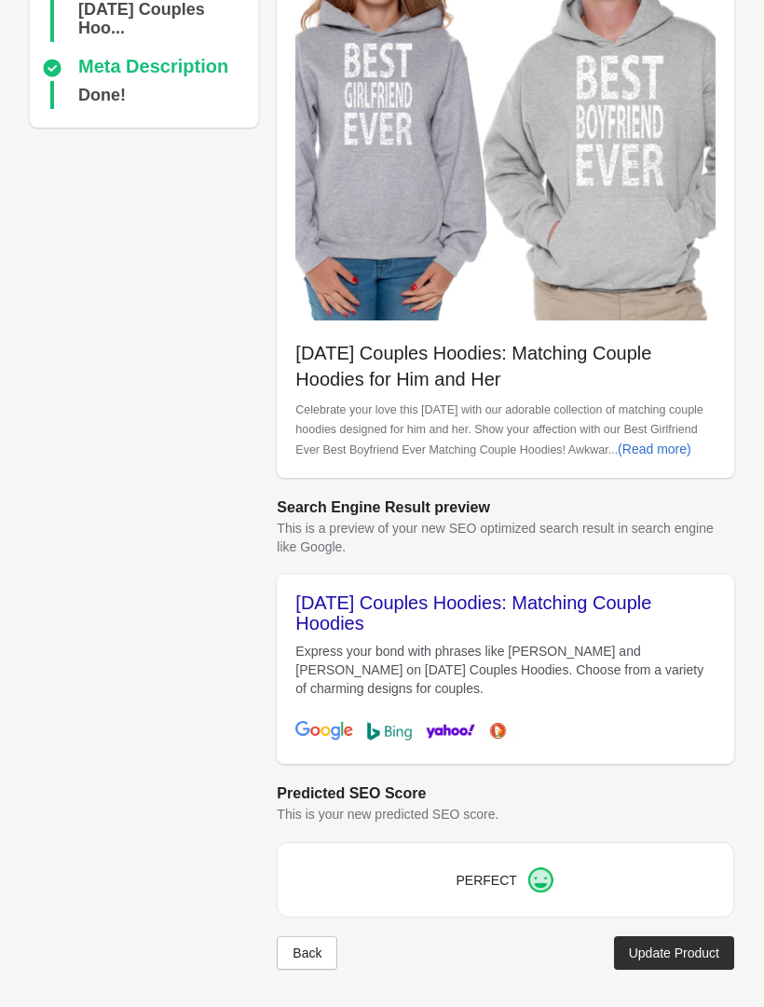
scroll to position [384, 0]
click at [665, 947] on div "Update Product" at bounding box center [674, 953] width 90 height 15
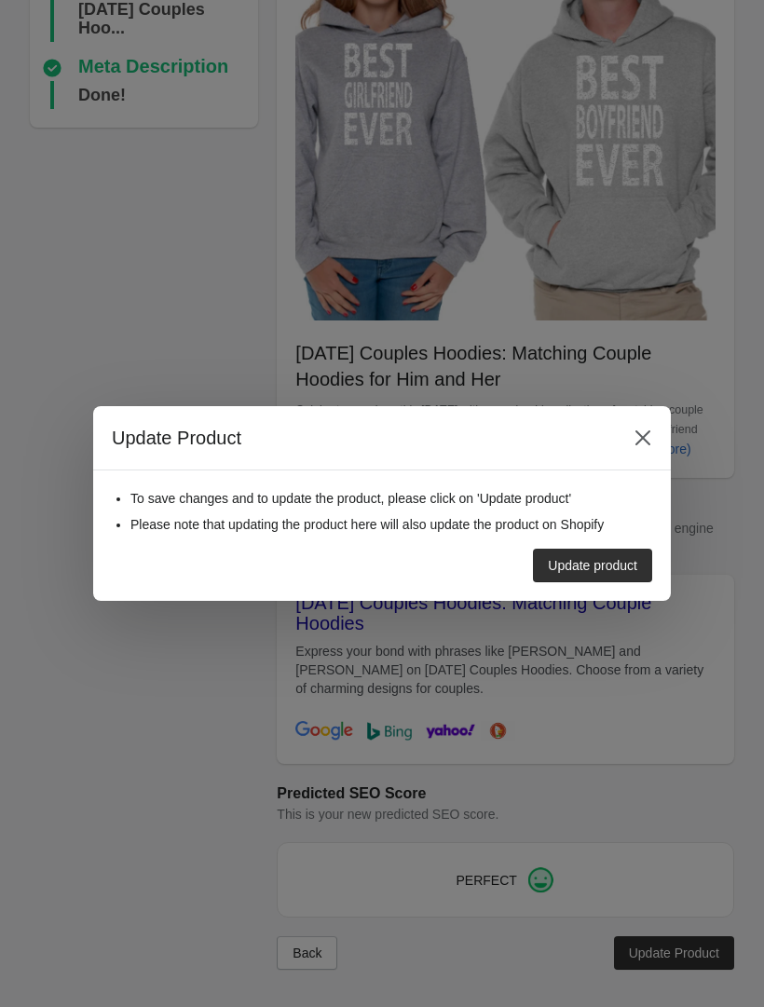
click at [606, 550] on button "Update product" at bounding box center [592, 566] width 119 height 34
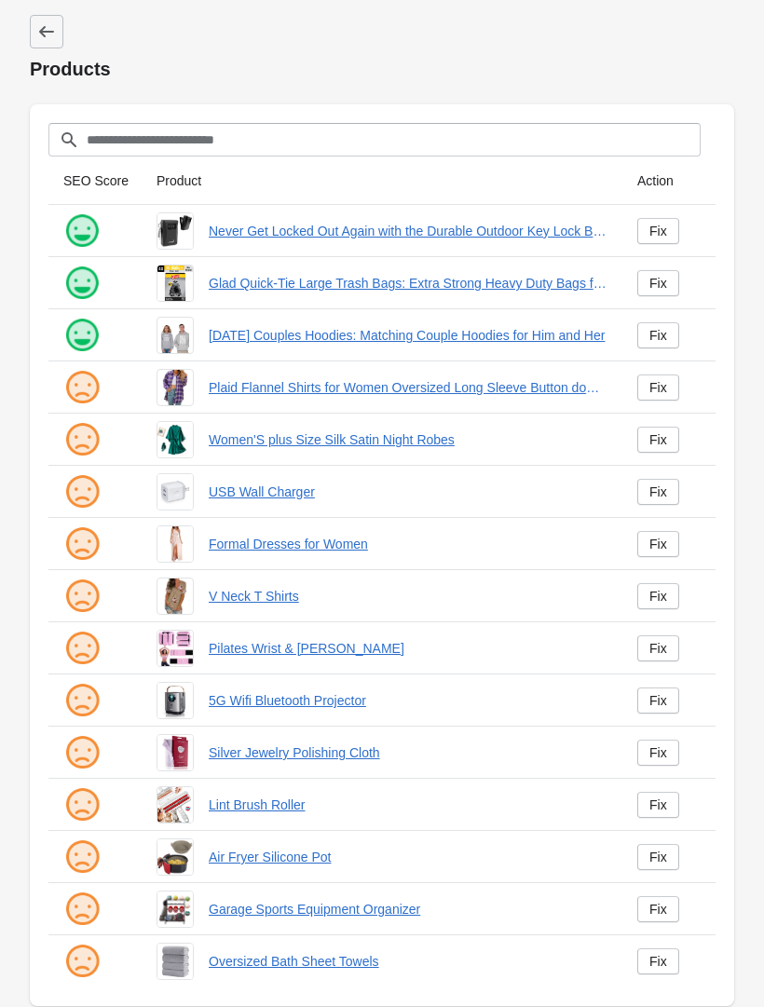
click at [658, 382] on div "Fix" at bounding box center [659, 387] width 18 height 15
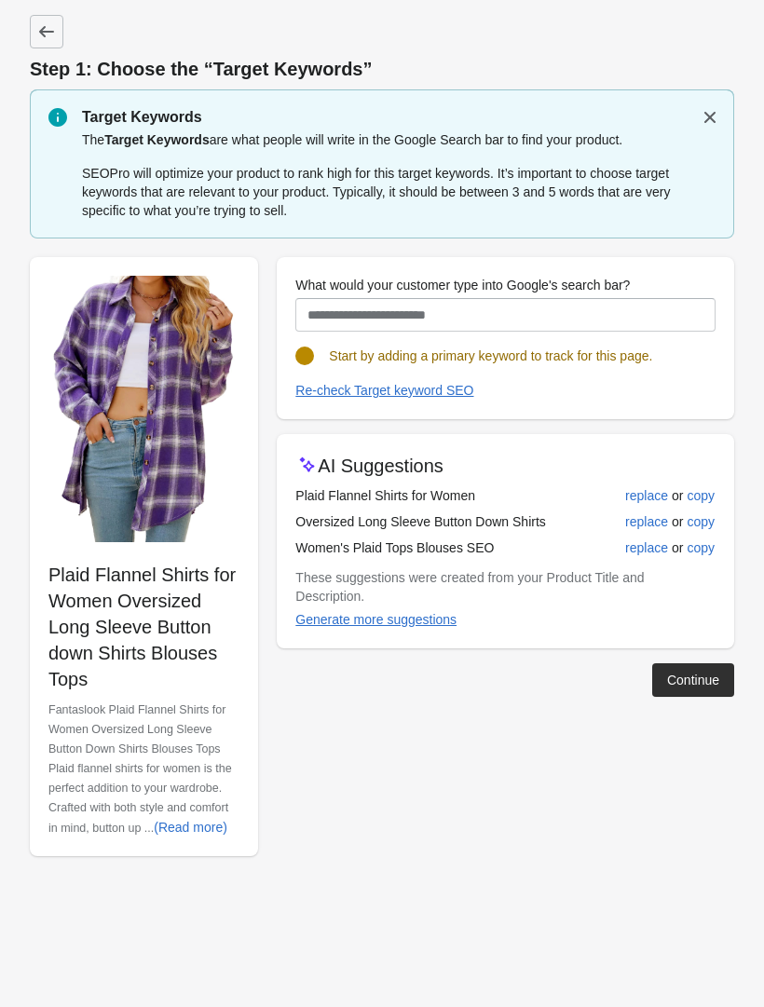
click at [651, 547] on div "replace" at bounding box center [646, 548] width 43 height 15
type input "**********"
click at [692, 671] on button "Continue" at bounding box center [693, 681] width 82 height 34
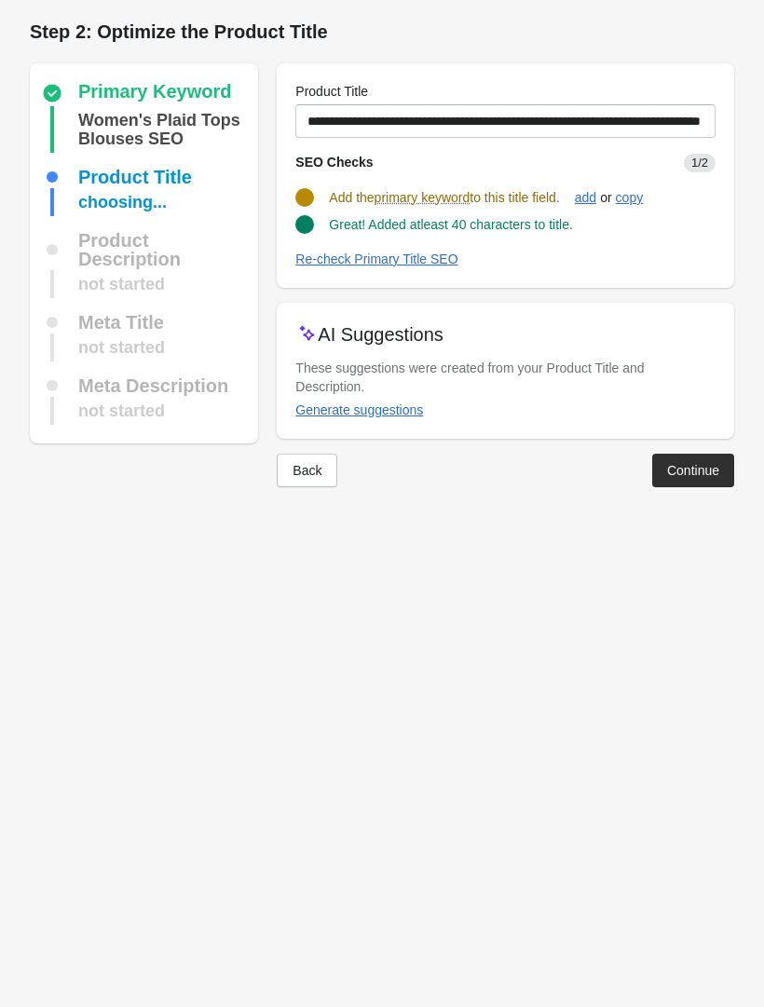
click at [404, 412] on div "Generate suggestions" at bounding box center [359, 410] width 128 height 15
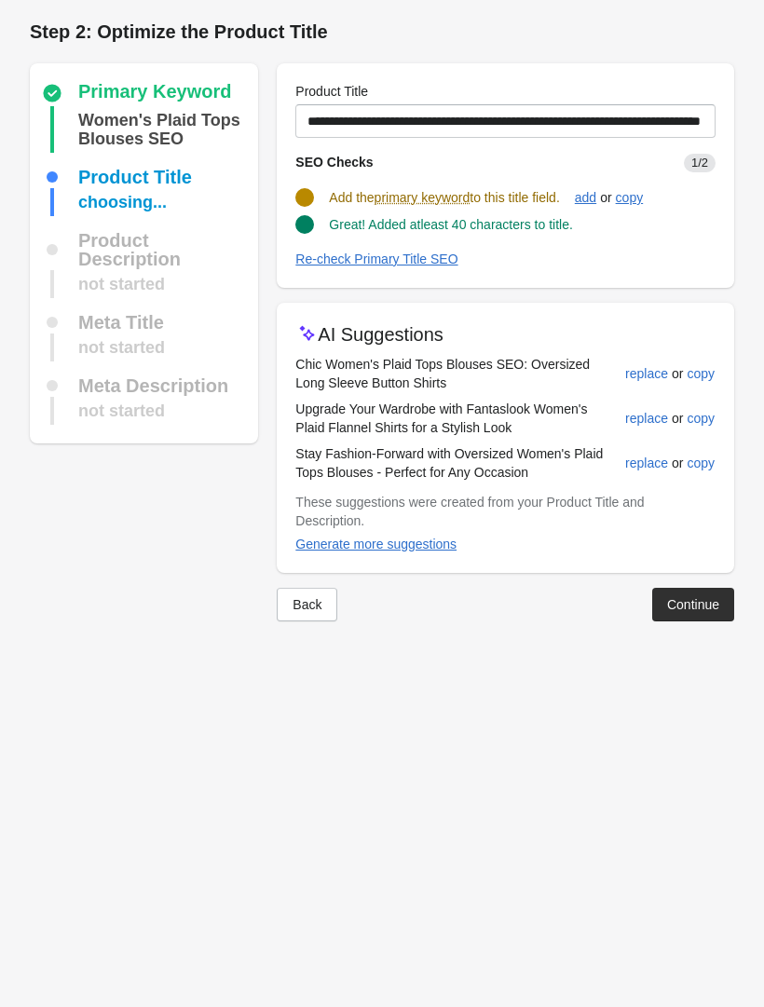
click at [640, 464] on div "replace" at bounding box center [646, 463] width 43 height 15
click at [648, 363] on button "replace" at bounding box center [647, 374] width 58 height 34
type input "**********"
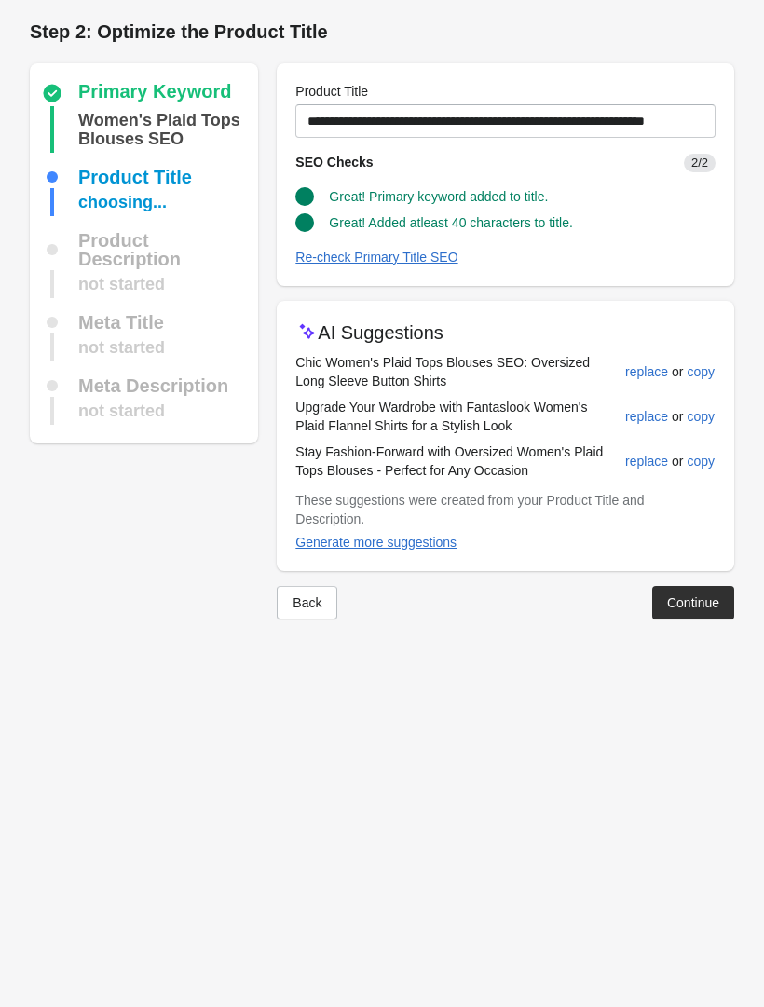
click at [693, 596] on div "Continue" at bounding box center [693, 603] width 52 height 15
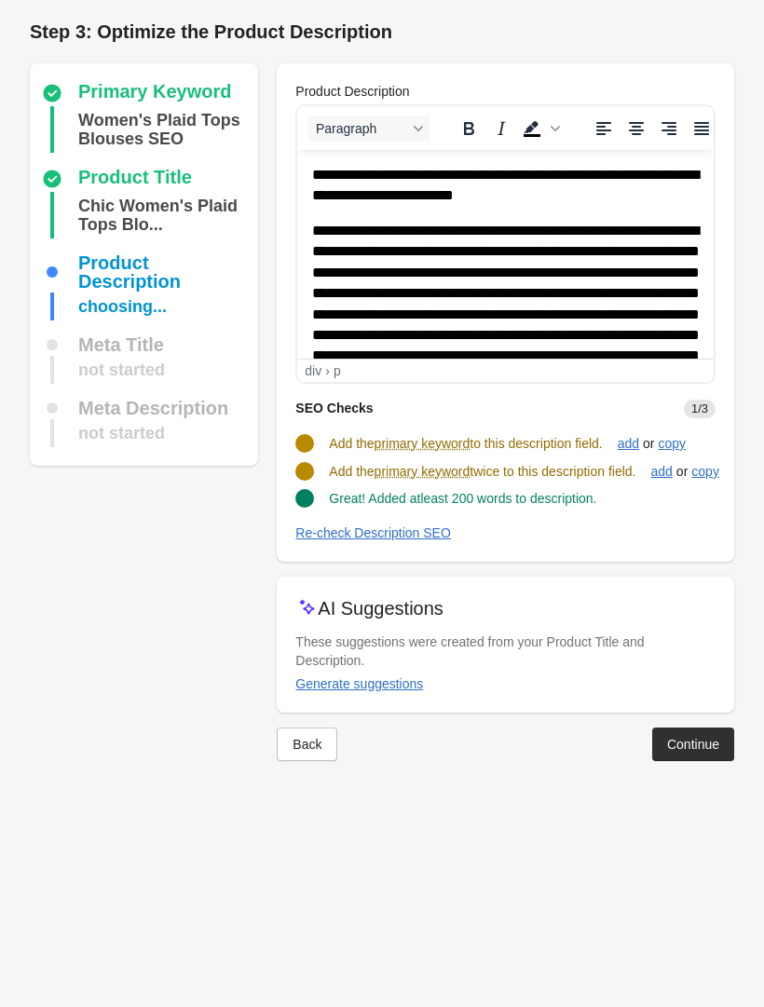
click at [397, 677] on div "Generate suggestions" at bounding box center [359, 684] width 128 height 15
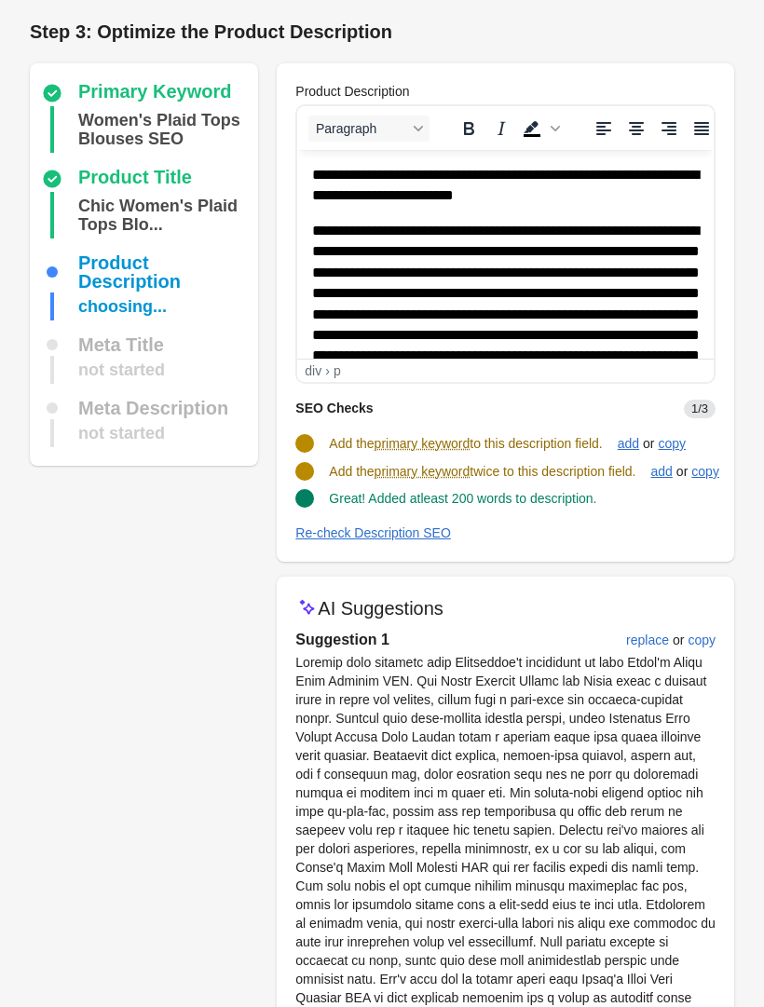
click at [640, 638] on div "replace" at bounding box center [647, 640] width 43 height 15
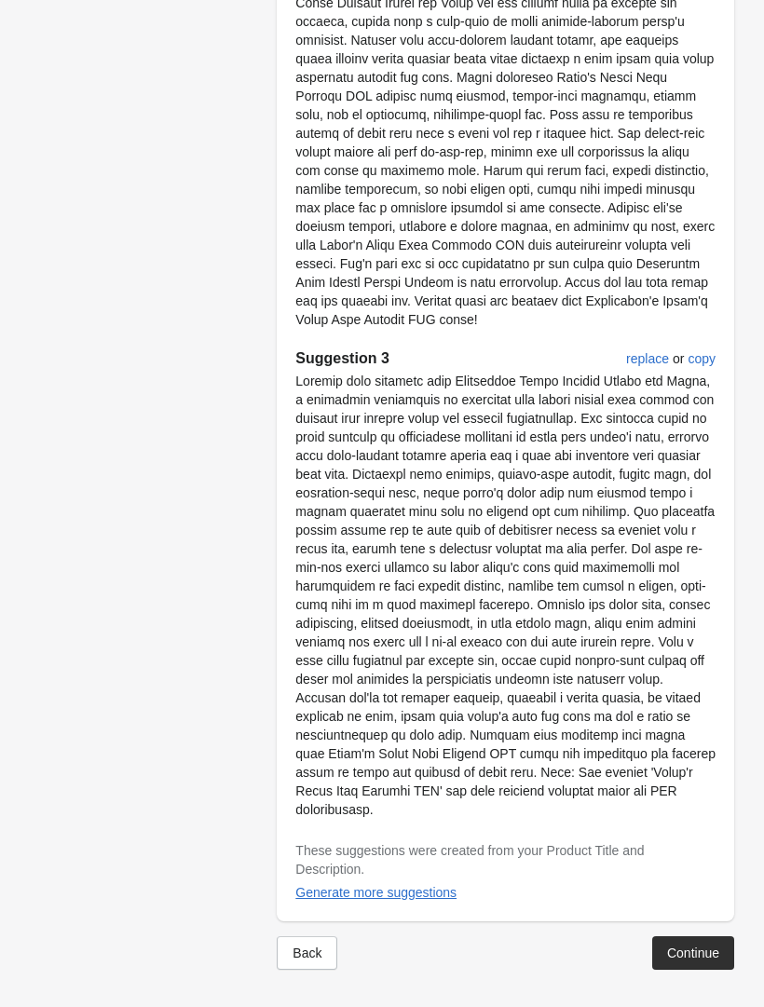
scroll to position [1128, 0]
click at [692, 956] on div "Continue" at bounding box center [693, 953] width 52 height 15
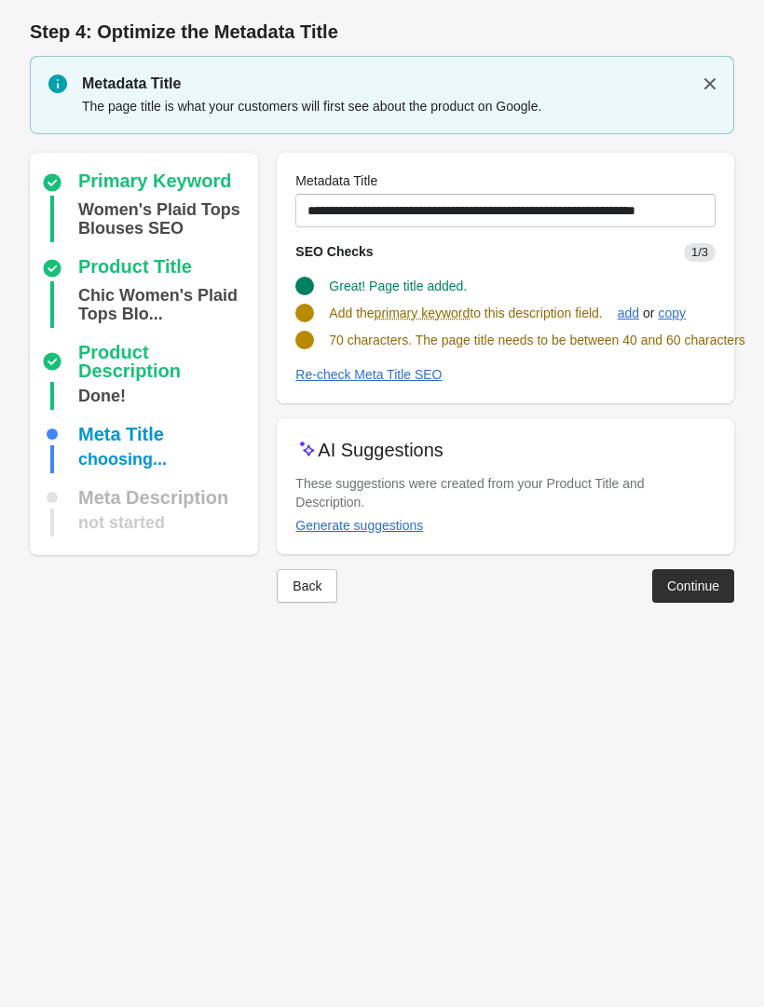
click at [391, 533] on div "Generate suggestions" at bounding box center [359, 525] width 128 height 15
